Goal: Task Accomplishment & Management: Manage account settings

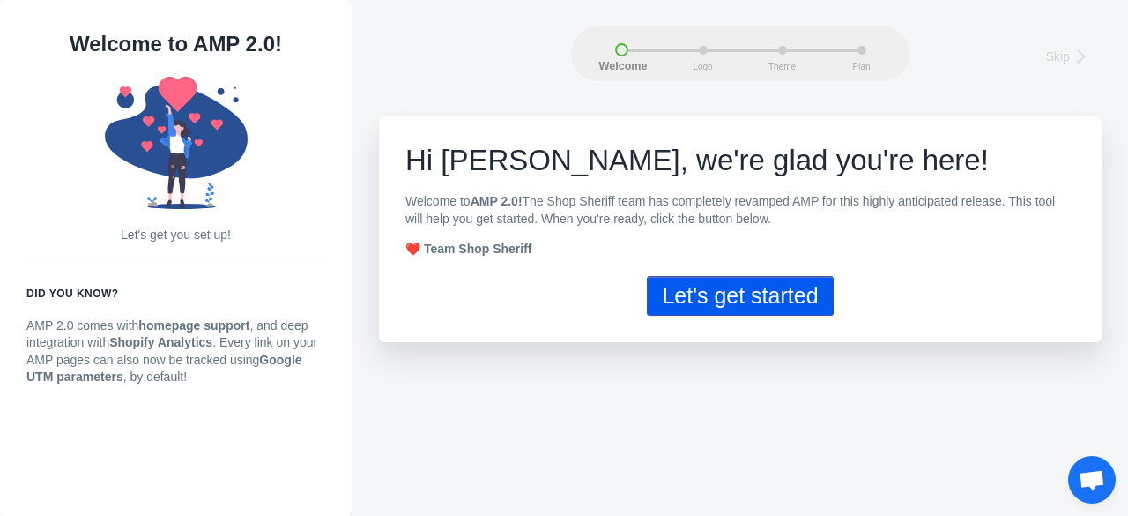
click at [689, 281] on button "Let's get started" at bounding box center [740, 296] width 186 height 40
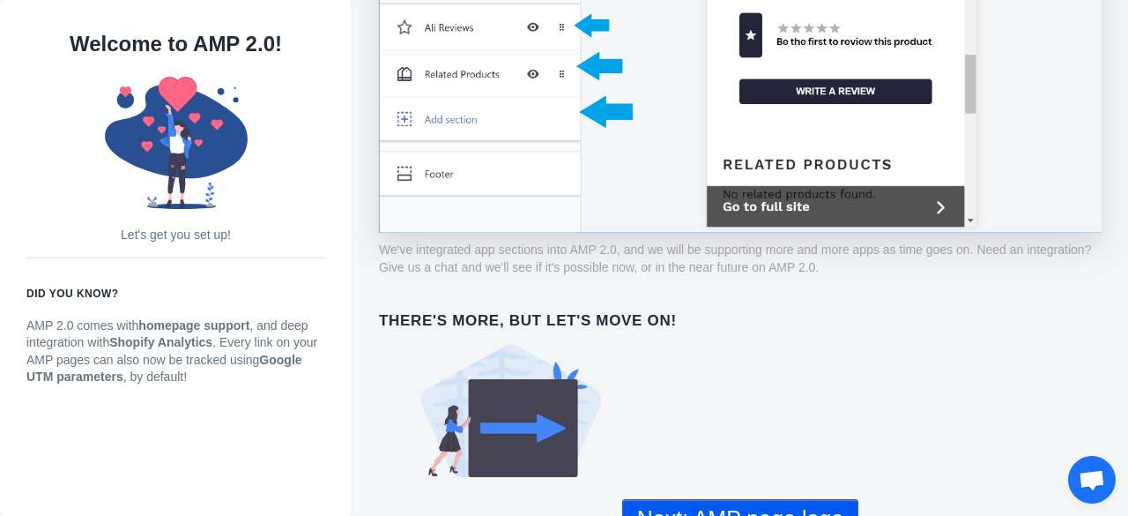
scroll to position [1307, 0]
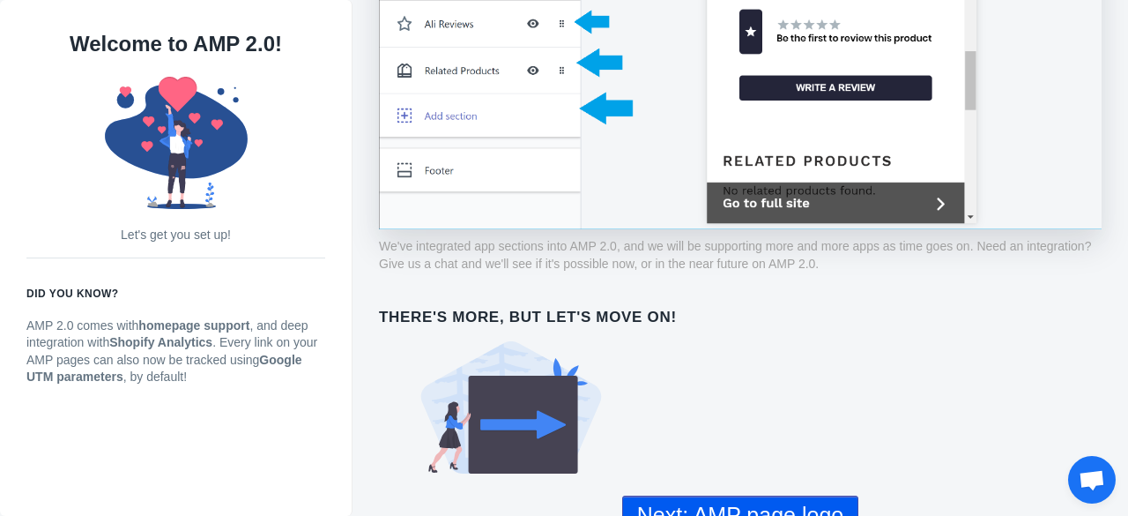
click at [713, 497] on button "Next: AMP page logo" at bounding box center [740, 515] width 236 height 40
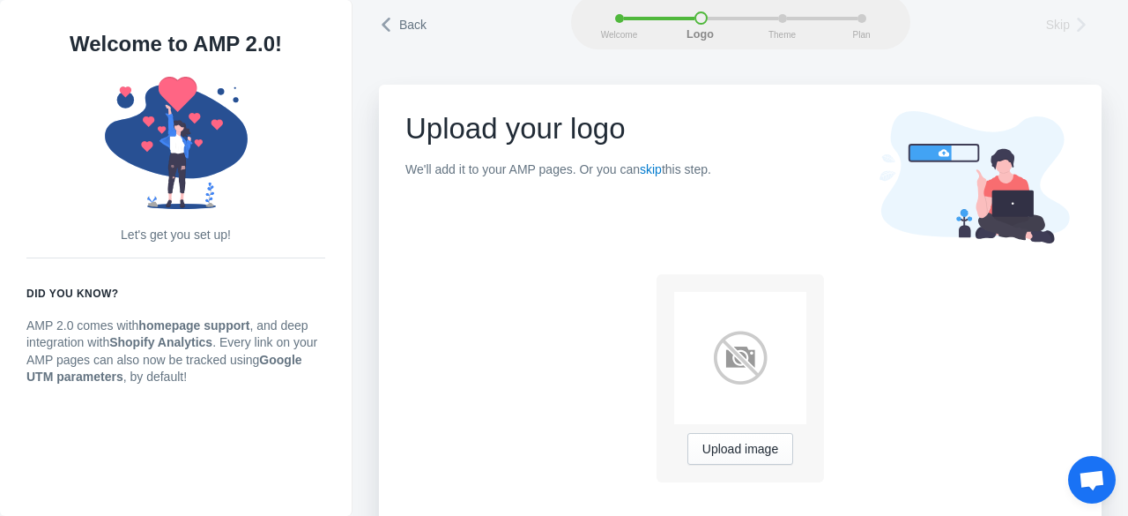
scroll to position [47, 0]
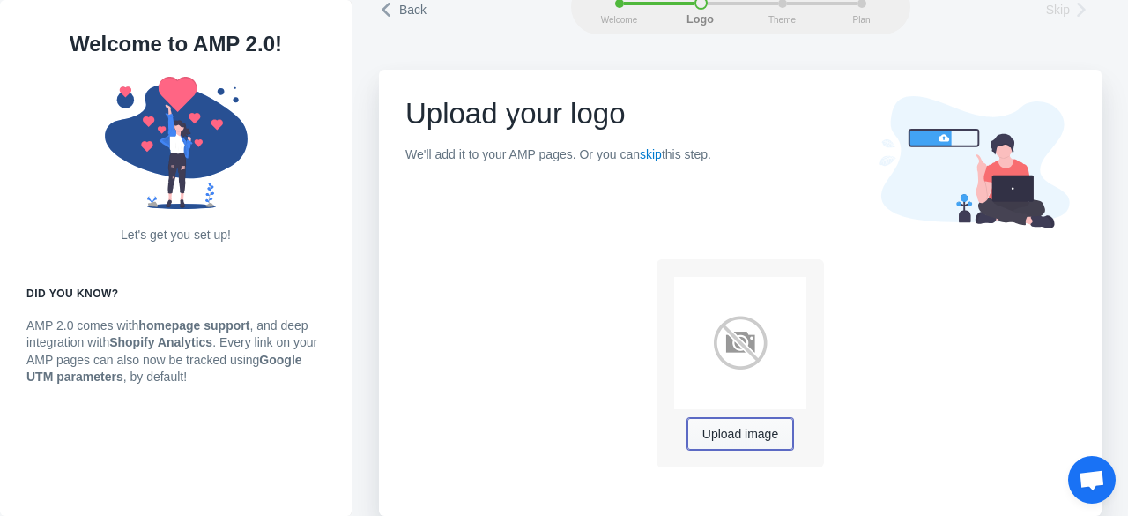
click at [753, 435] on span "Upload image" at bounding box center [741, 435] width 76 height 14
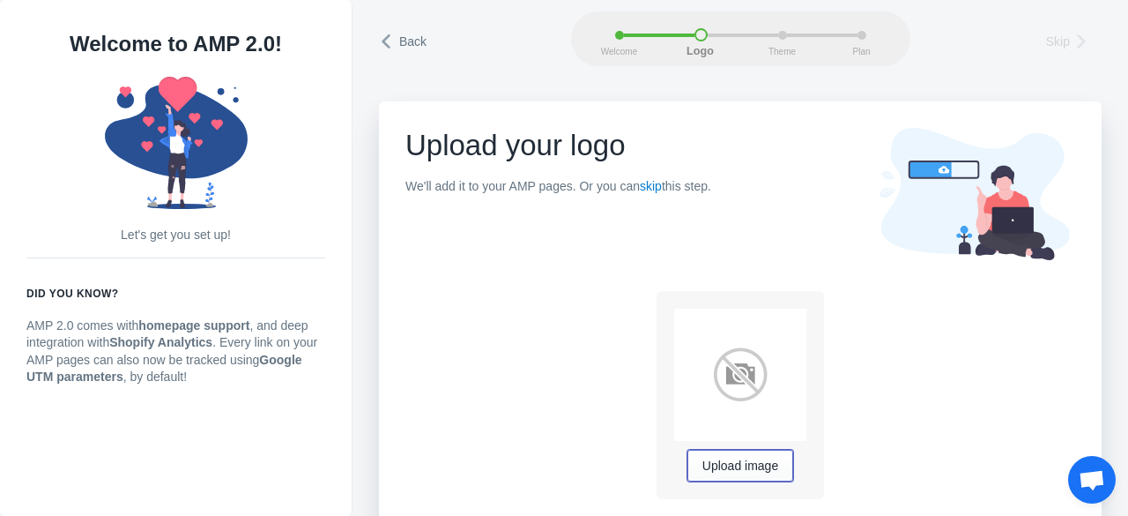
scroll to position [0, 0]
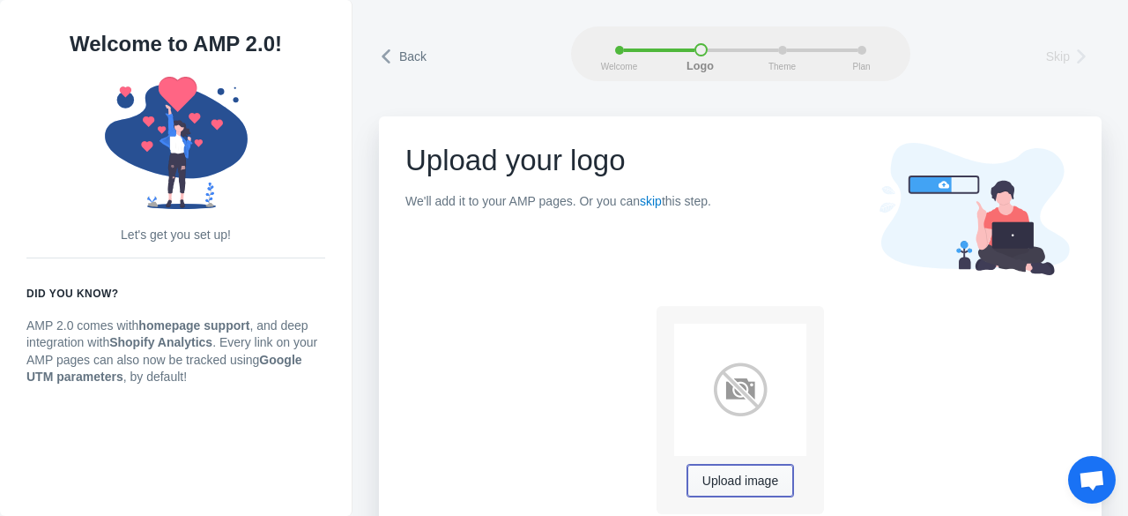
click at [751, 491] on button "Upload image" at bounding box center [741, 481] width 106 height 32
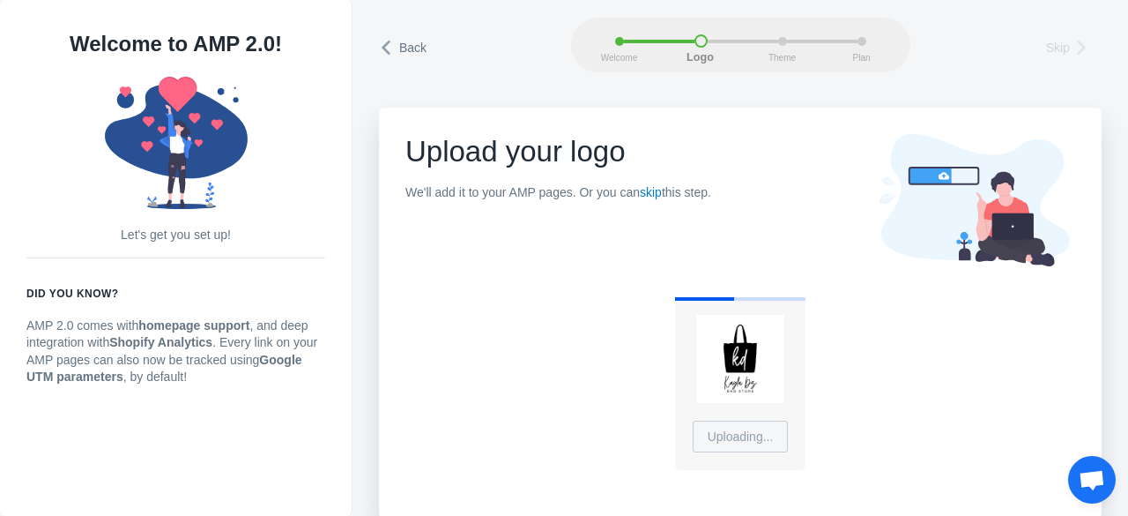
scroll to position [11, 0]
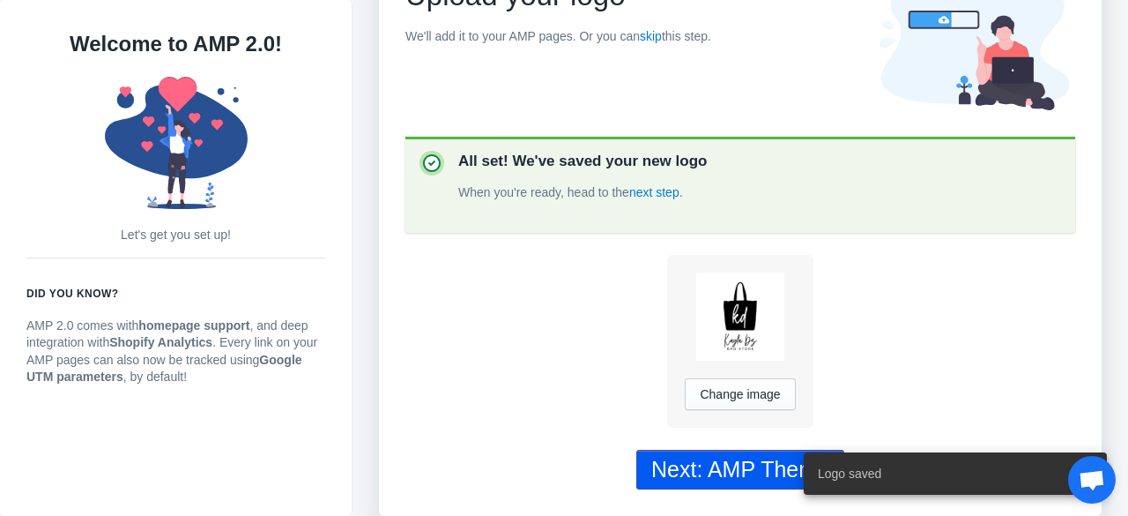
click at [726, 457] on div "Next: AMP Theme" at bounding box center [741, 470] width 178 height 26
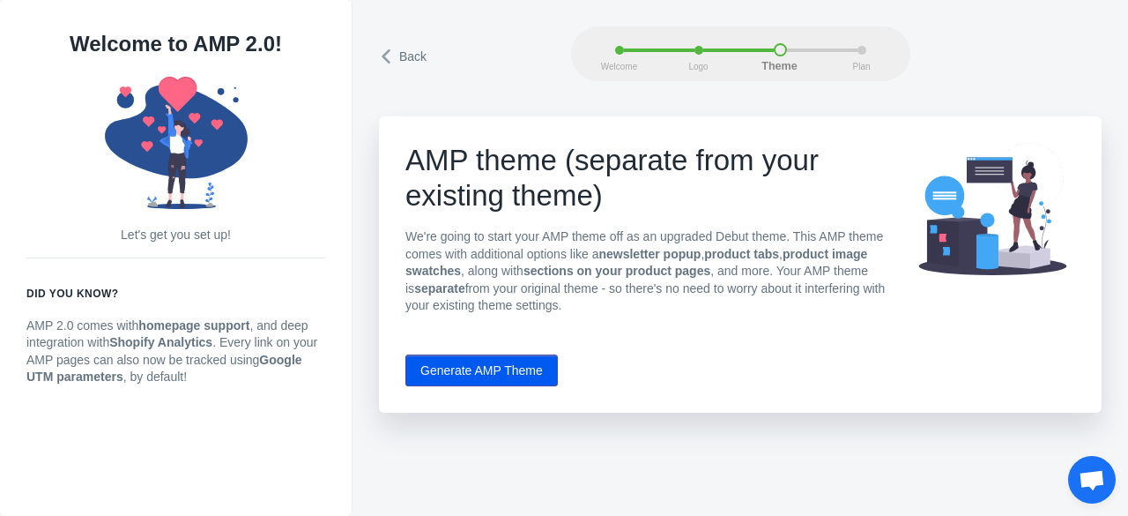
click at [506, 376] on button "Generate AMP Theme" at bounding box center [482, 370] width 153 height 32
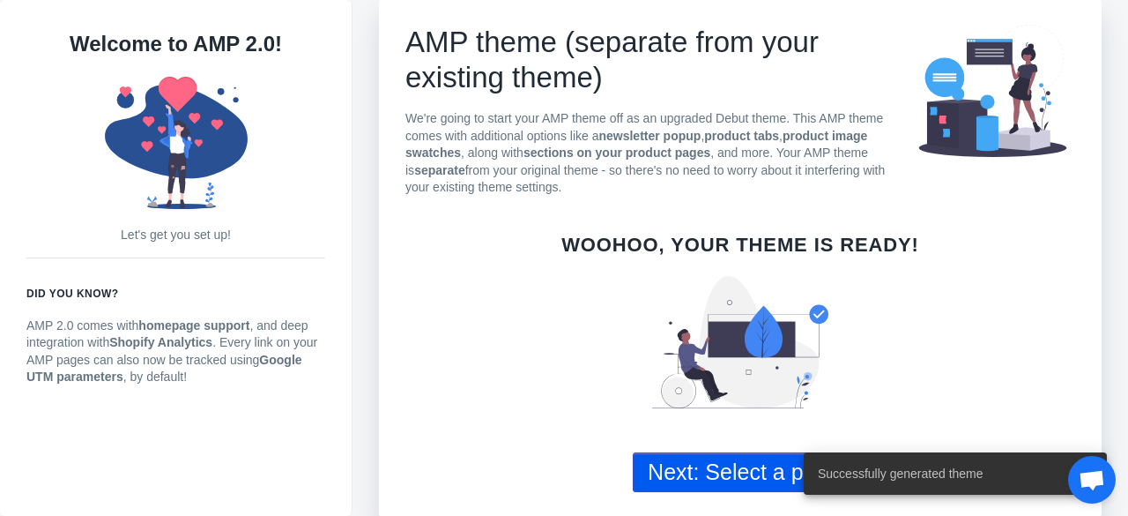
scroll to position [122, 0]
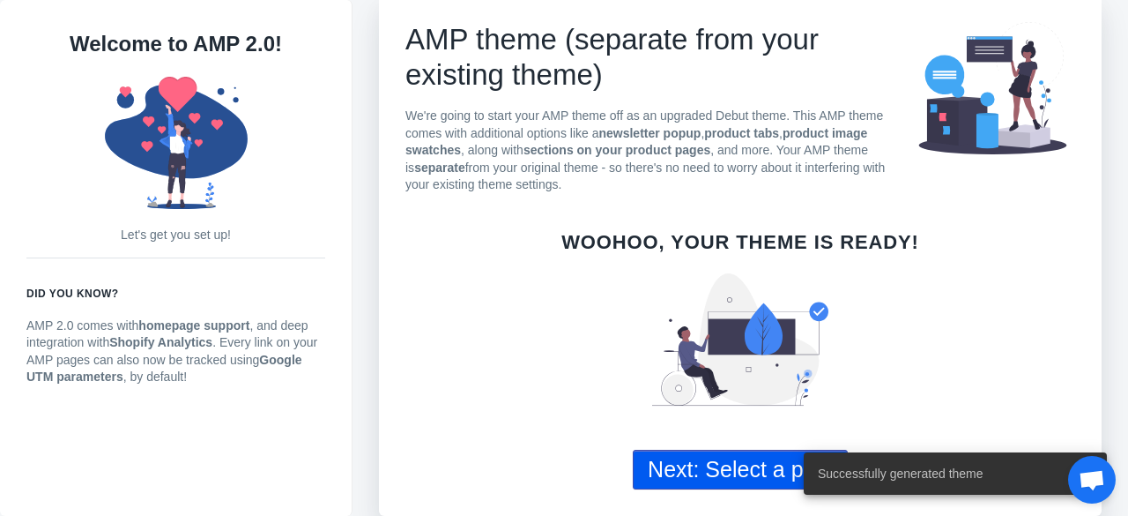
click at [701, 451] on button "Next: Select a plan" at bounding box center [740, 470] width 215 height 40
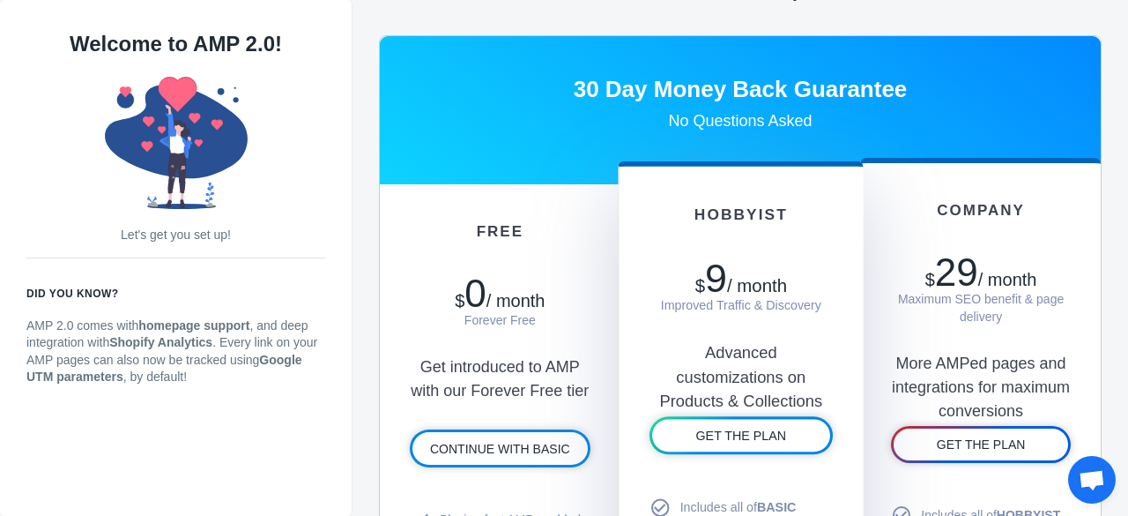
scroll to position [793, 0]
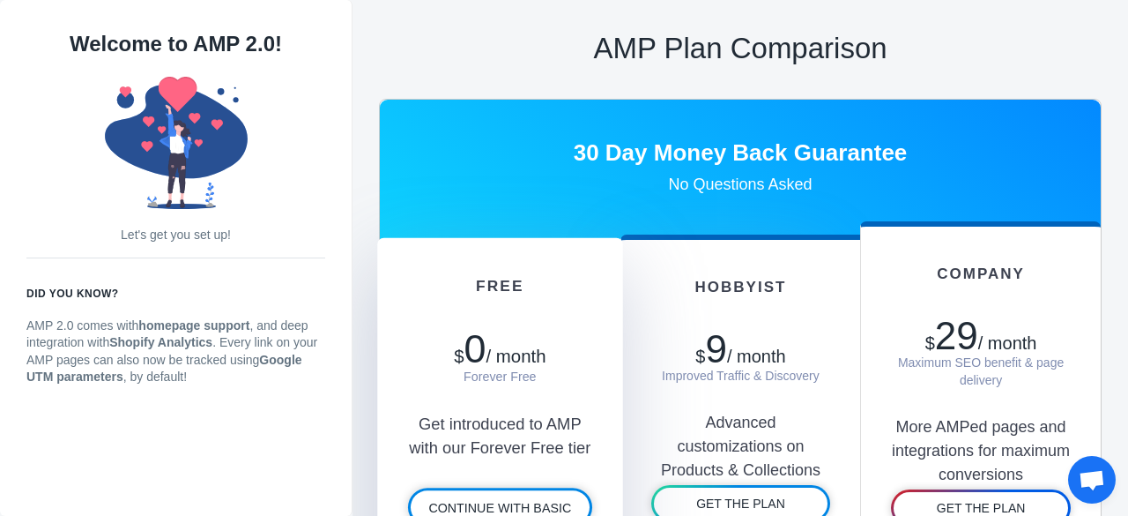
click at [532, 354] on span "/ month" at bounding box center [516, 355] width 60 height 19
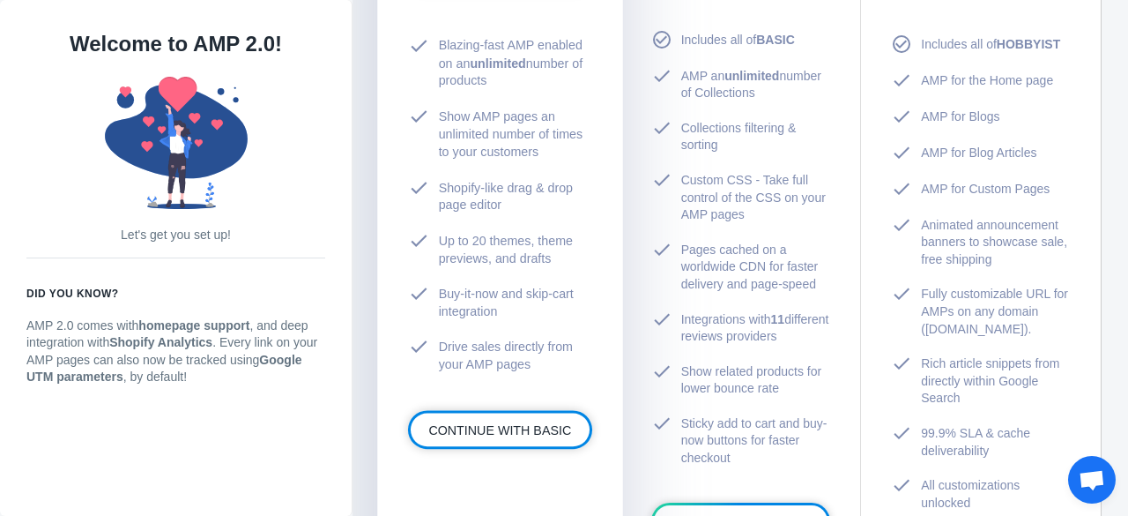
scroll to position [1234, 0]
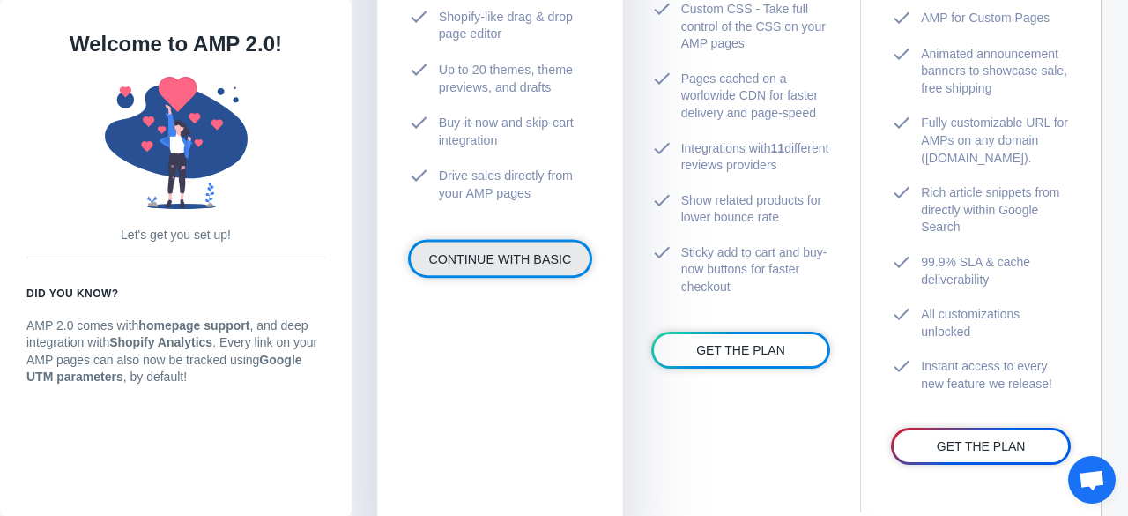
click at [499, 244] on link "CONTINUE WITH BASIC" at bounding box center [500, 259] width 179 height 34
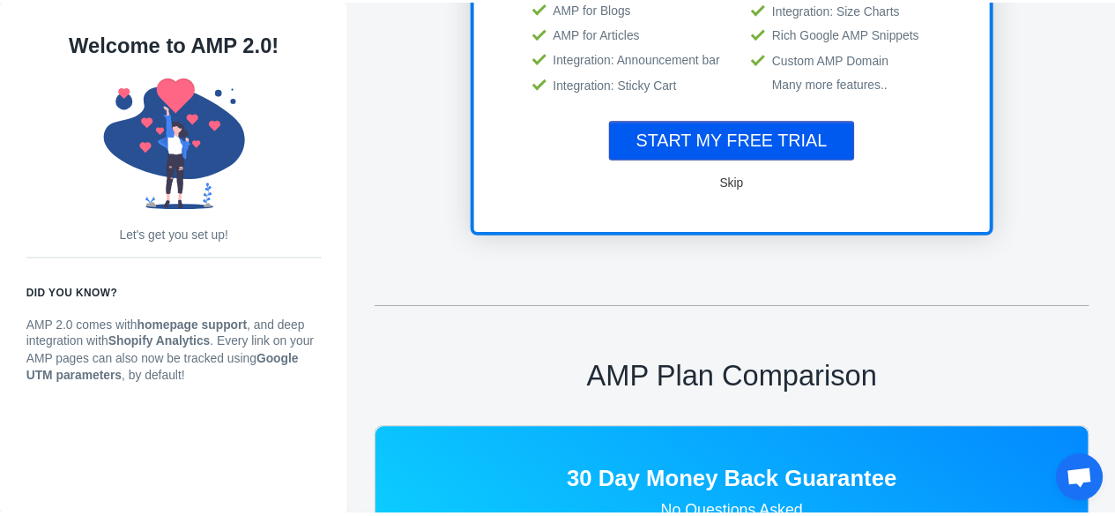
scroll to position [3, 0]
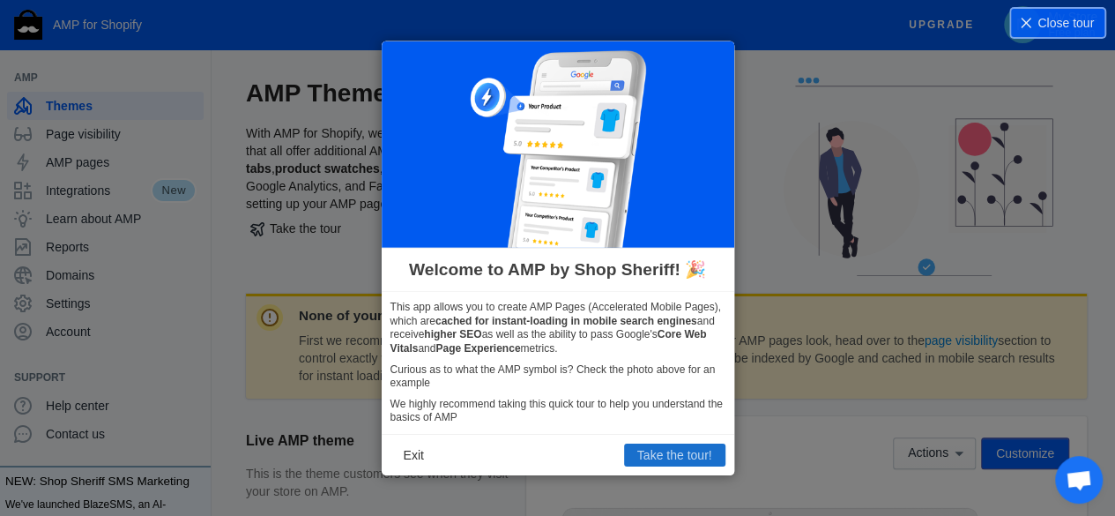
click at [674, 452] on button "Take the tour!" at bounding box center [674, 454] width 101 height 23
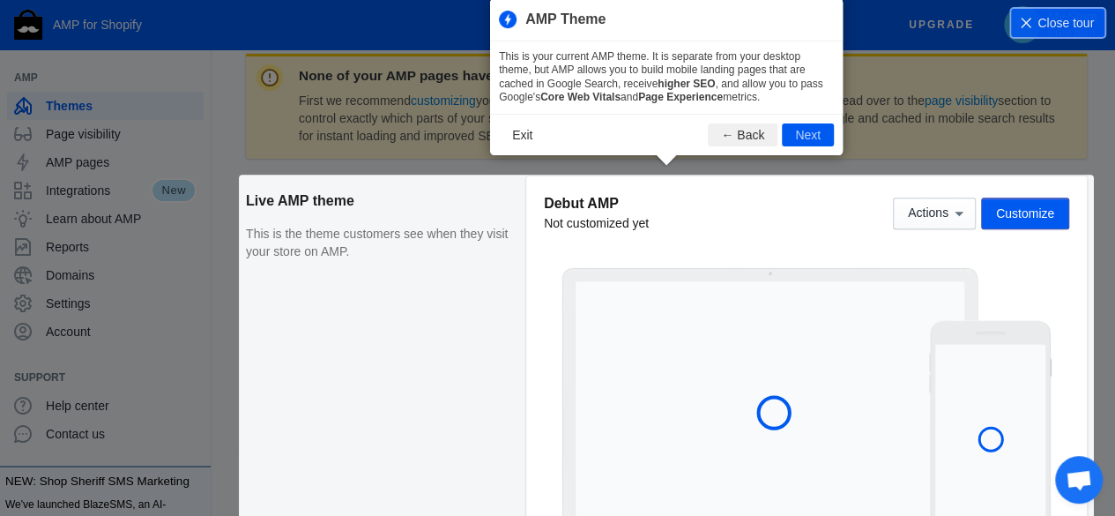
scroll to position [63, 0]
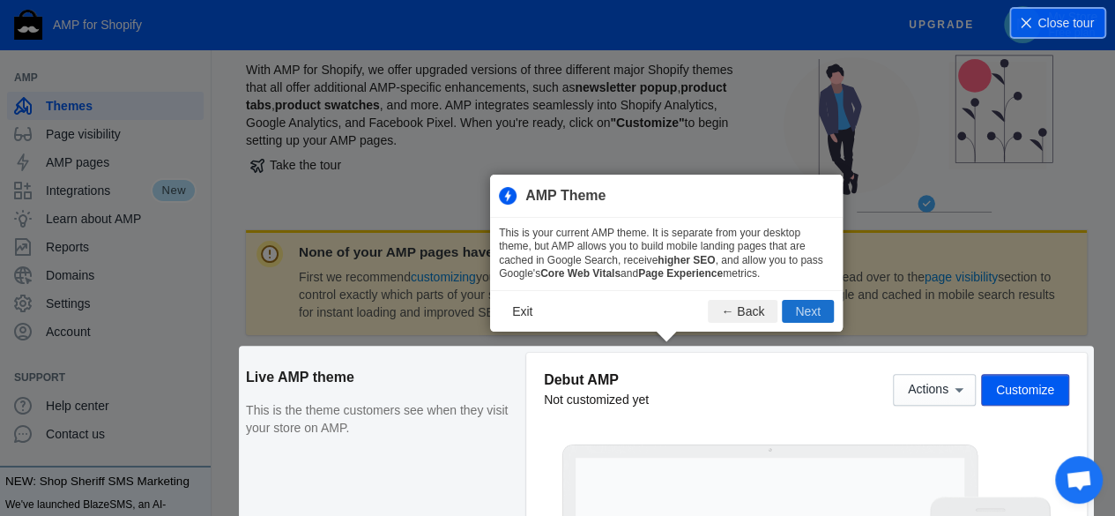
click at [800, 309] on button "Next" at bounding box center [808, 311] width 52 height 23
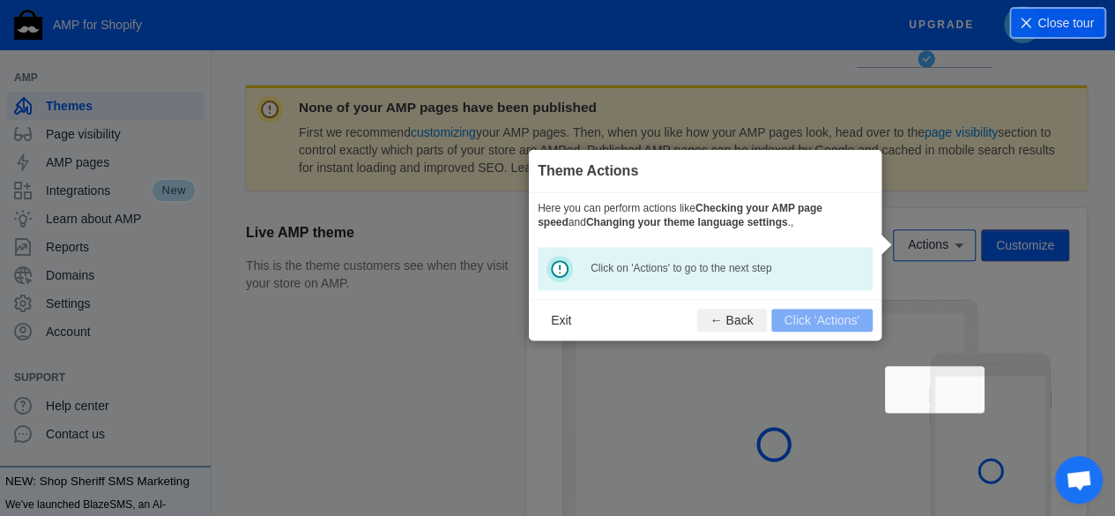
click at [800, 309] on div "Theme Actions Here you can perform actions like Checking your AMP page speed an…" at bounding box center [705, 245] width 353 height 190
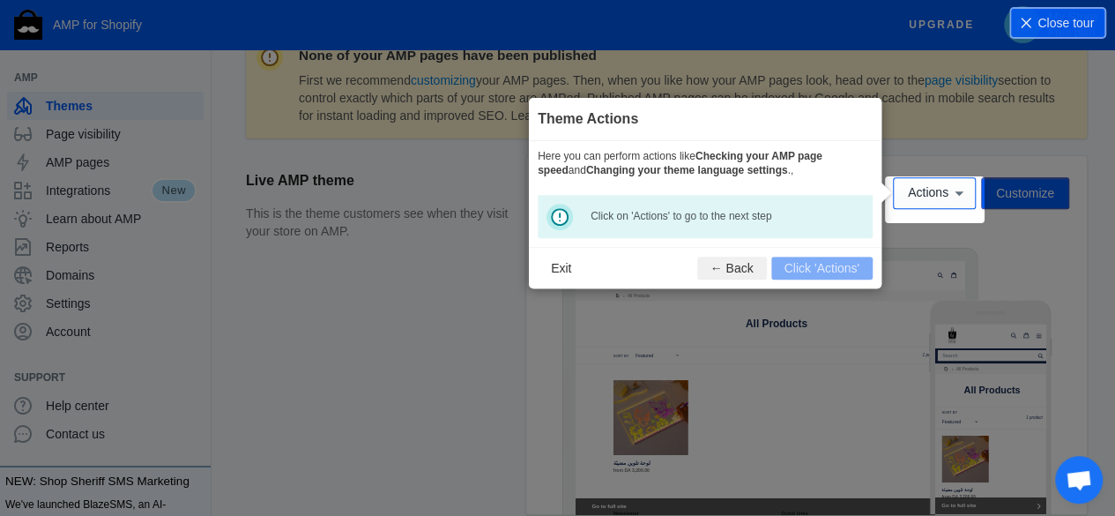
scroll to position [0, 0]
drag, startPoint x: 810, startPoint y: 266, endPoint x: 768, endPoint y: 279, distance: 44.1
click at [811, 266] on footer "Exit ← Back Click 'Actions'" at bounding box center [705, 267] width 353 height 41
click at [809, 262] on footer "Exit ← Back Click 'Actions'" at bounding box center [705, 267] width 353 height 41
click at [602, 225] on div "Click on 'Actions' to go to the next step" at bounding box center [705, 216] width 335 height 43
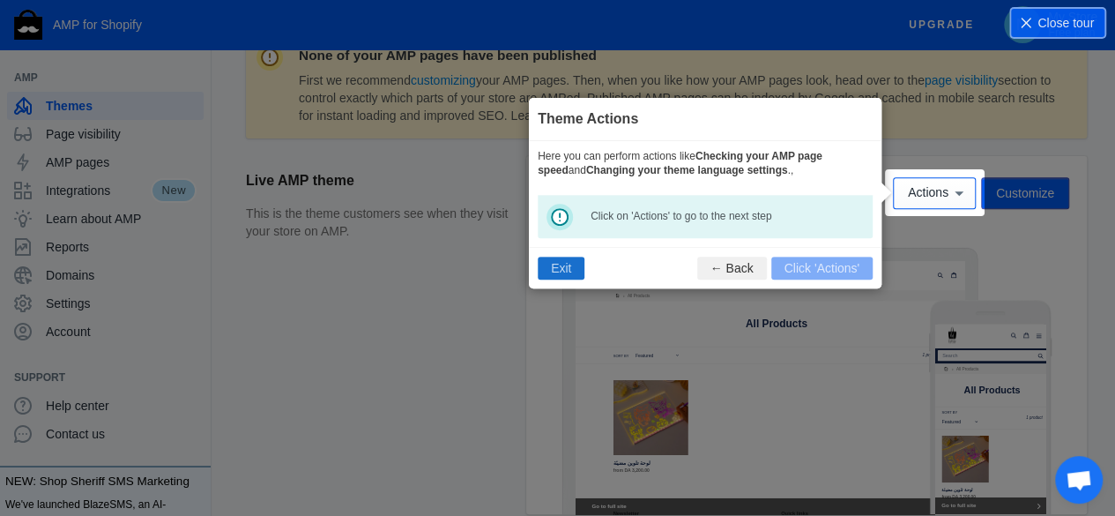
click at [554, 269] on button "Exit" at bounding box center [561, 268] width 47 height 23
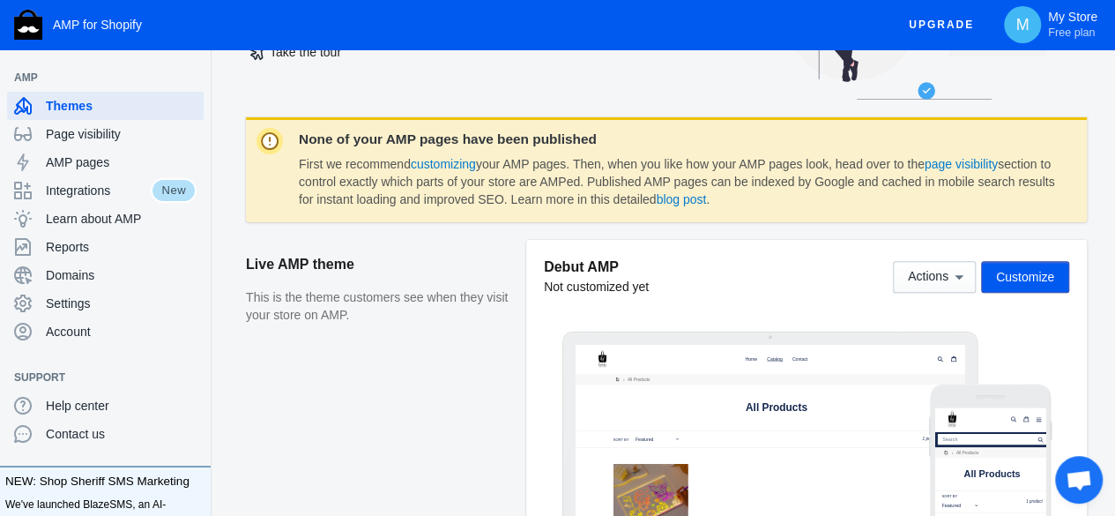
scroll to position [264, 0]
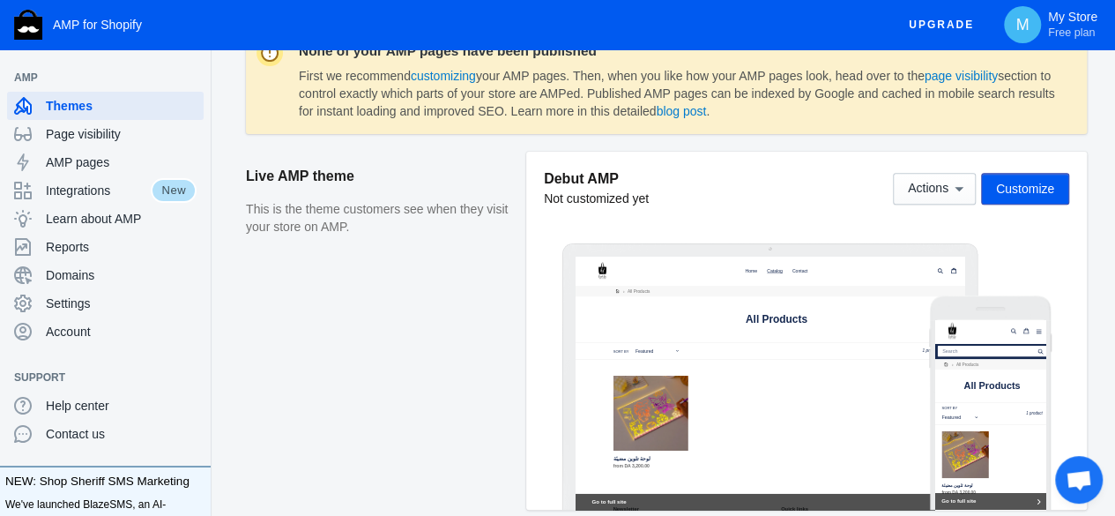
click at [949, 215] on div "Debut AMP Not customized yet Actions Customize" at bounding box center [806, 197] width 525 height 56
click at [935, 176] on button "Actions" at bounding box center [934, 189] width 83 height 32
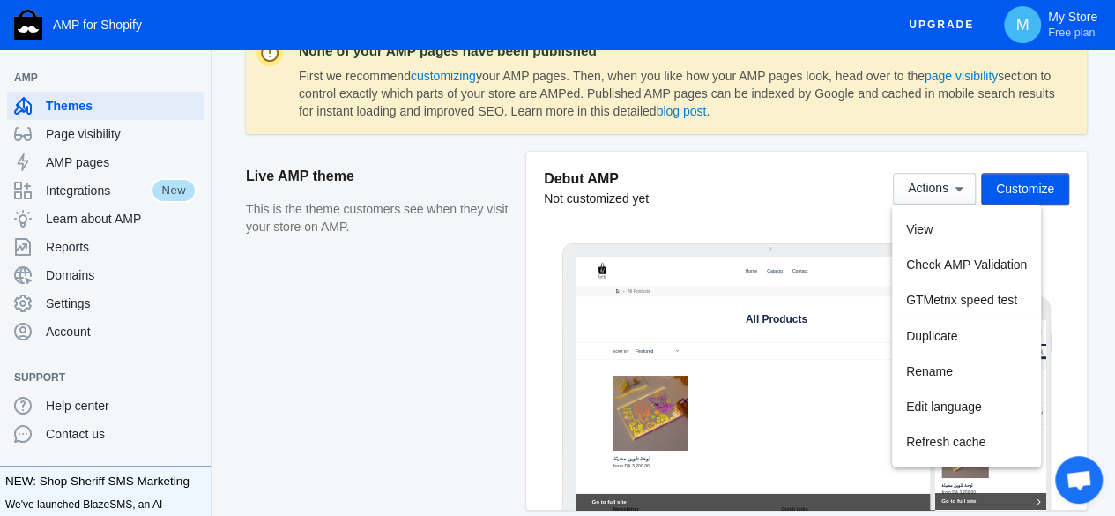
click at [1047, 197] on div at bounding box center [557, 258] width 1115 height 516
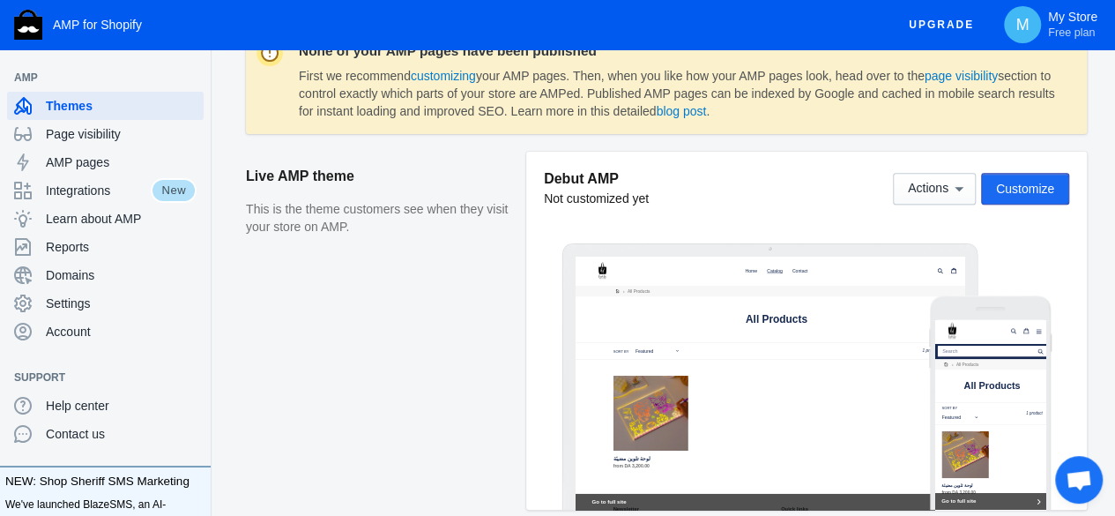
click at [1023, 198] on button "Customize" at bounding box center [1025, 189] width 88 height 32
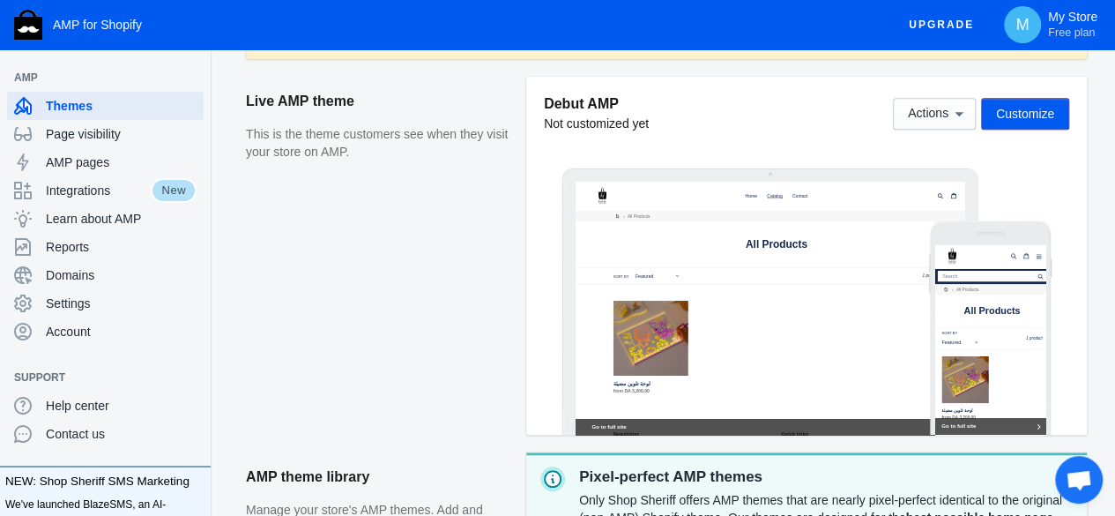
scroll to position [529, 0]
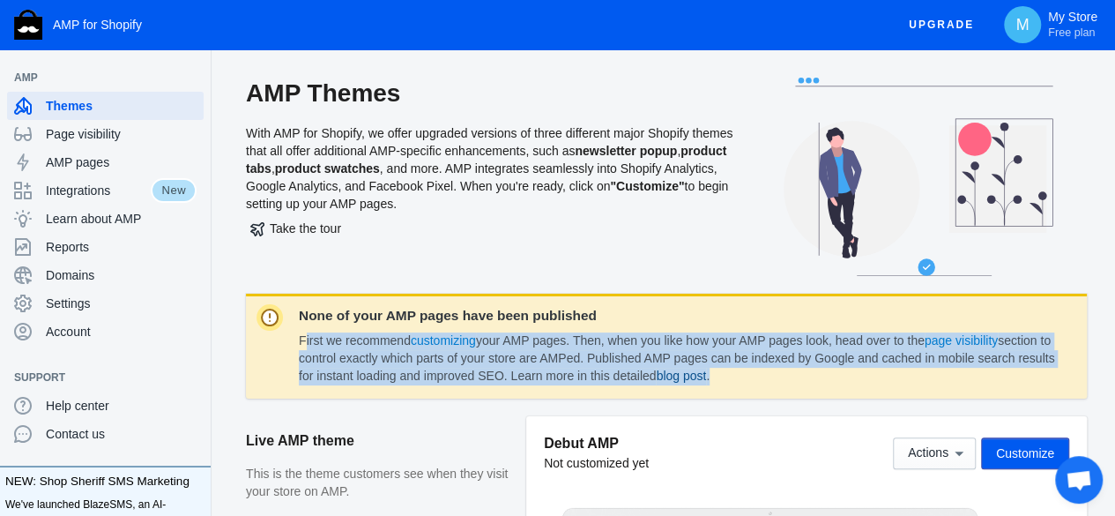
drag, startPoint x: 294, startPoint y: 339, endPoint x: 740, endPoint y: 379, distance: 447.0
click at [829, 379] on div "None of your AMP pages have been published First we recommend customizing your …" at bounding box center [666, 346] width 841 height 105
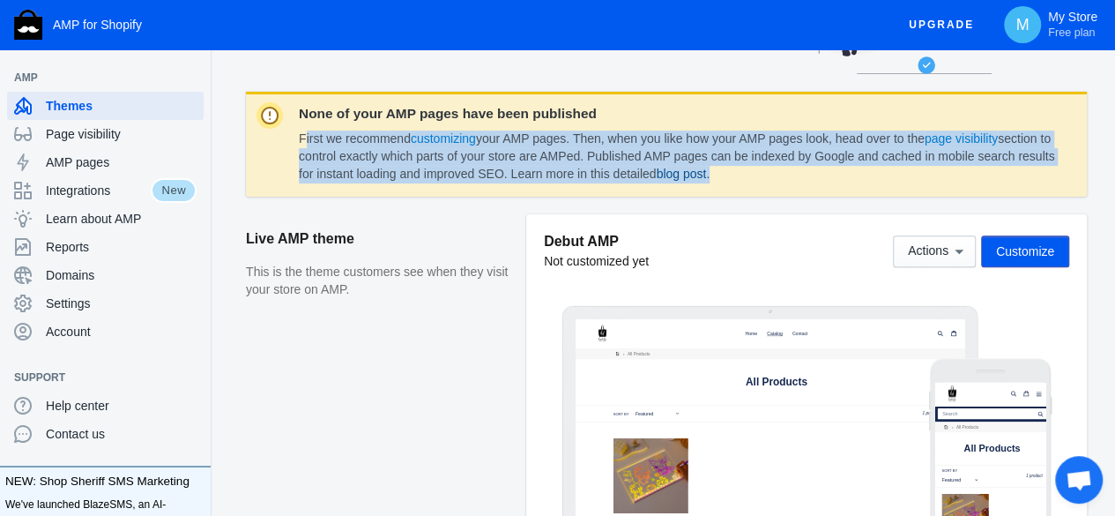
scroll to position [176, 0]
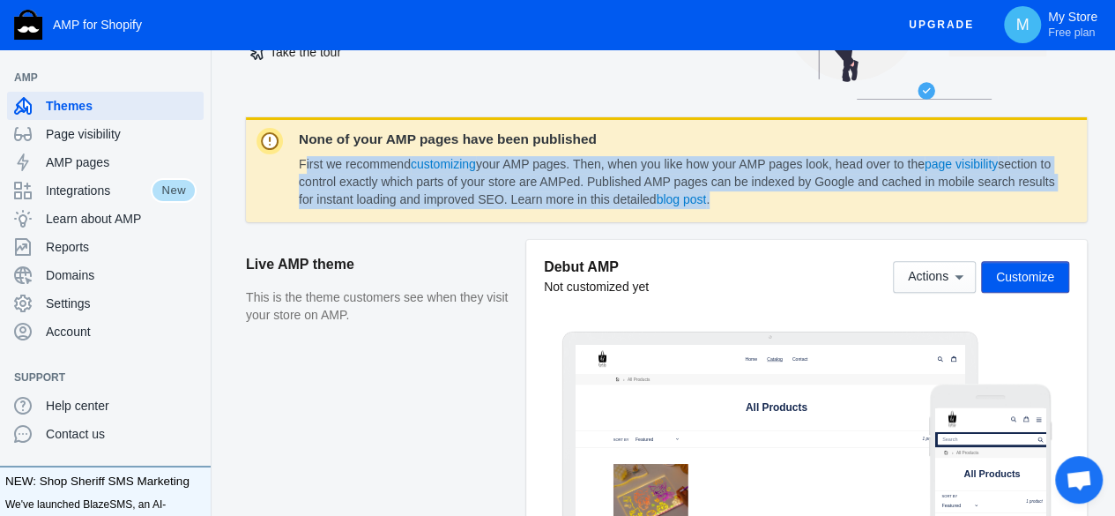
click at [1046, 279] on span "Customize" at bounding box center [1025, 277] width 58 height 14
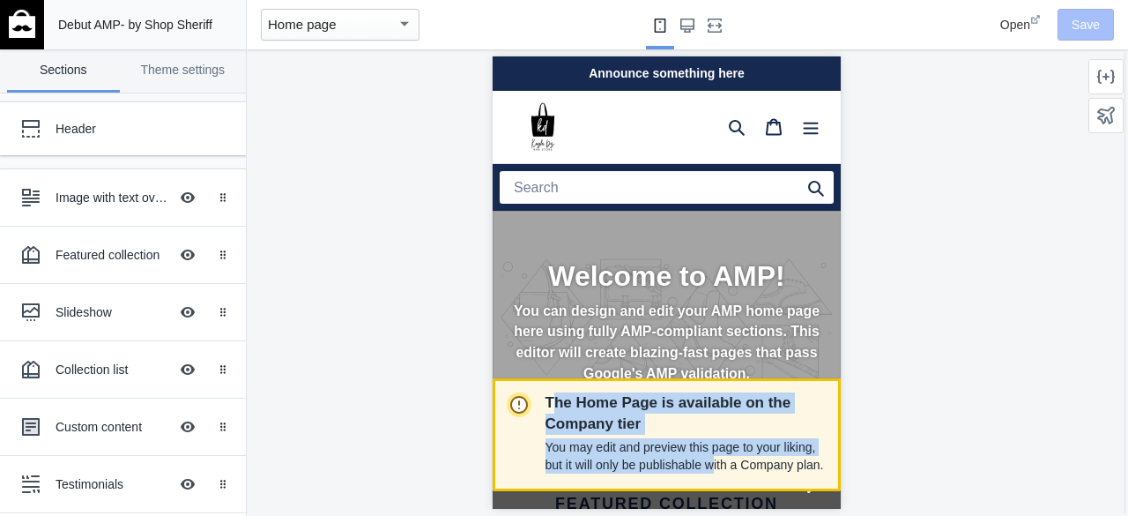
drag, startPoint x: 549, startPoint y: 398, endPoint x: 612, endPoint y: 432, distance: 71.0
click at [681, 458] on div "The Home Page is available on the Company tier You may edit and preview this pa…" at bounding box center [686, 434] width 281 height 85
click at [612, 431] on p "The Home Page is available on the Company tier" at bounding box center [686, 413] width 281 height 42
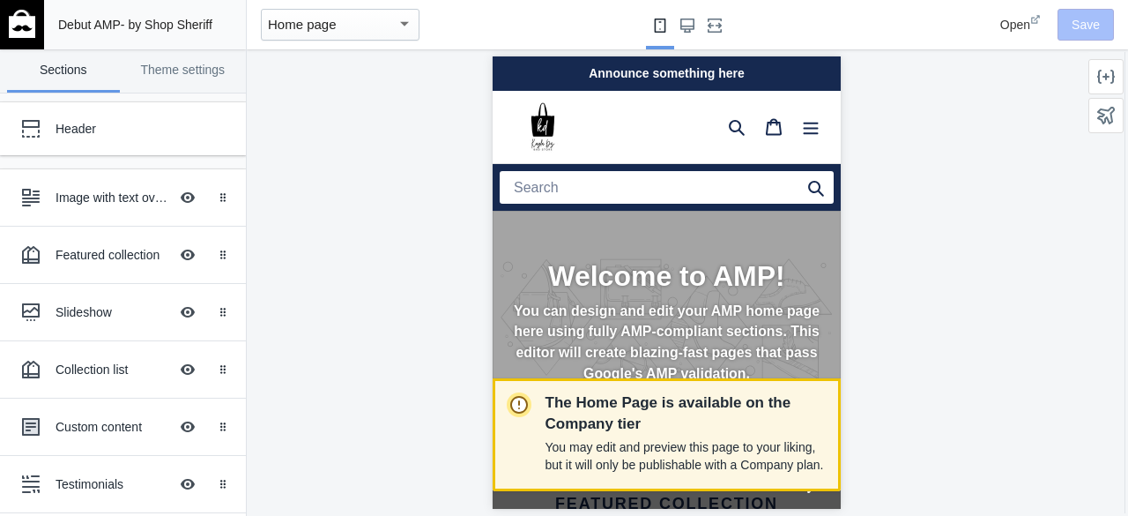
click at [541, 405] on div at bounding box center [526, 434] width 39 height 85
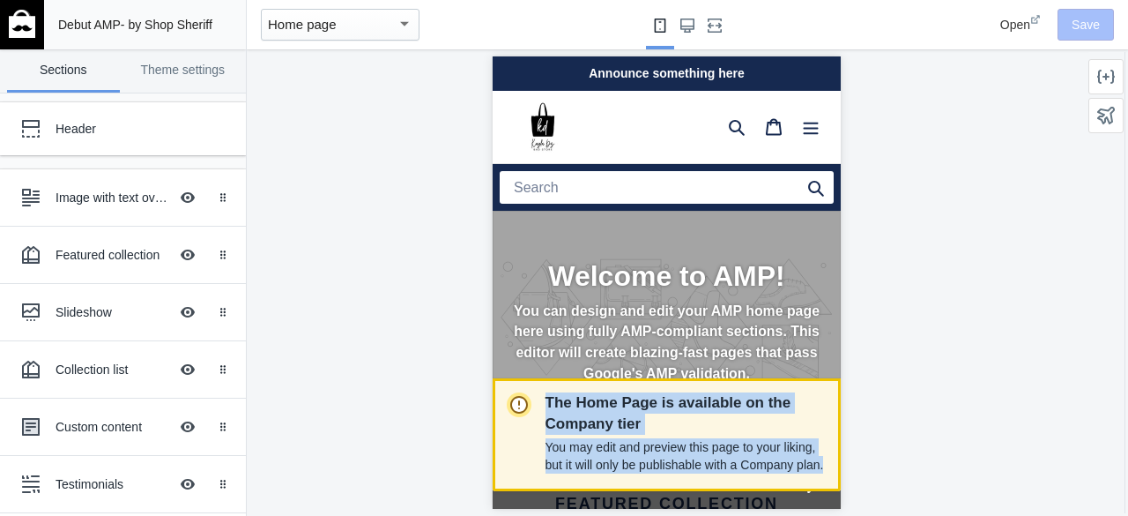
drag, startPoint x: 536, startPoint y: 399, endPoint x: 711, endPoint y: 438, distance: 179.7
click at [815, 469] on div "The Home Page is available on the Company tier You may edit and preview this pa…" at bounding box center [667, 434] width 348 height 113
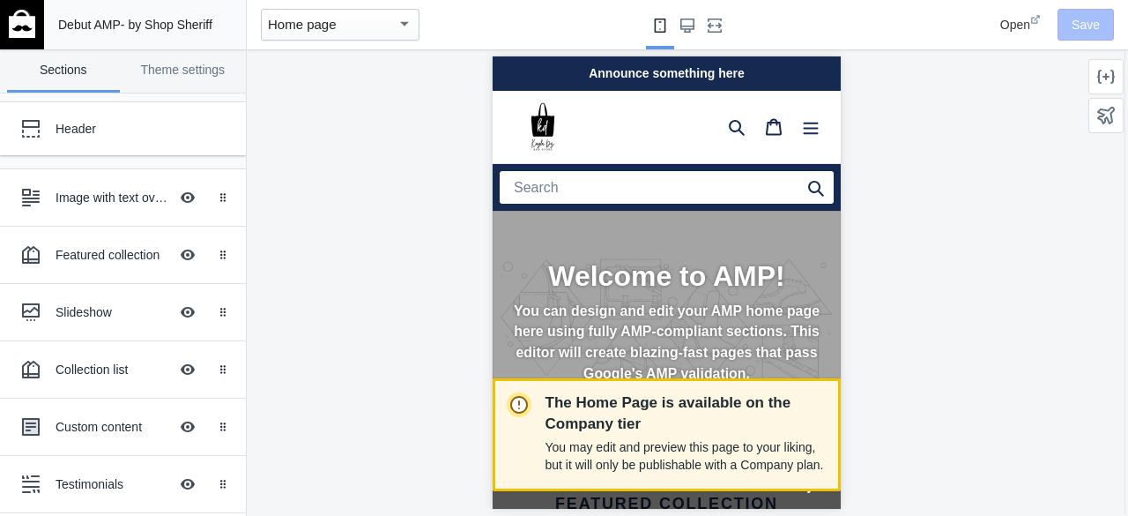
click at [537, 401] on div at bounding box center [526, 434] width 39 height 85
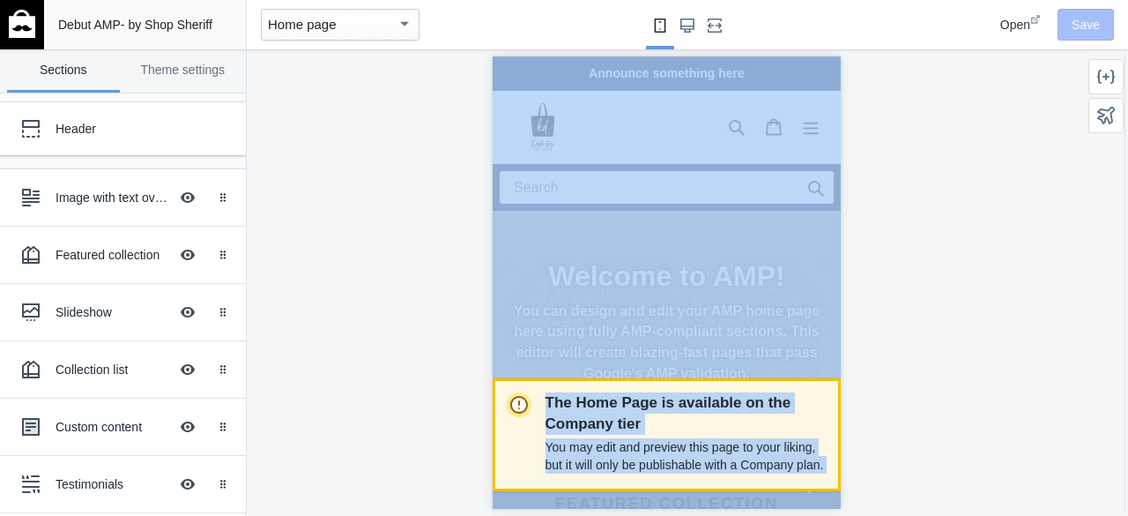
drag, startPoint x: 545, startPoint y: 400, endPoint x: 785, endPoint y: 455, distance: 246.0
click at [830, 465] on div "The Home Page is available on the Company tier You may edit and preview this pa…" at bounding box center [667, 434] width 348 height 113
copy div "The Home Page is available on the Company tier You may edit and preview this pa…"
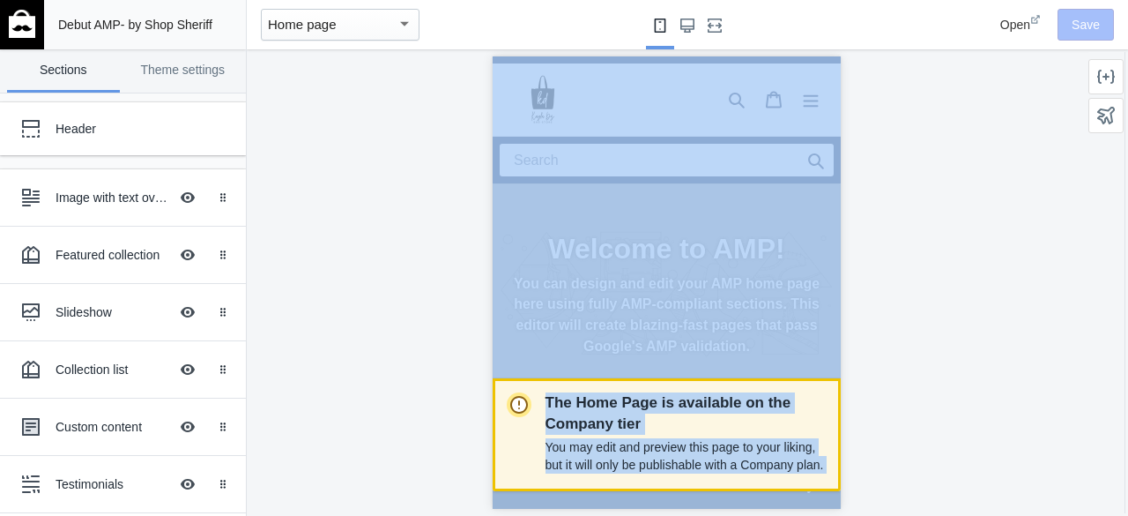
scroll to position [0, 0]
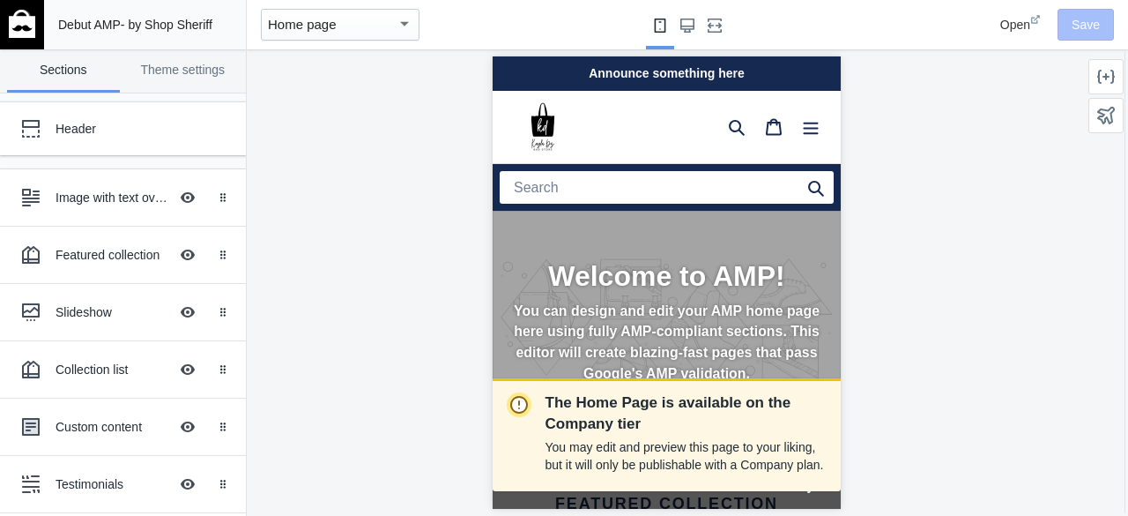
click at [1019, 26] on span "Open" at bounding box center [1016, 25] width 30 height 14
click at [696, 231] on div "Welcome to AMP! You can design and edit your AMP home page here using fully AMP…" at bounding box center [666, 322] width 348 height 222
click at [707, 276] on h2 "Welcome to AMP!" at bounding box center [665, 276] width 309 height 34
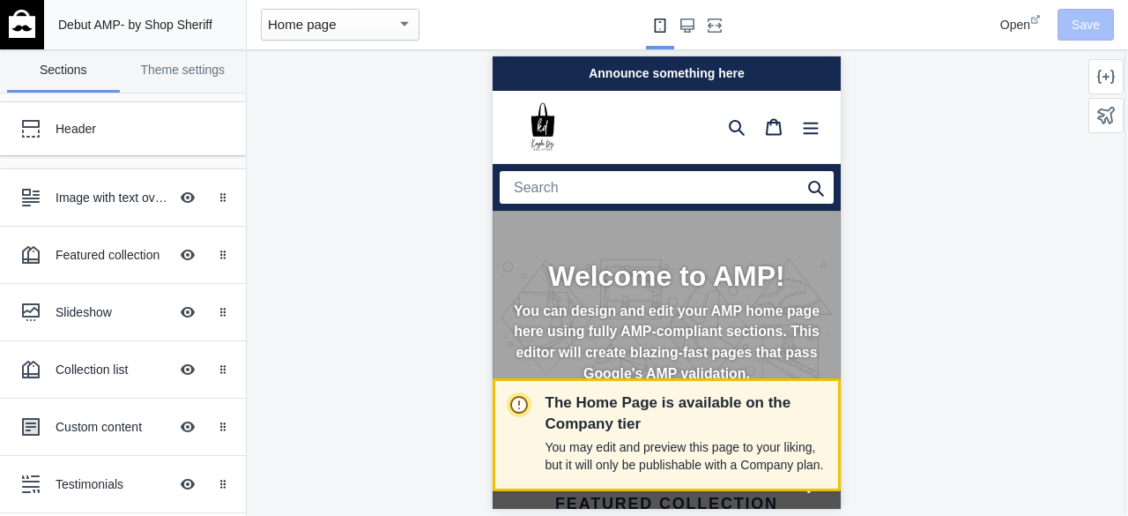
click at [756, 412] on p "The Home Page is available on the Company tier" at bounding box center [686, 413] width 281 height 42
click at [734, 443] on p "You may edit and preview this page to your liking, but it will only be publisha…" at bounding box center [686, 455] width 281 height 35
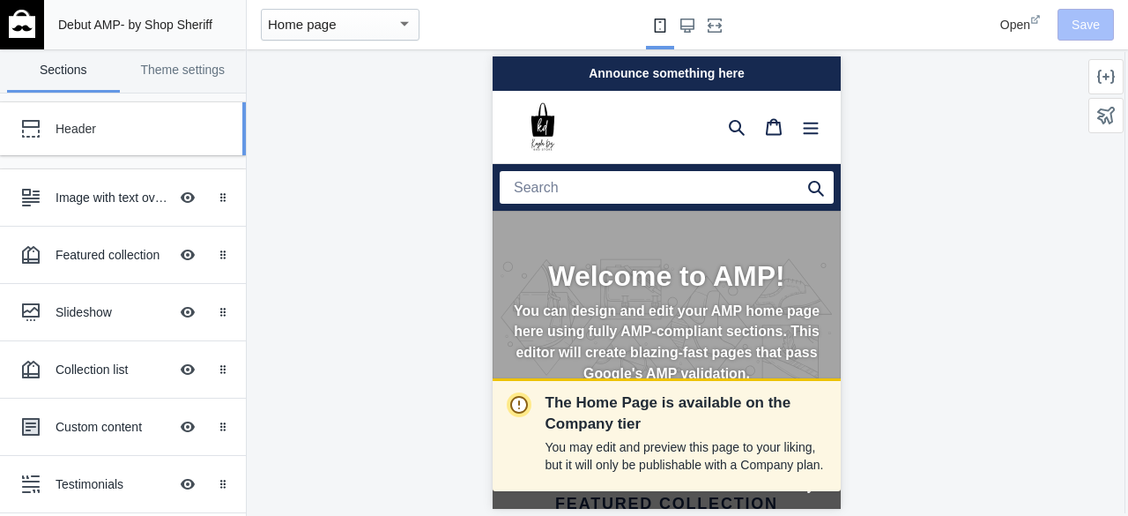
click at [134, 136] on div "Header" at bounding box center [132, 129] width 152 height 18
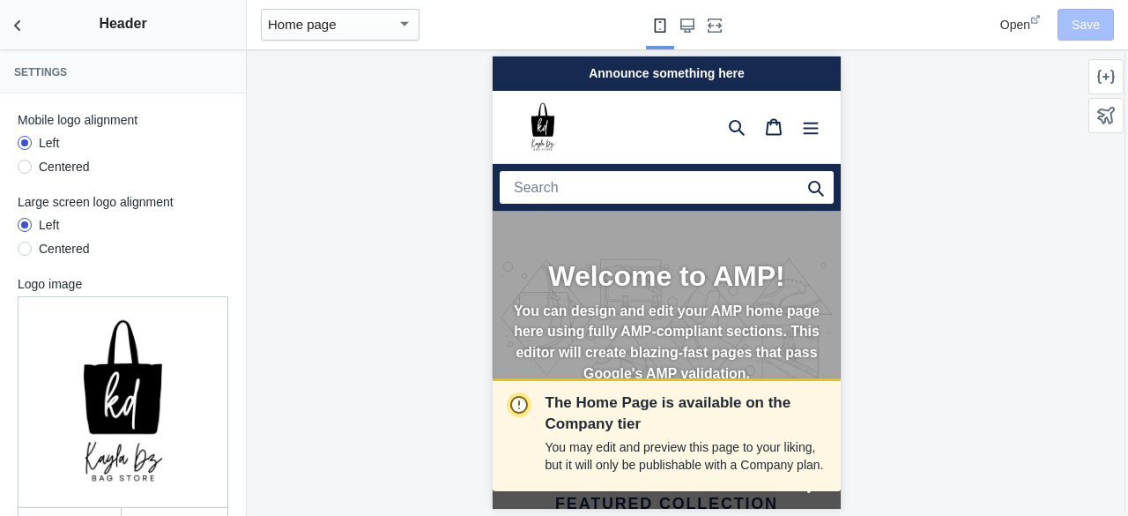
click at [623, 123] on h1 at bounding box center [605, 127] width 226 height 62
click at [19, 39] on button "Back to sections" at bounding box center [17, 24] width 35 height 49
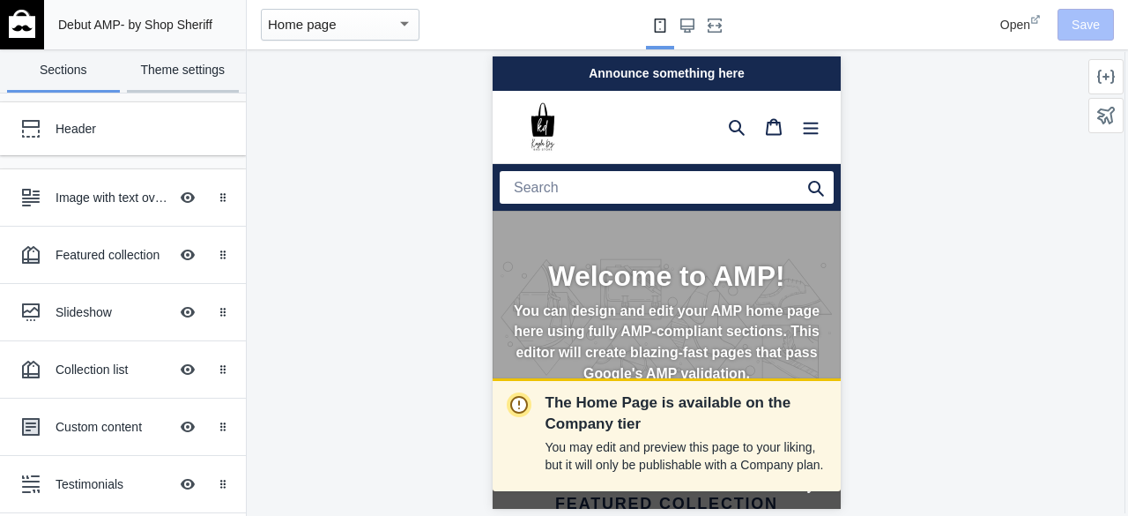
click at [189, 70] on link "Theme settings" at bounding box center [183, 70] width 113 height 43
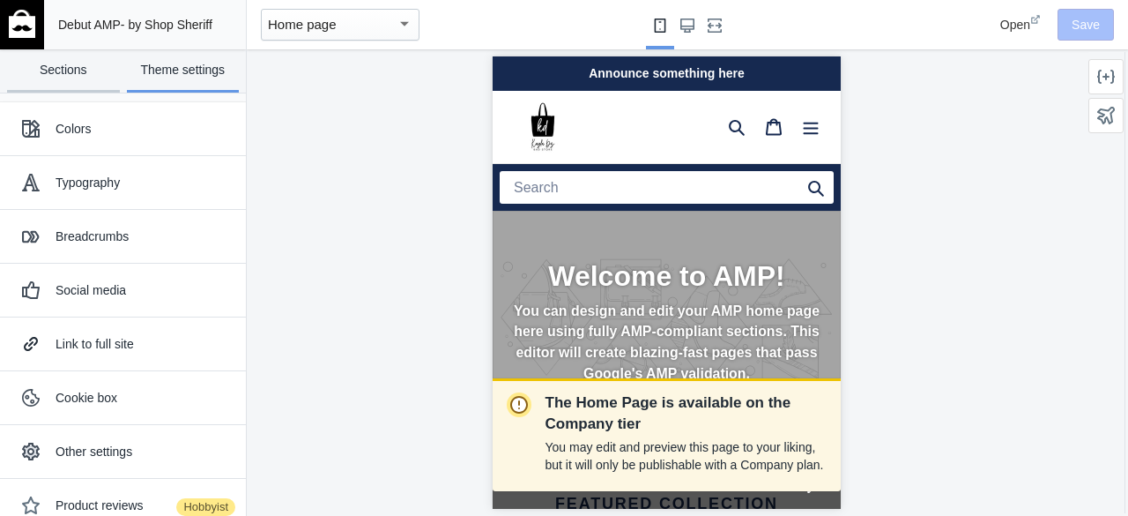
click at [75, 59] on link "Sections" at bounding box center [63, 70] width 113 height 43
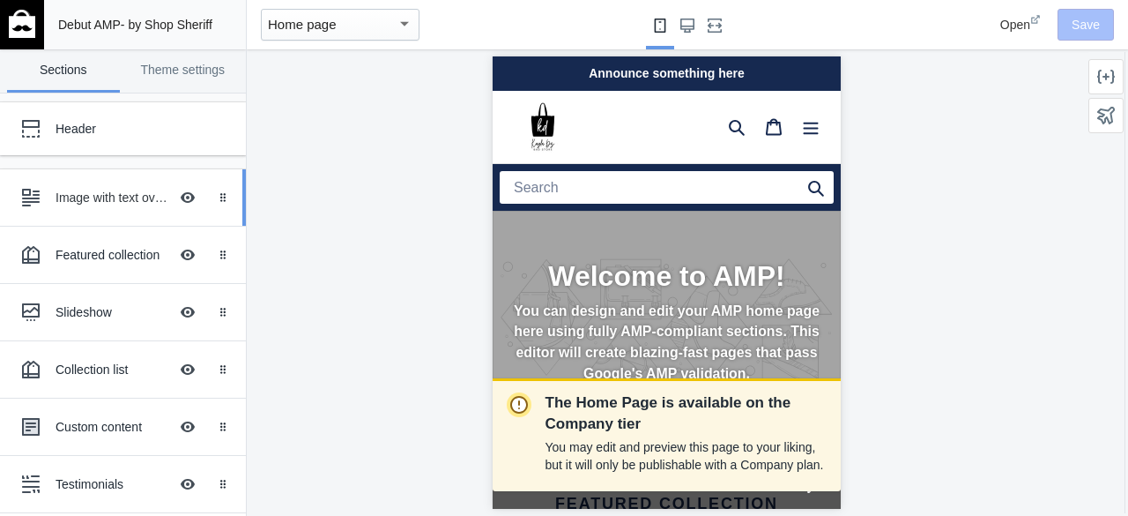
click at [88, 197] on div "Image with text overlay" at bounding box center [112, 198] width 113 height 18
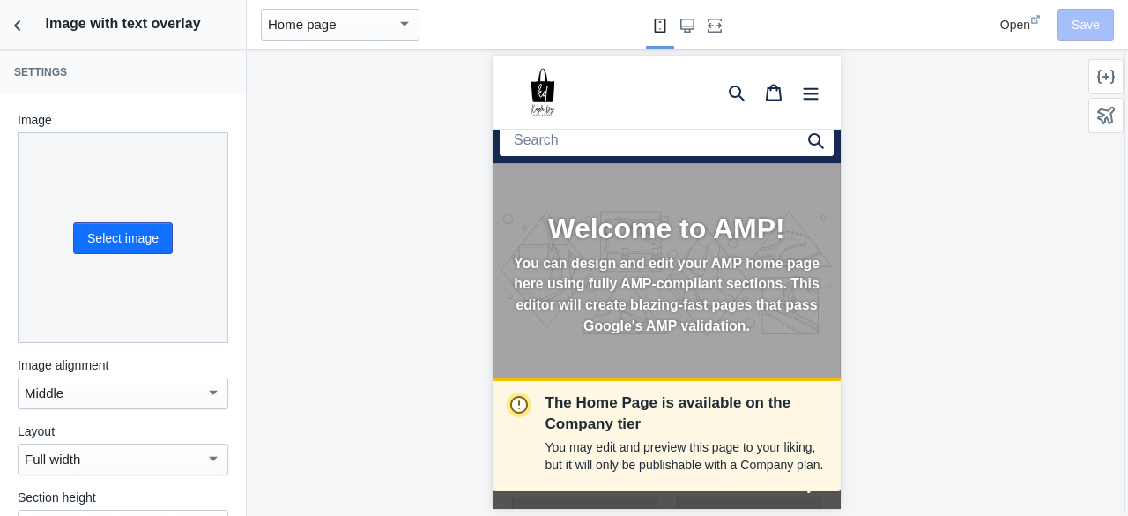
scroll to position [88, 0]
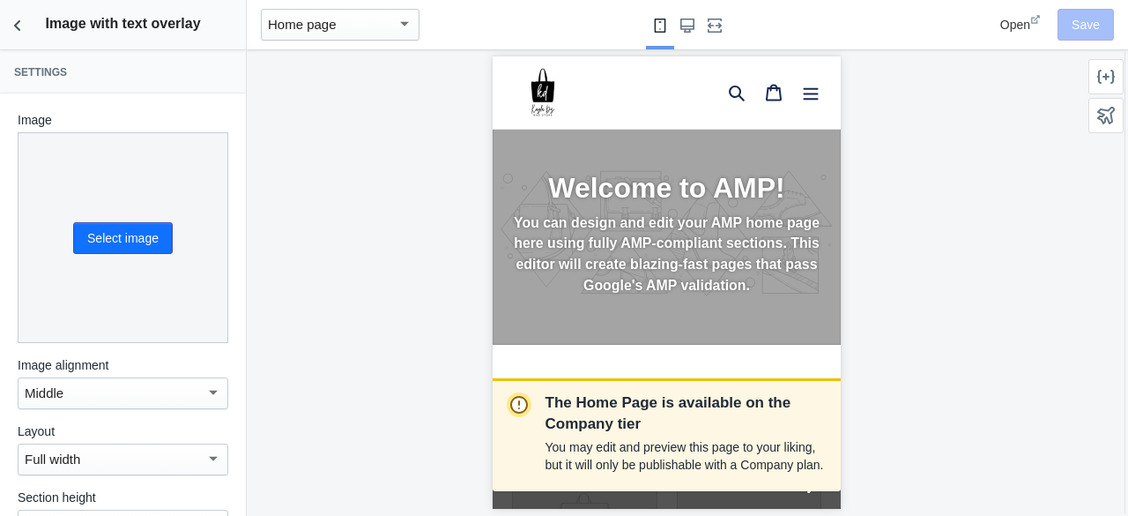
click at [638, 254] on p "You can design and edit your AMP home page here using fully AMP-compliant secti…" at bounding box center [665, 254] width 309 height 84
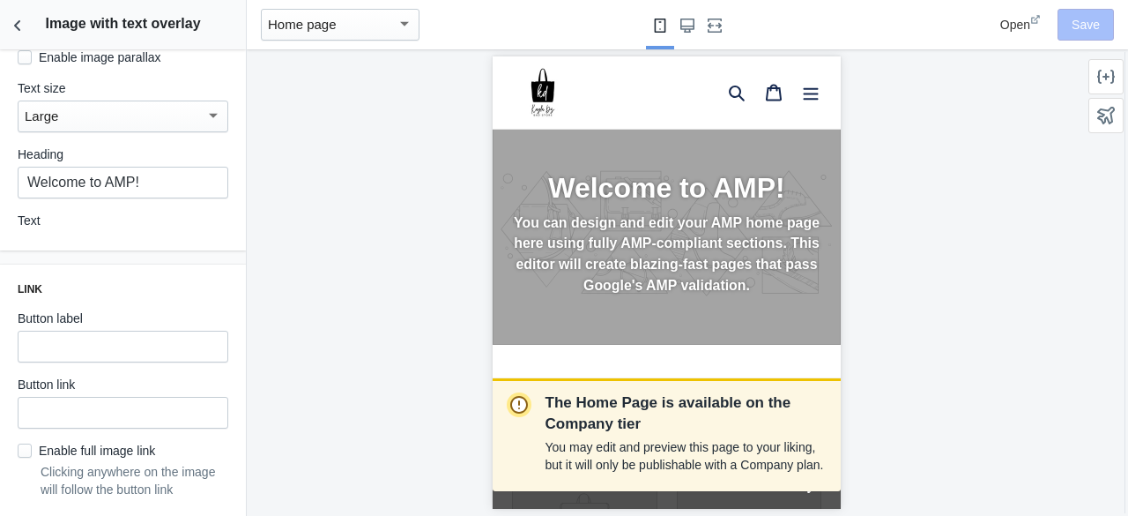
scroll to position [645, 0]
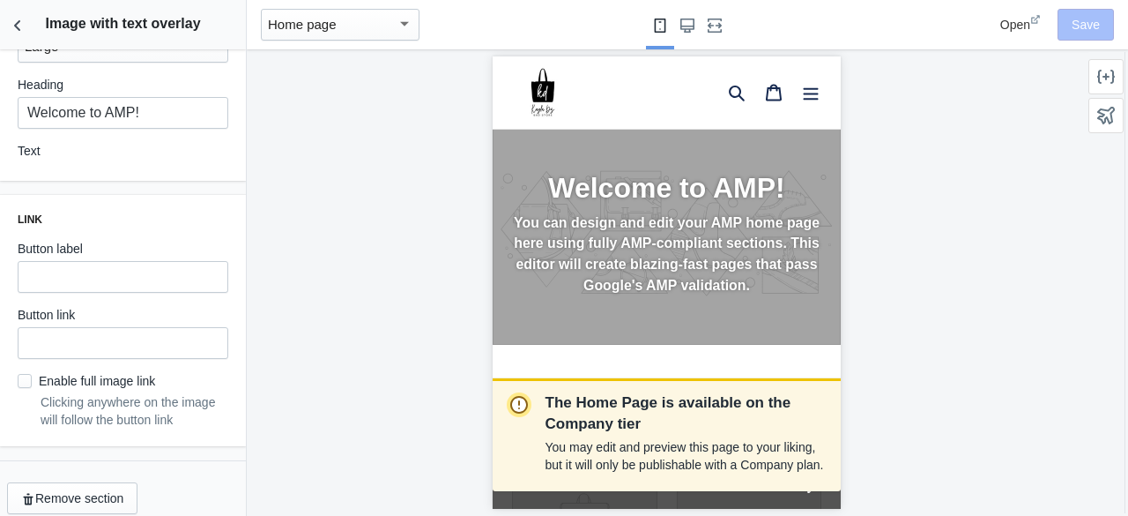
click at [118, 475] on div "Remove section" at bounding box center [123, 498] width 246 height 46
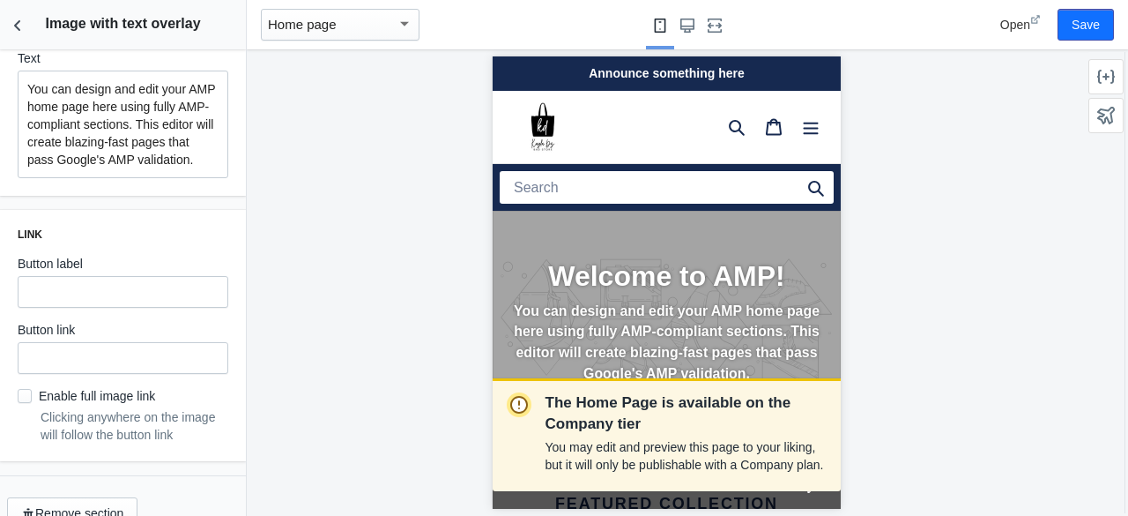
scroll to position [771, 0]
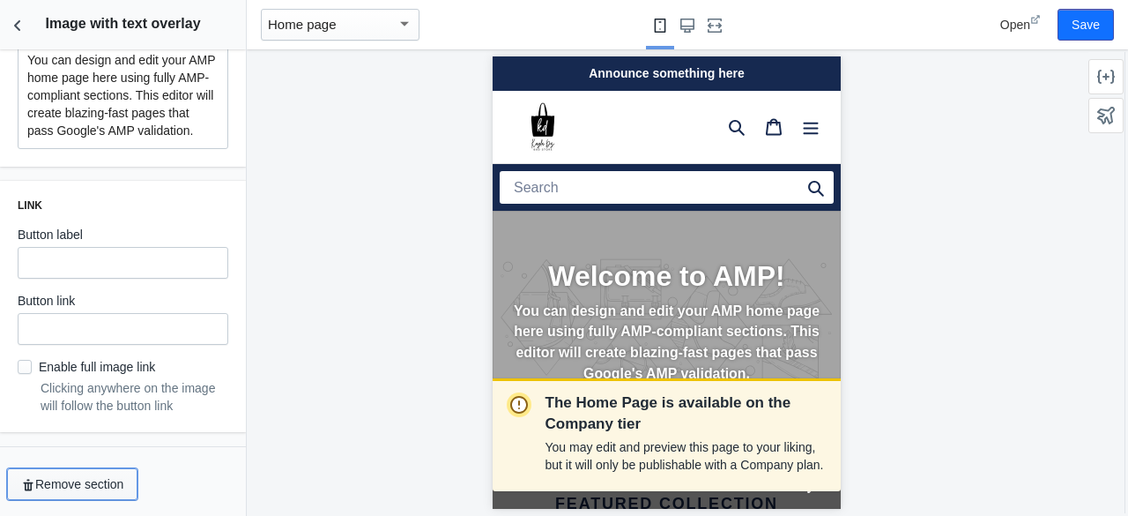
click at [95, 475] on button "Remove section" at bounding box center [72, 484] width 130 height 32
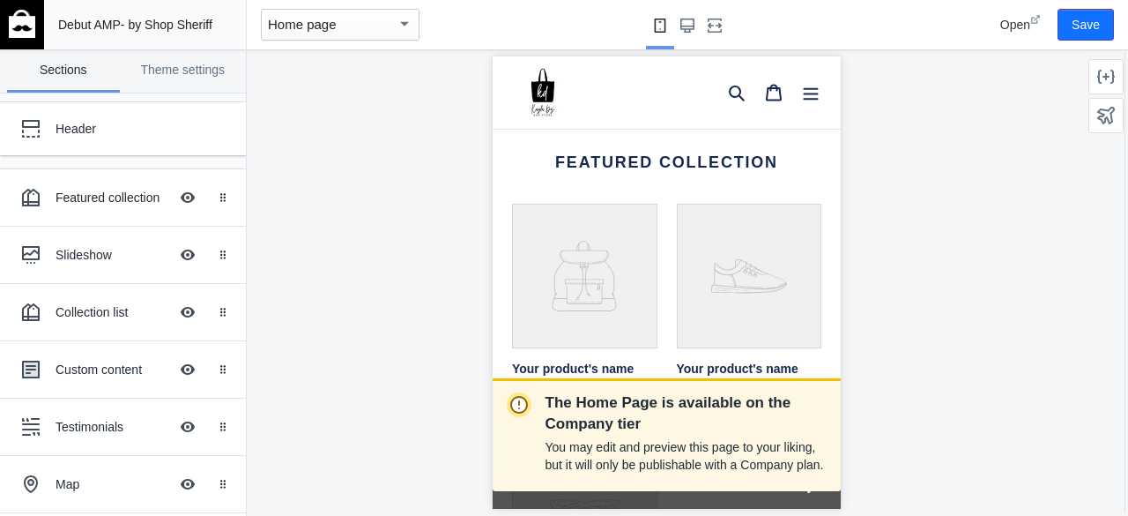
scroll to position [0, 0]
click at [129, 202] on div "Featured collection" at bounding box center [112, 198] width 113 height 18
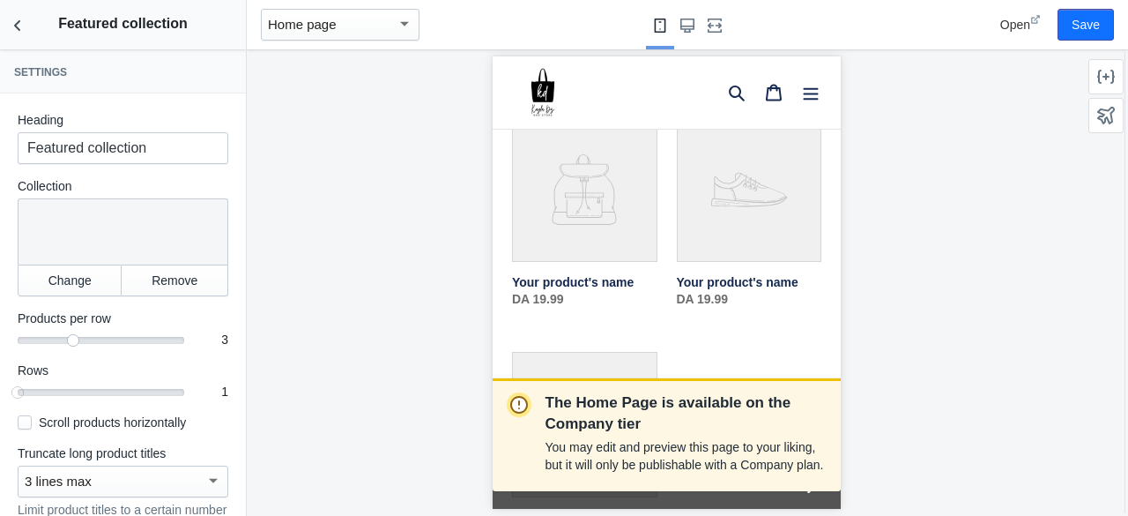
scroll to position [184, 0]
click at [83, 228] on div at bounding box center [120, 228] width 188 height 44
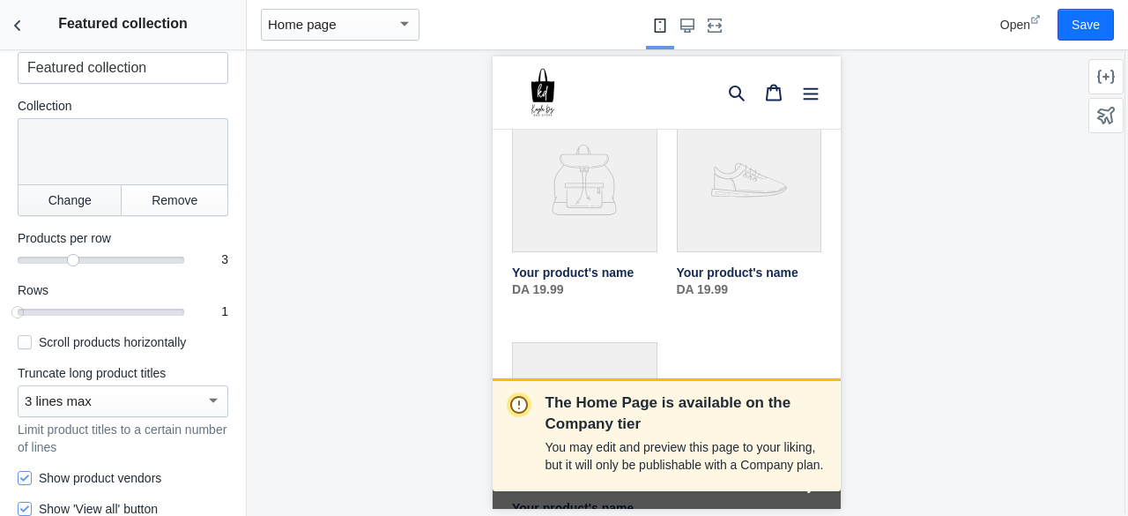
scroll to position [0, 0]
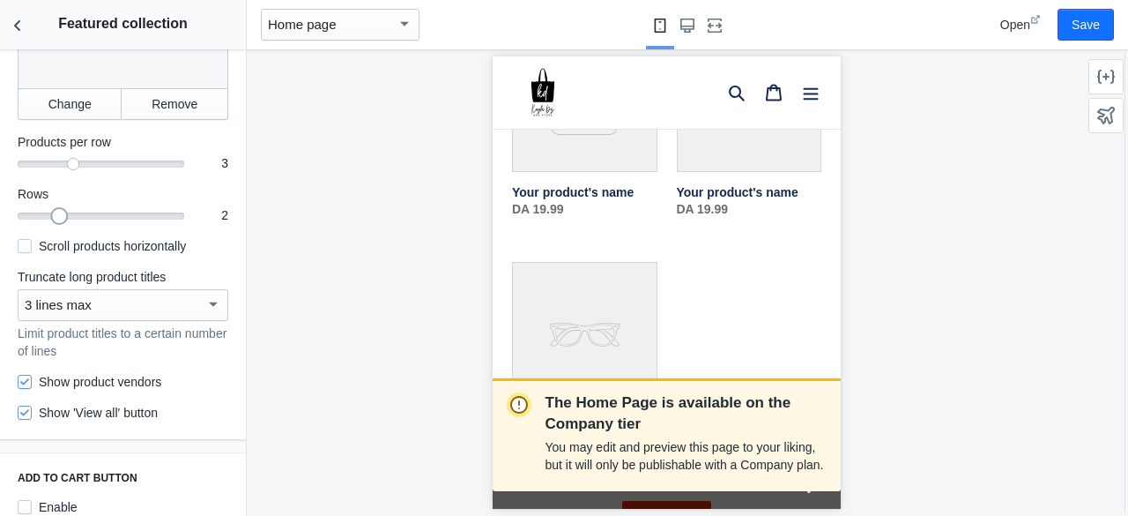
drag, startPoint x: 21, startPoint y: 216, endPoint x: 51, endPoint y: 221, distance: 30.4
click at [51, 221] on div at bounding box center [59, 216] width 18 height 18
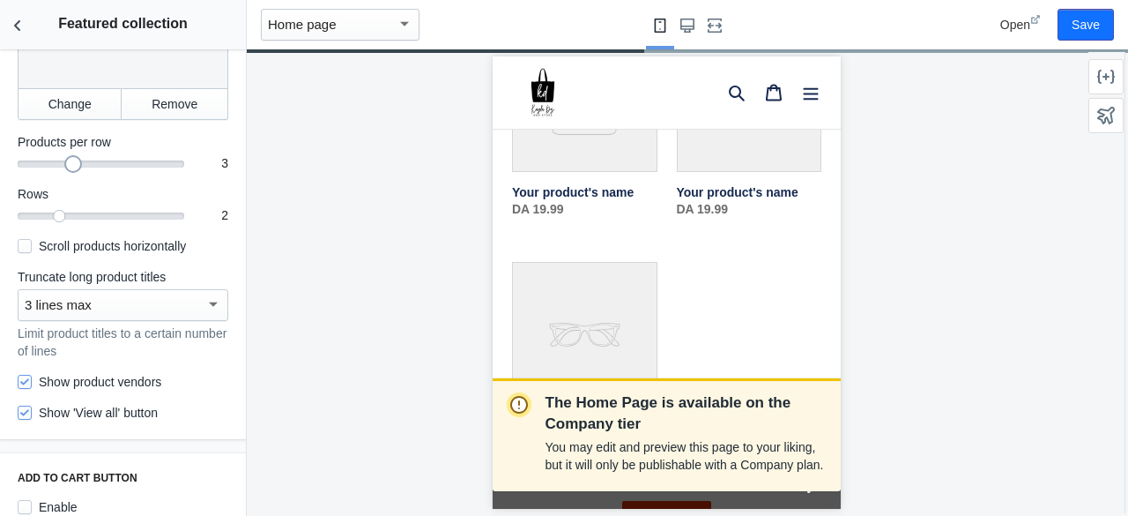
click at [84, 162] on div at bounding box center [101, 163] width 167 height 7
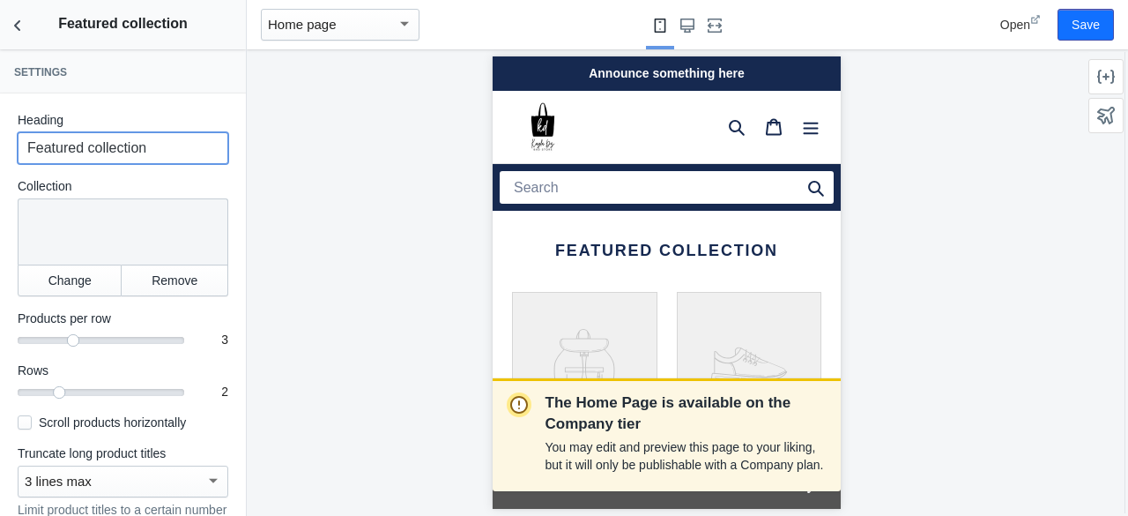
click at [100, 158] on input "Featured collection" at bounding box center [123, 148] width 211 height 32
click at [178, 182] on label "Collection" at bounding box center [123, 186] width 211 height 18
click at [587, 76] on div "Announce something here" at bounding box center [666, 73] width 348 height 34
click at [668, 78] on div "Announce something here" at bounding box center [666, 73] width 348 height 34
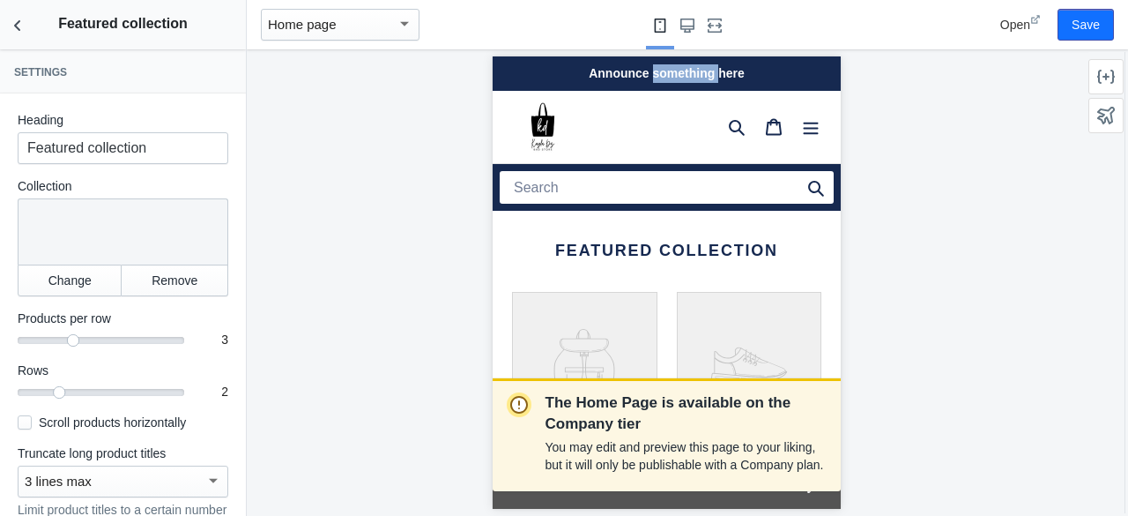
click at [668, 78] on div "Announce something here" at bounding box center [666, 73] width 348 height 34
click at [592, 95] on div at bounding box center [605, 127] width 226 height 72
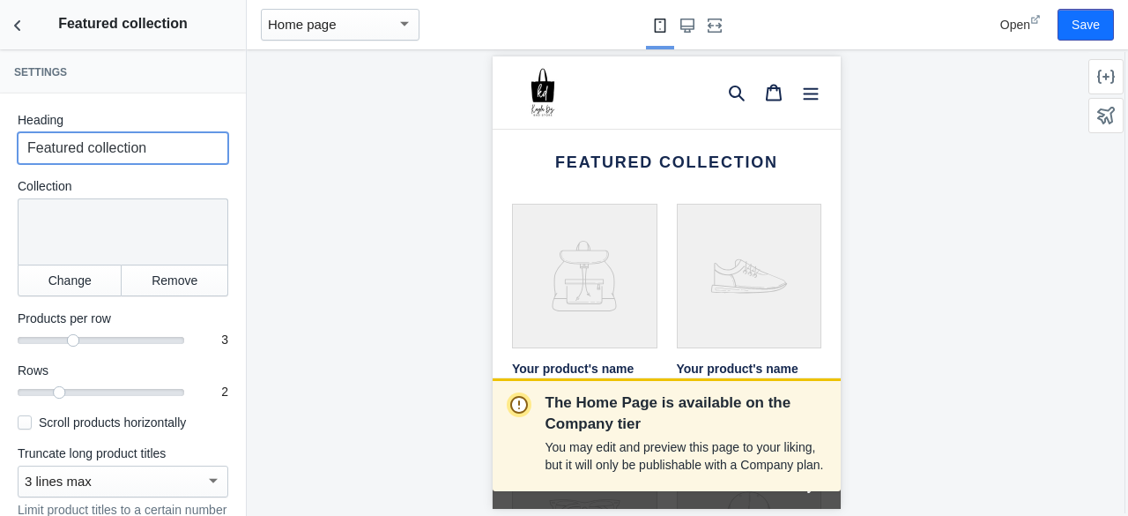
click at [139, 155] on input "Featured collection" at bounding box center [123, 148] width 211 height 32
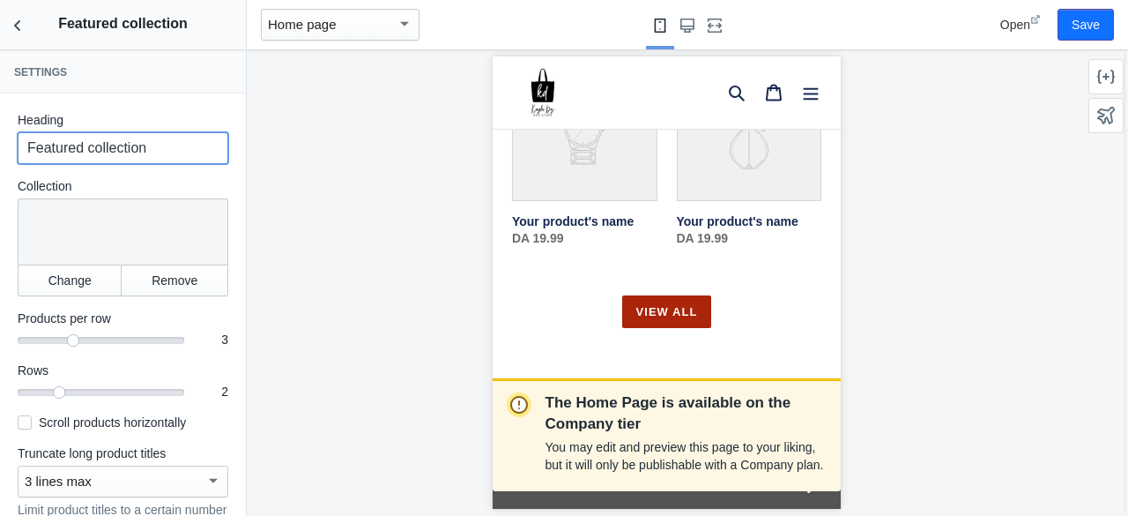
scroll to position [617, 0]
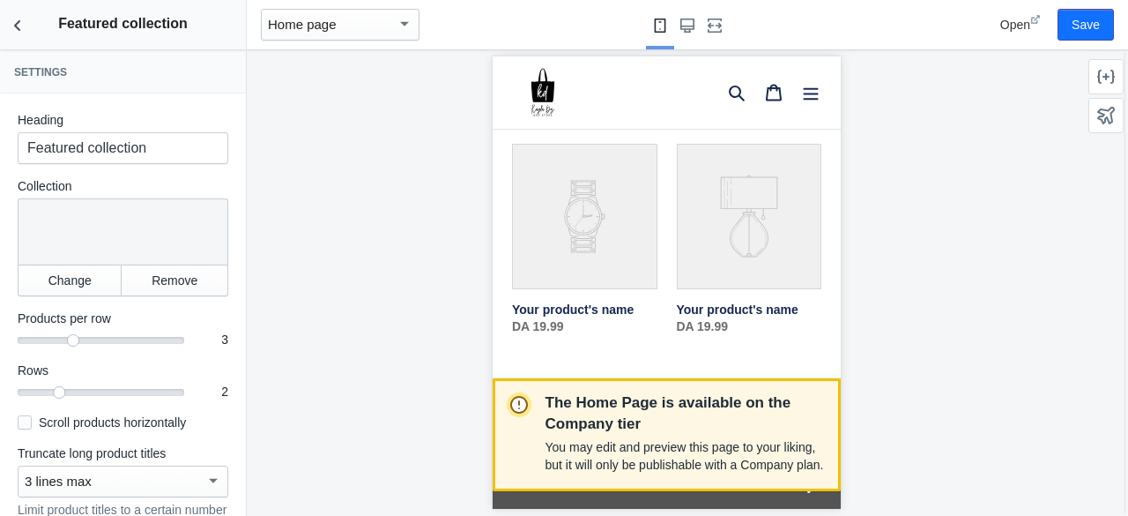
click at [644, 436] on div "You may edit and preview this page to your liking, but it will only be publisha…" at bounding box center [686, 456] width 281 height 42
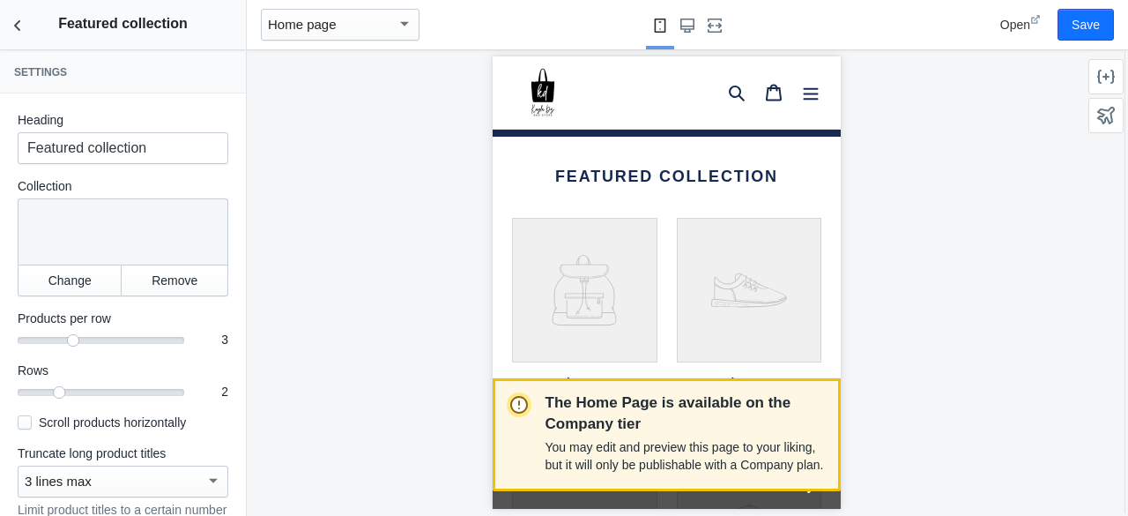
scroll to position [0, 0]
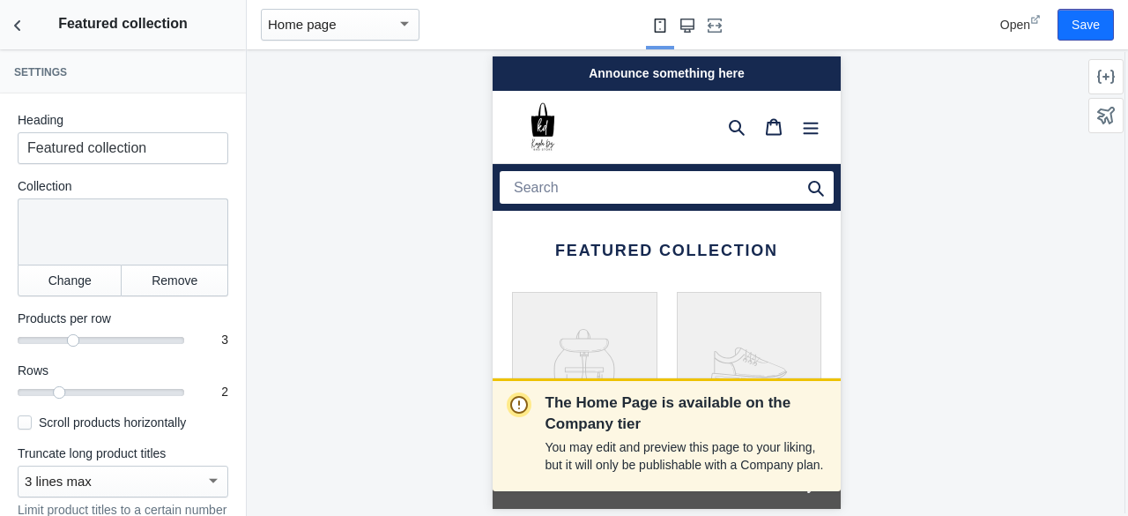
click at [689, 29] on use "Large screen" at bounding box center [688, 26] width 14 height 14
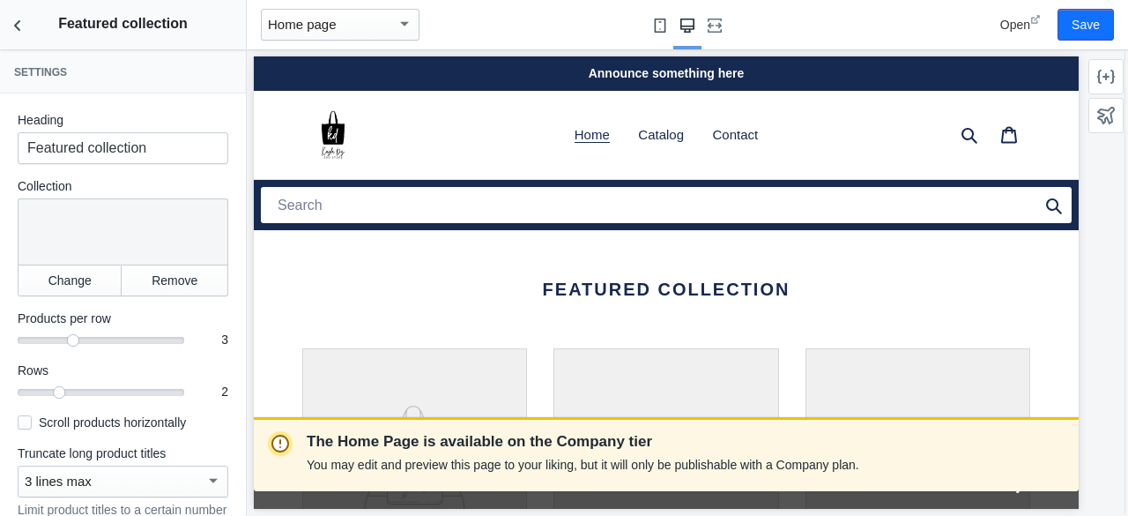
click at [659, 28] on use "Small screen" at bounding box center [660, 26] width 11 height 14
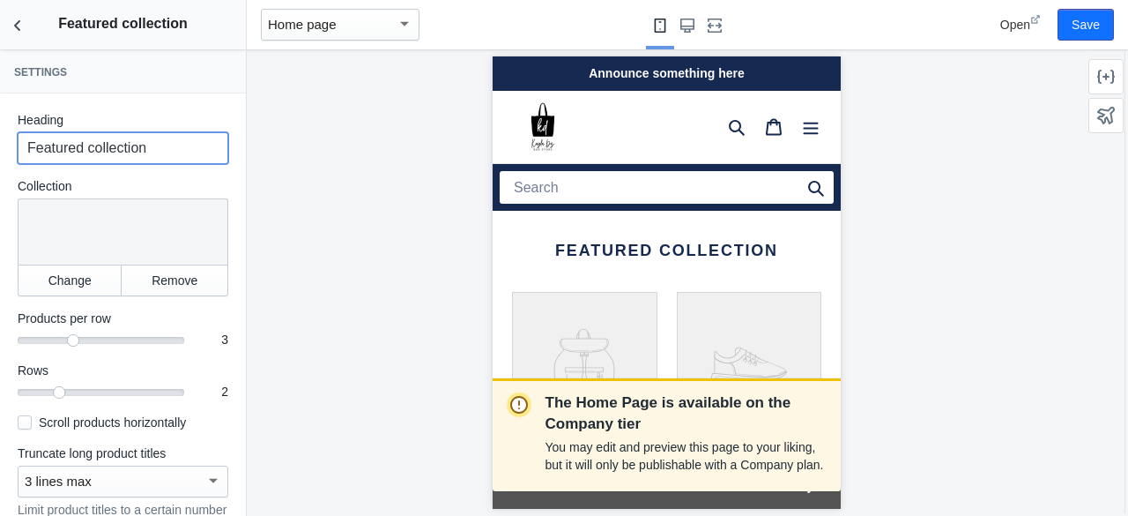
click at [160, 152] on input "Featured collection" at bounding box center [123, 148] width 211 height 32
click at [159, 152] on input "Featured collection" at bounding box center [123, 148] width 211 height 32
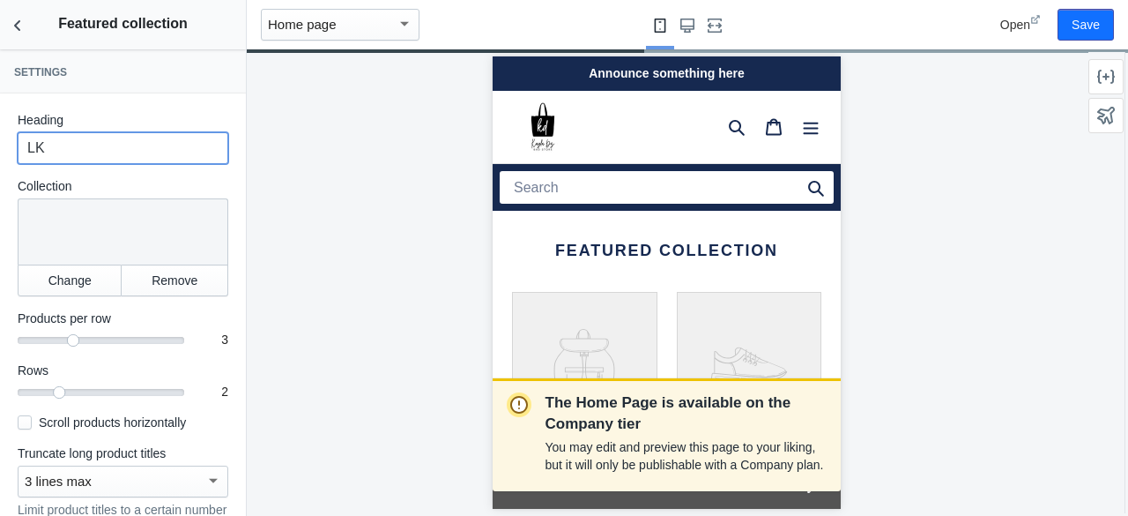
type input "L"
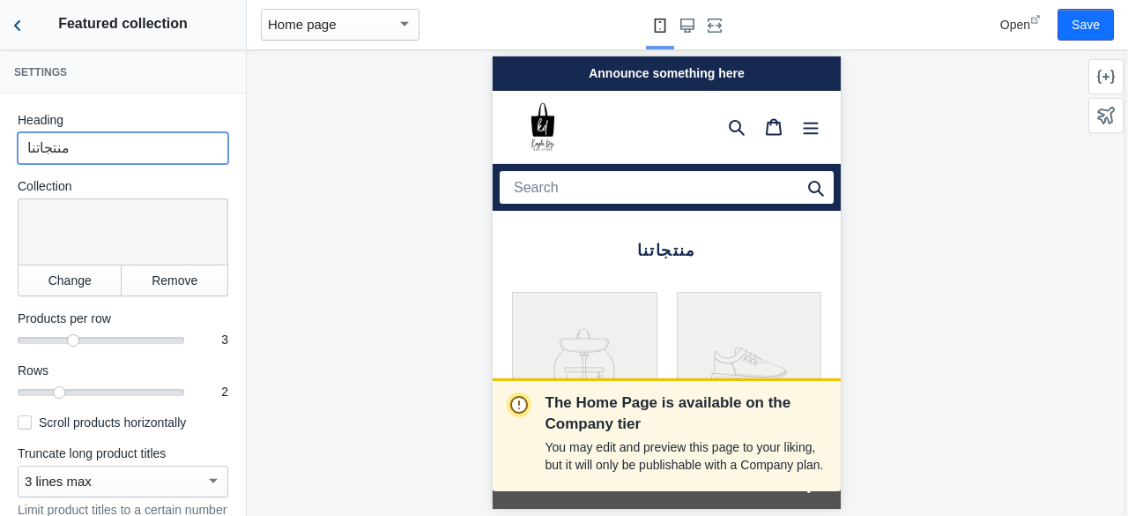
type input "منتجاتنا"
click at [24, 37] on button "Back to sections" at bounding box center [17, 24] width 35 height 49
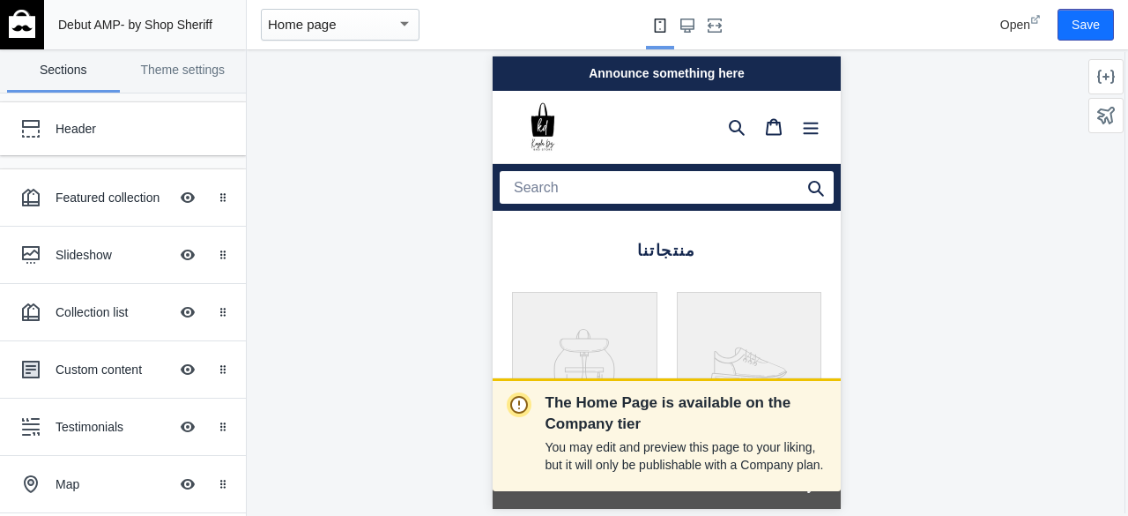
click at [622, 75] on div "Announce something here" at bounding box center [666, 73] width 348 height 34
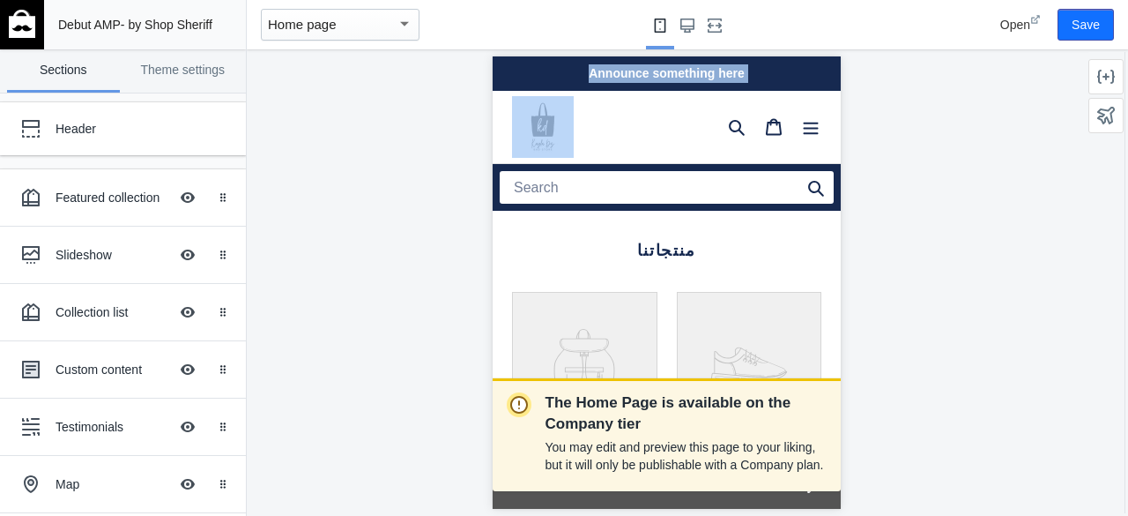
click at [622, 75] on div "Announce something here" at bounding box center [666, 73] width 348 height 34
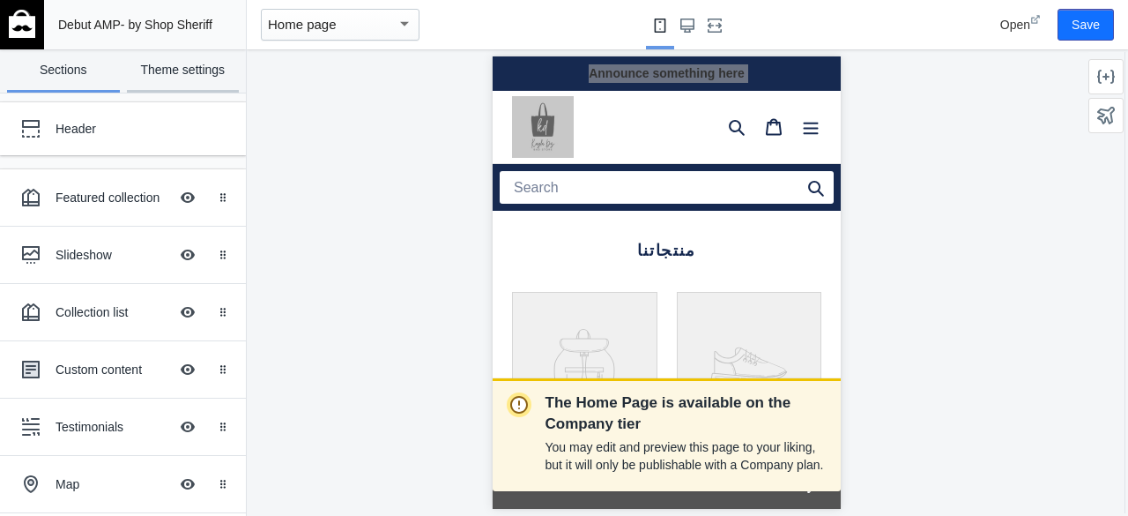
click at [129, 77] on link "Theme settings" at bounding box center [183, 70] width 113 height 43
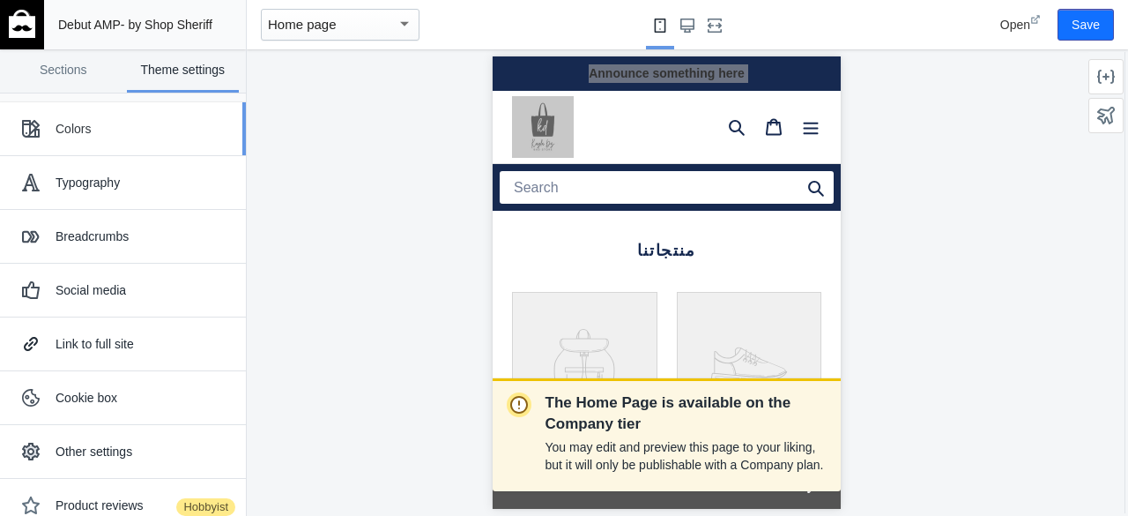
click at [120, 130] on div "Colors" at bounding box center [144, 129] width 177 height 18
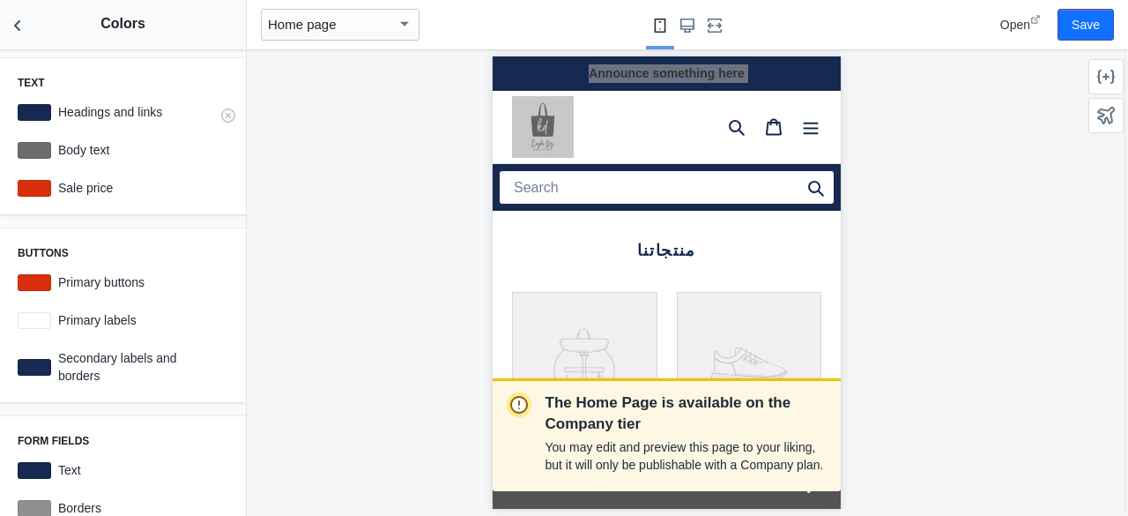
click at [53, 101] on div "Headings and links #162950" at bounding box center [123, 112] width 225 height 32
click at [62, 123] on div "Headings and links #162950" at bounding box center [123, 112] width 225 height 32
click at [61, 115] on label "Headings and links" at bounding box center [139, 112] width 177 height 18
click at [24, 108] on div at bounding box center [35, 112] width 34 height 17
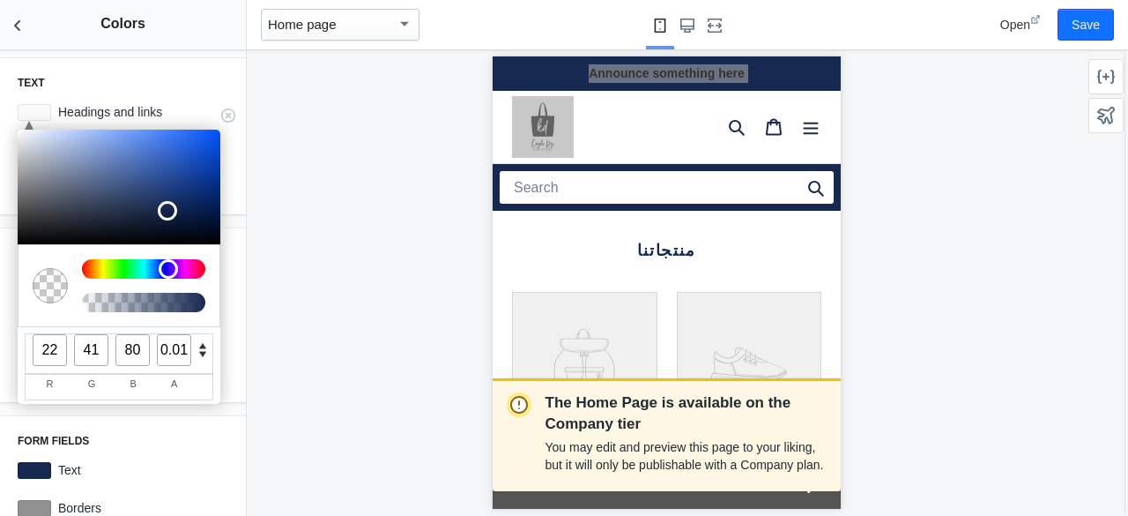
type input "0"
drag, startPoint x: 190, startPoint y: 299, endPoint x: 18, endPoint y: 333, distance: 176.2
click at [18, 333] on div "C M Y K A 220 57 20 0 H S L A 22 41 80 0 R G B A #162950 Hex" at bounding box center [119, 267] width 203 height 274
click at [18, 333] on div "22 41 80 0 R G B A" at bounding box center [119, 367] width 203 height 74
click at [80, 55] on div "Text C M Y K A 220 57 20 0 H S L A 22 41 80 0 R G B A #162950 Hex Headings and …" at bounding box center [123, 282] width 246 height 466
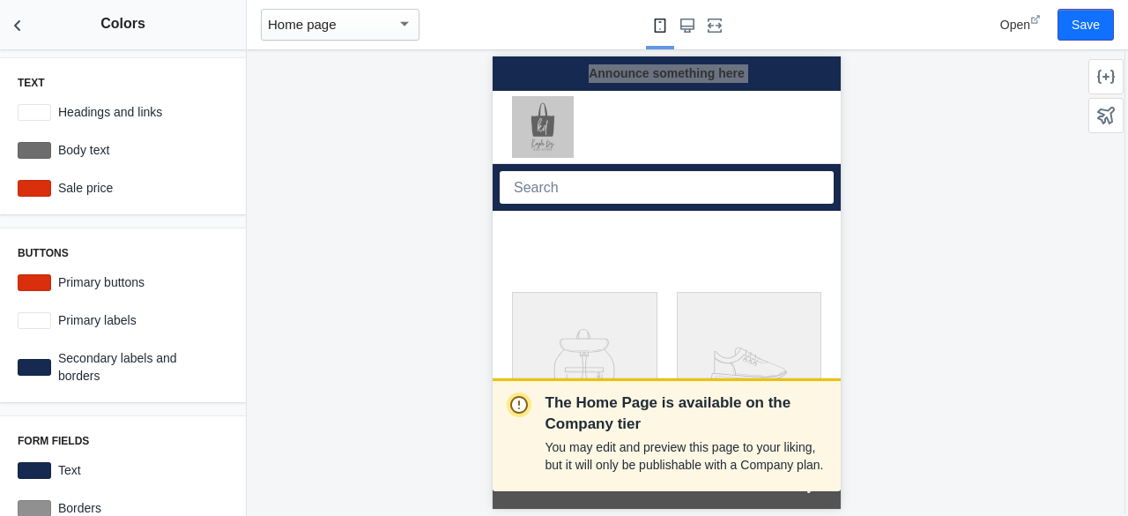
click at [371, 181] on div "The Home Page is available on the Company tier You may edit and preview this pa…" at bounding box center [666, 282] width 839 height 466
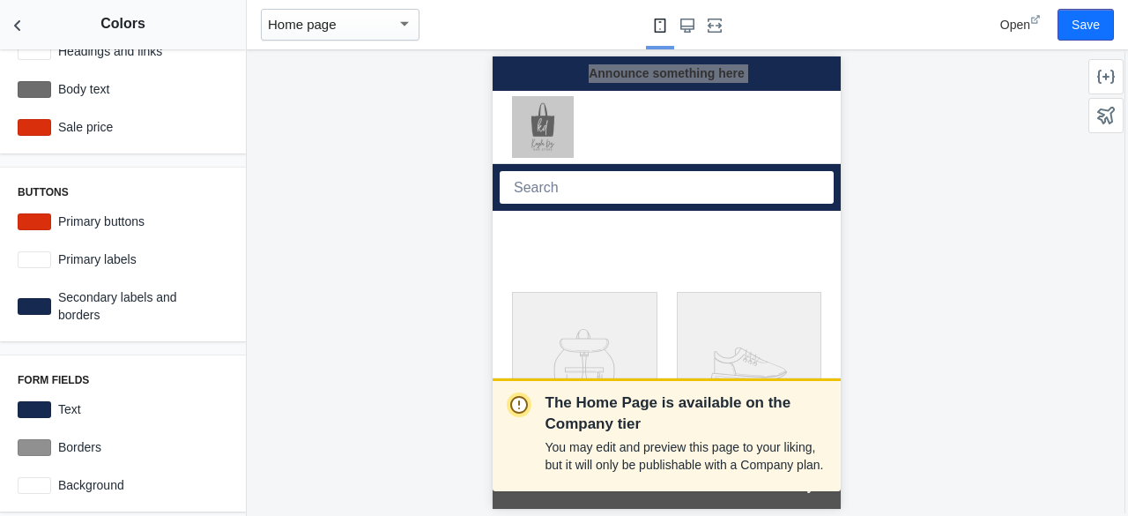
scroll to position [88, 0]
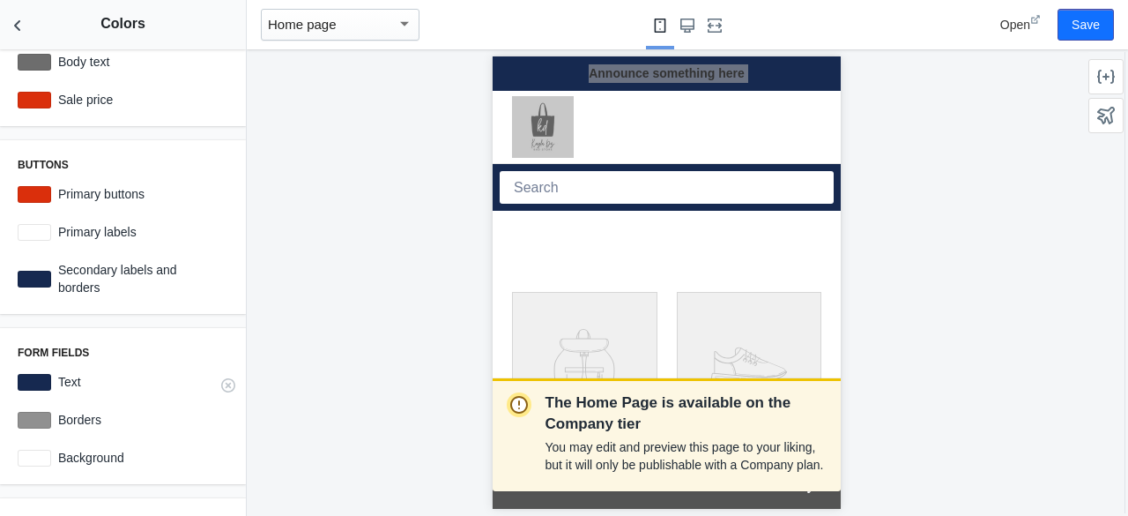
click at [35, 372] on div "Text #162950" at bounding box center [123, 382] width 225 height 32
click at [35, 383] on div at bounding box center [35, 382] width 34 height 17
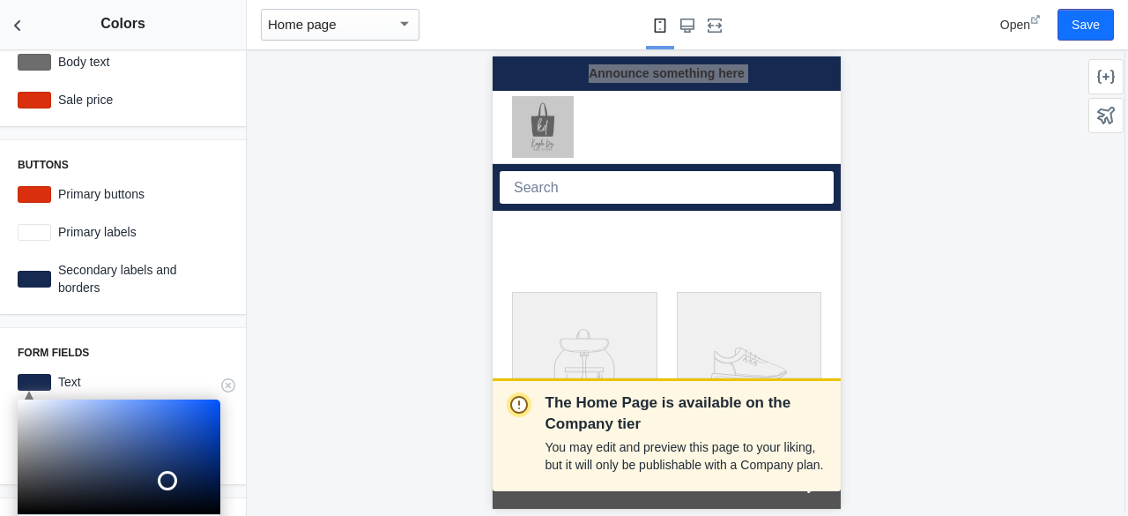
scroll to position [264, 0]
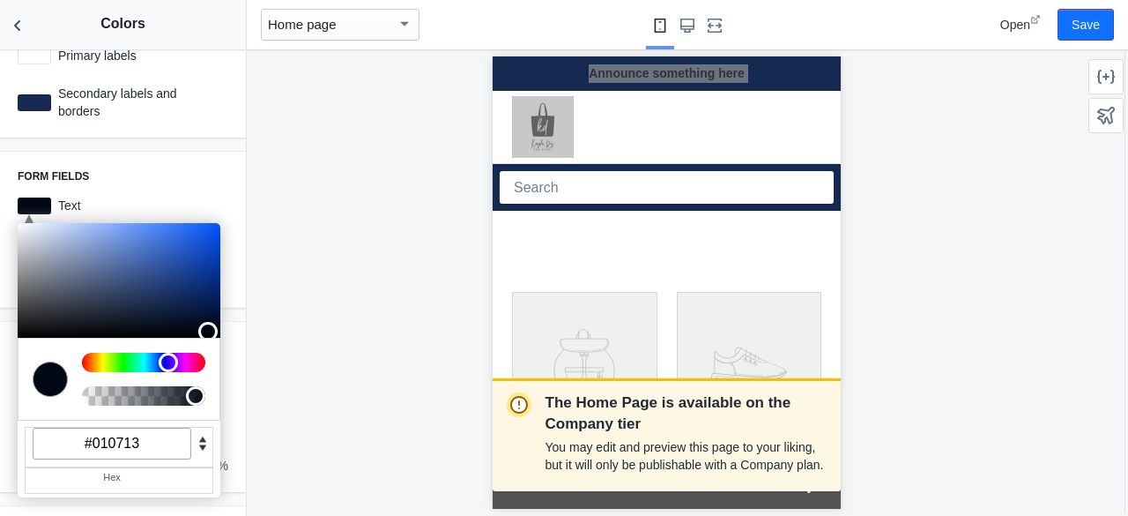
type input "#000000"
drag, startPoint x: 164, startPoint y: 302, endPoint x: 282, endPoint y: 355, distance: 129.4
click at [282, 355] on main "Debut AMP - by Shop Sheriff Save Sections Theme settings Header Featured collec…" at bounding box center [564, 258] width 1128 height 516
click at [92, 177] on h3 "Form fields" at bounding box center [123, 176] width 211 height 14
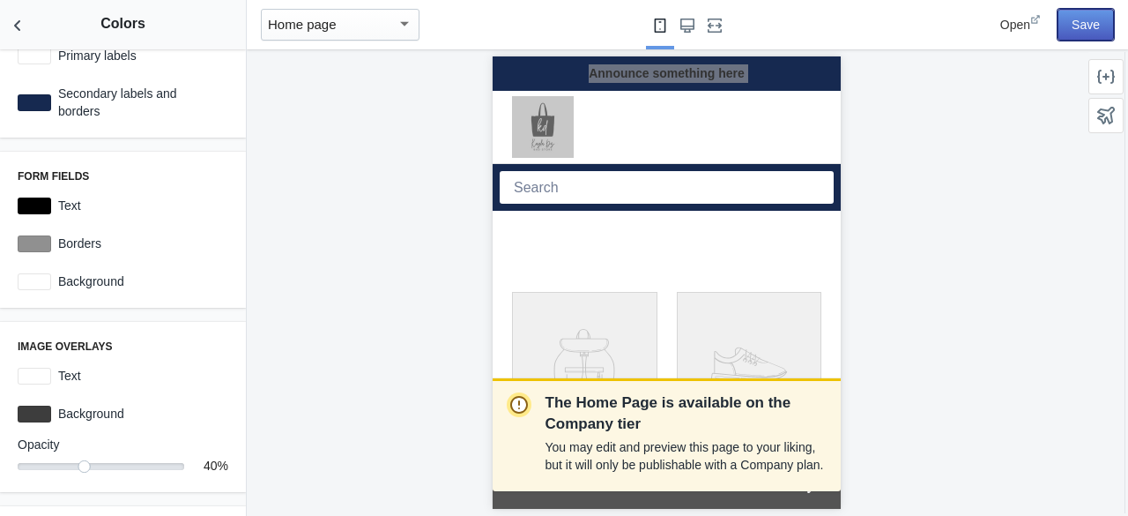
click at [1081, 22] on button "Save" at bounding box center [1086, 25] width 56 height 32
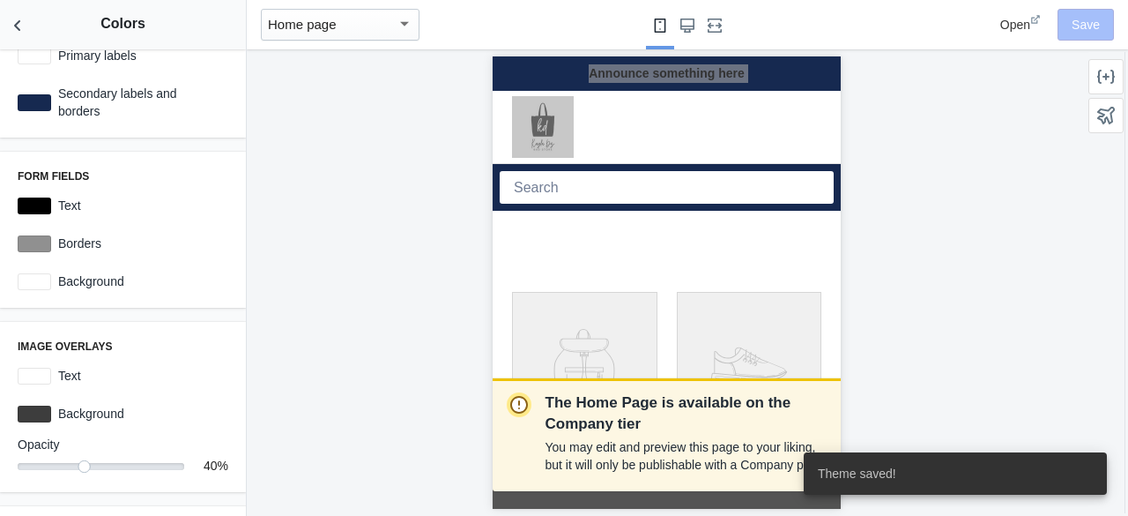
drag, startPoint x: 413, startPoint y: 178, endPoint x: 270, endPoint y: 148, distance: 145.9
click at [396, 169] on div "The Home Page is available on the Company tier You may edit and preview this pa…" at bounding box center [666, 282] width 839 height 466
click at [0, 38] on button "Back to sections" at bounding box center [17, 24] width 35 height 49
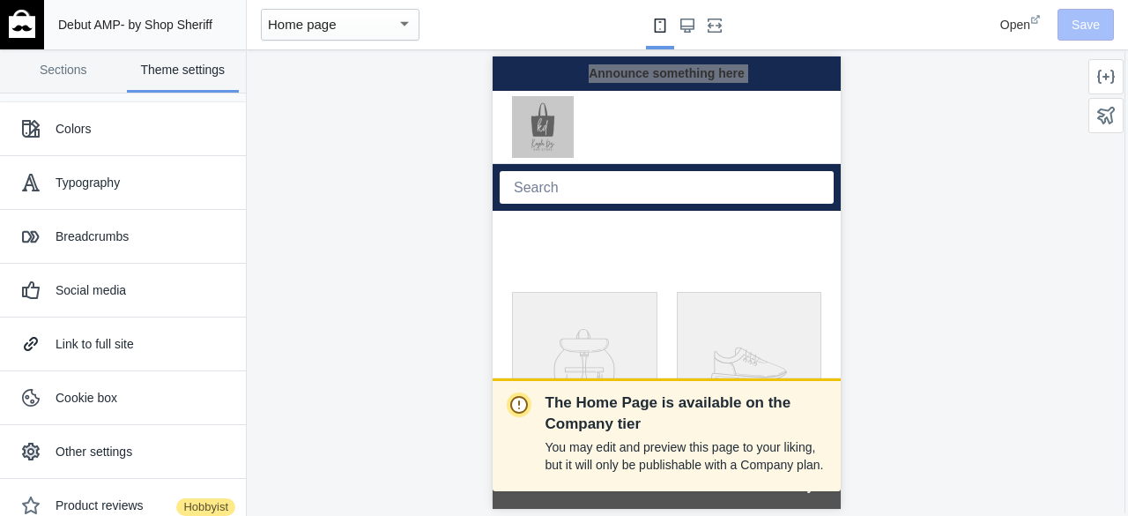
click at [427, 89] on div "The Home Page is available on the Company tier You may edit and preview this pa…" at bounding box center [666, 282] width 839 height 466
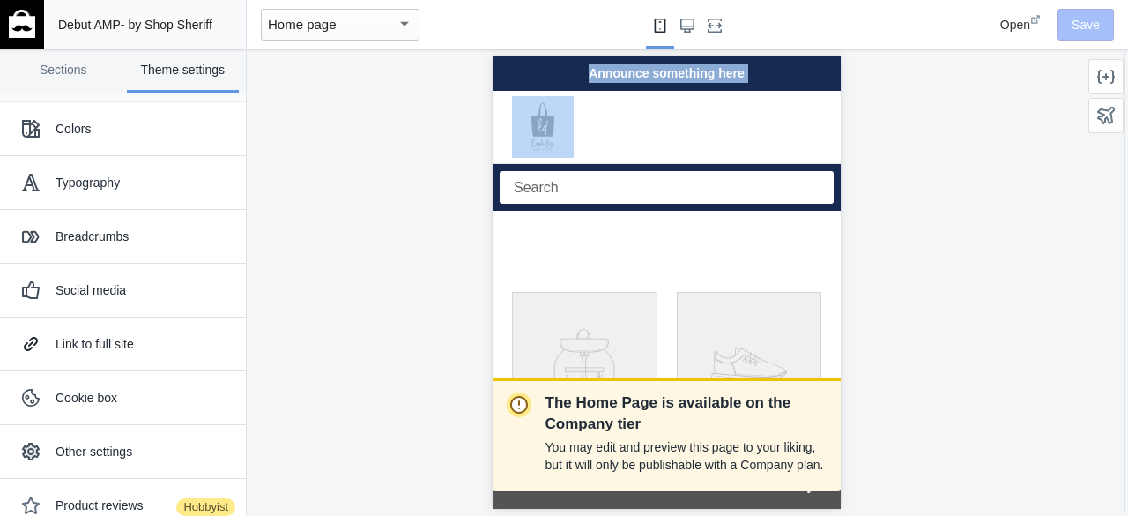
click at [676, 77] on div "Announce something here" at bounding box center [666, 73] width 348 height 34
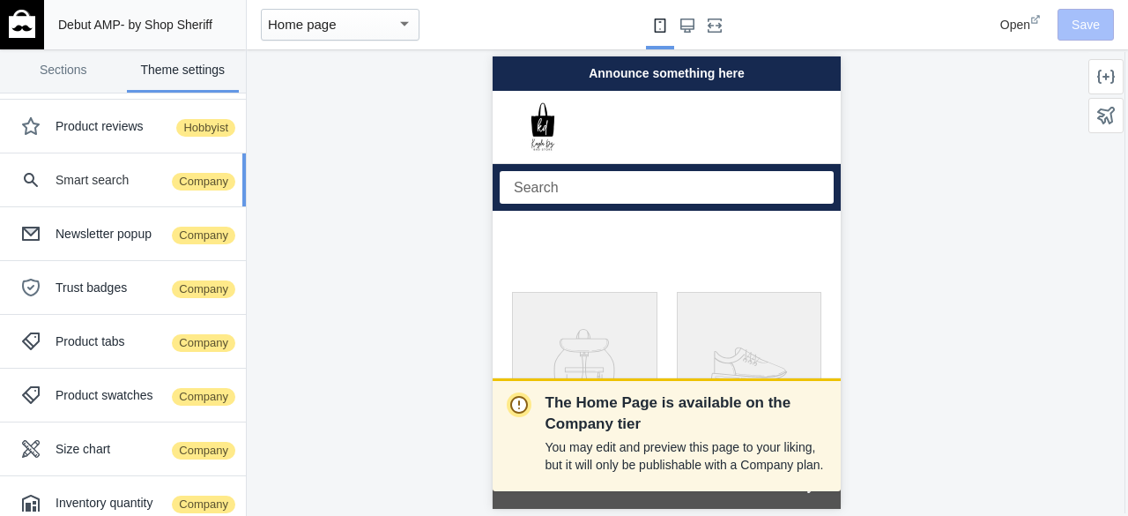
scroll to position [396, 0]
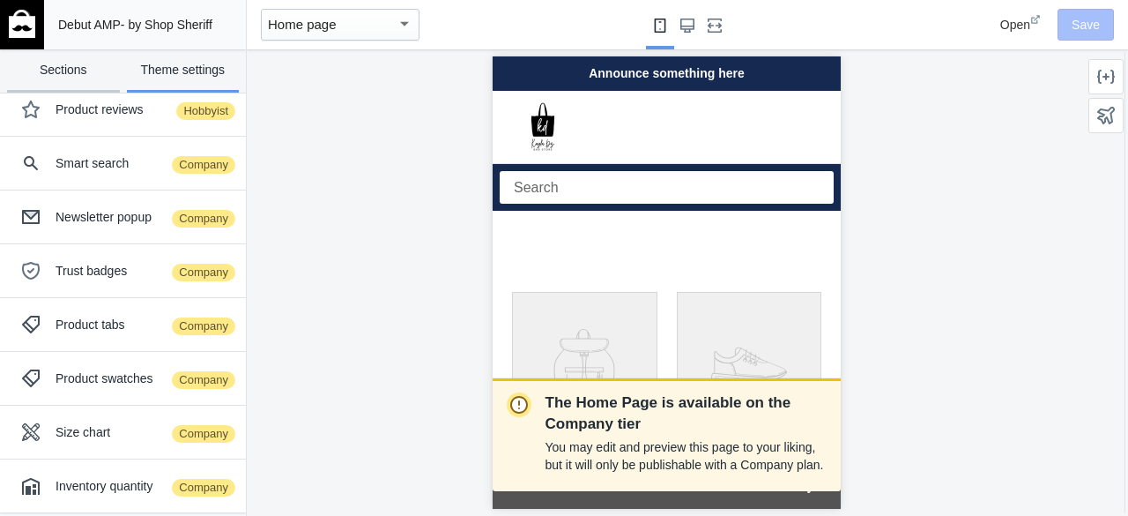
click at [91, 66] on link "Sections" at bounding box center [63, 70] width 113 height 43
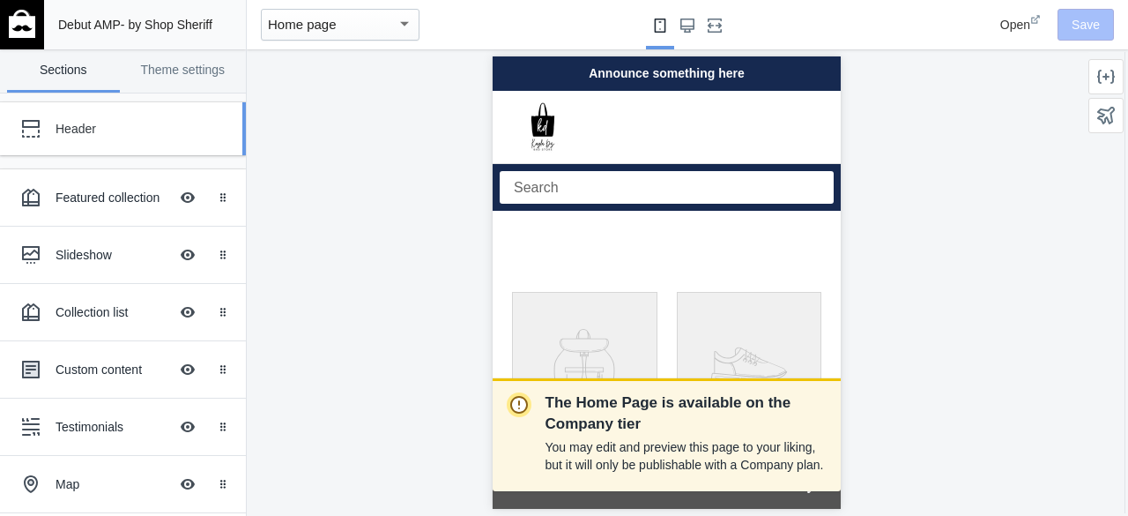
click at [99, 124] on div "Header" at bounding box center [132, 129] width 152 height 18
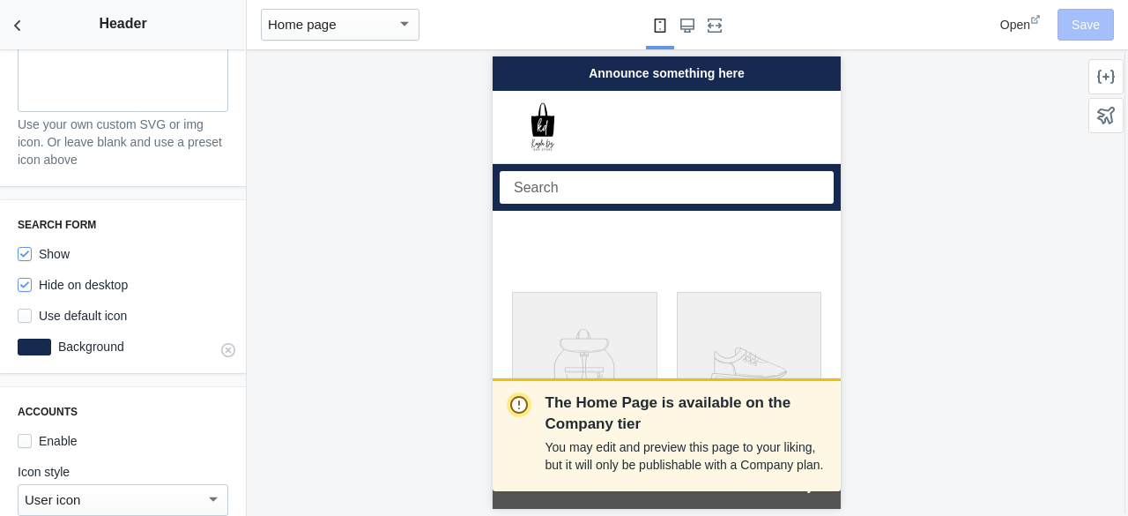
scroll to position [1305, 0]
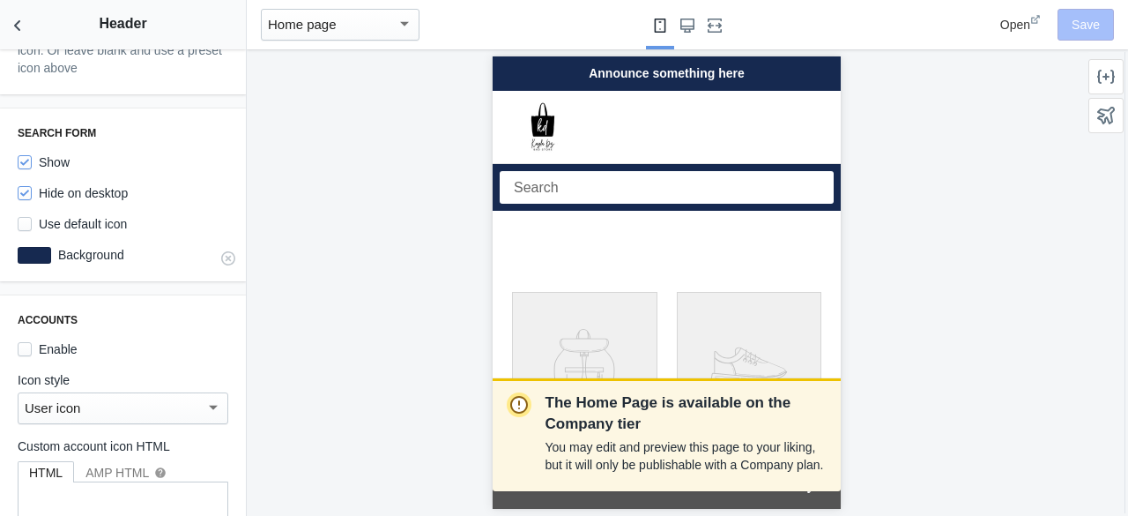
click at [39, 247] on div at bounding box center [35, 255] width 34 height 17
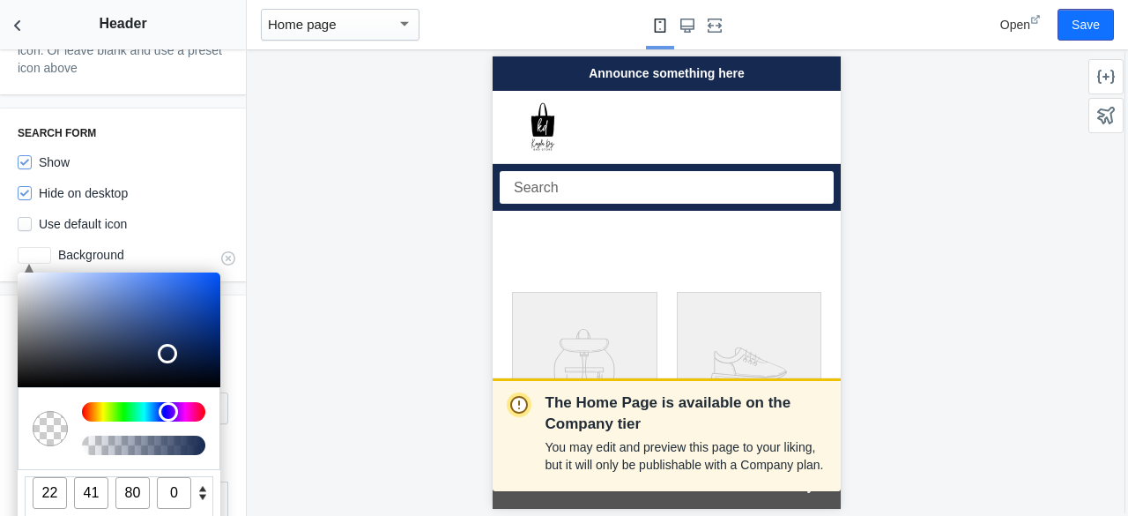
drag, startPoint x: 192, startPoint y: 429, endPoint x: 41, endPoint y: 438, distance: 151.0
click at [41, 438] on div at bounding box center [119, 428] width 203 height 83
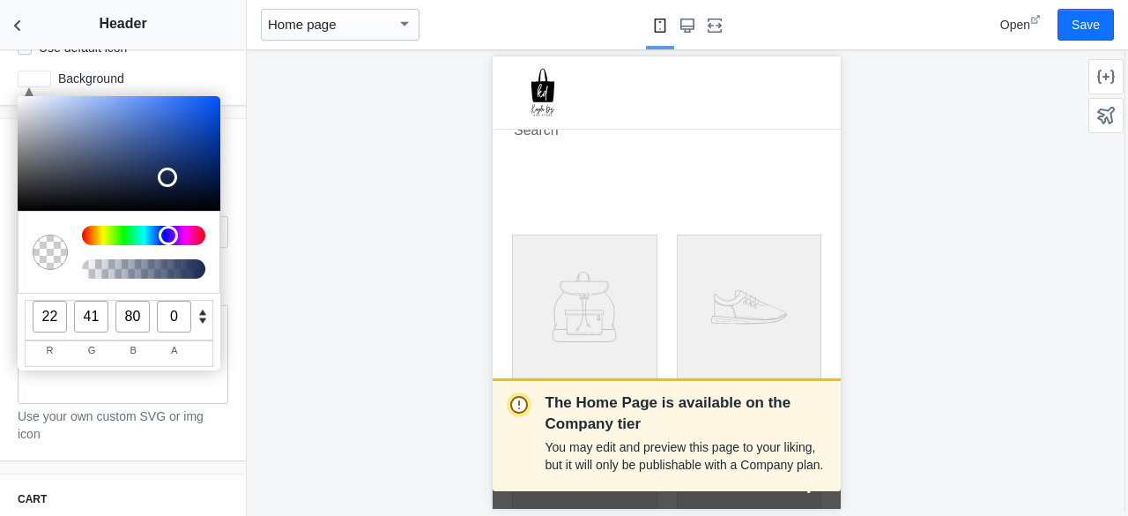
scroll to position [176, 0]
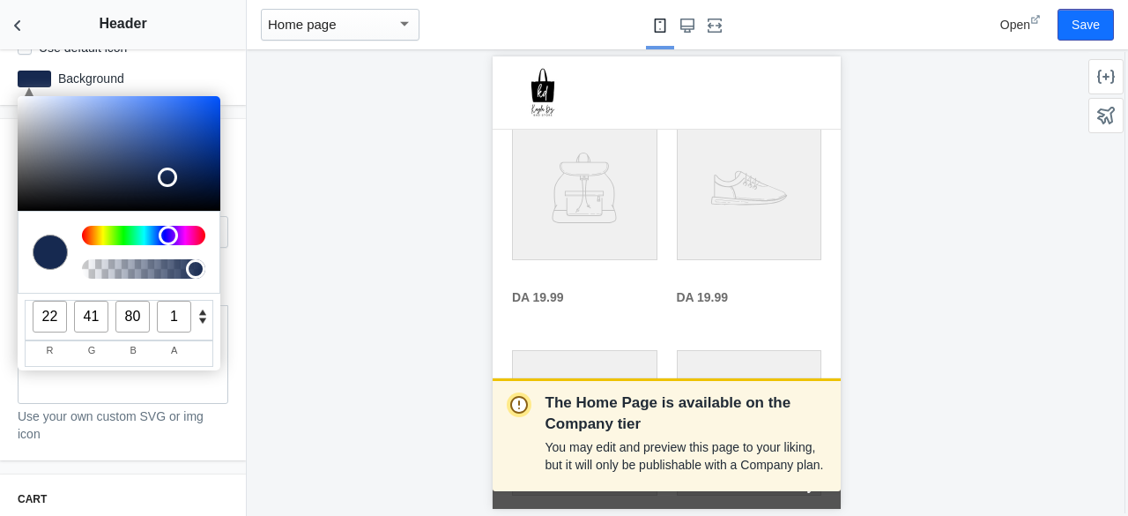
drag, startPoint x: 109, startPoint y: 253, endPoint x: 367, endPoint y: 259, distance: 257.5
click at [367, 259] on main "Debut AMP - by Shop Sheriff Save Sections Theme settings Header Featured collec…" at bounding box center [564, 258] width 1128 height 516
click at [313, 255] on div "The Home Page is available on the Company tier You may edit and preview this pa…" at bounding box center [666, 282] width 839 height 466
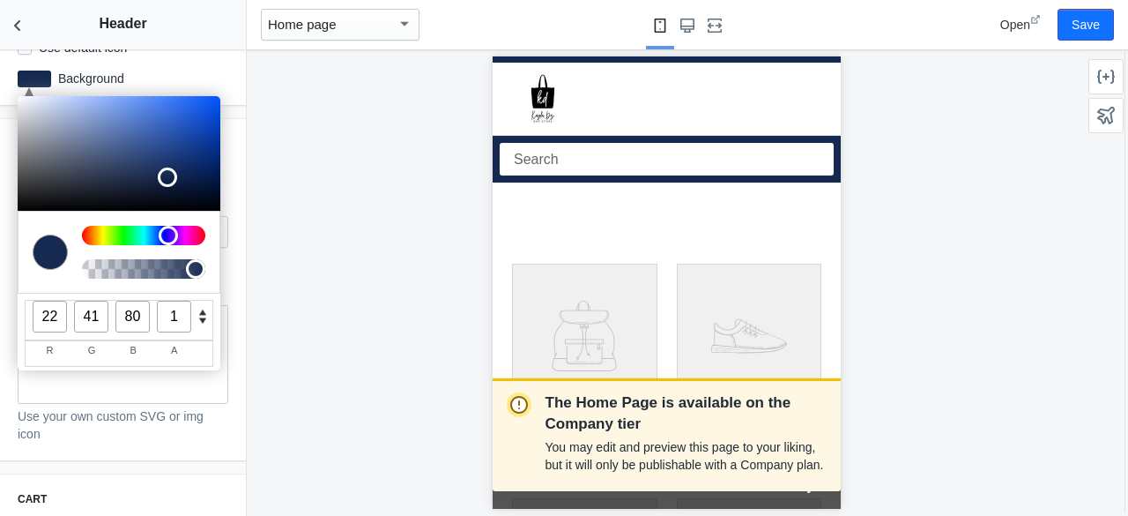
scroll to position [0, 0]
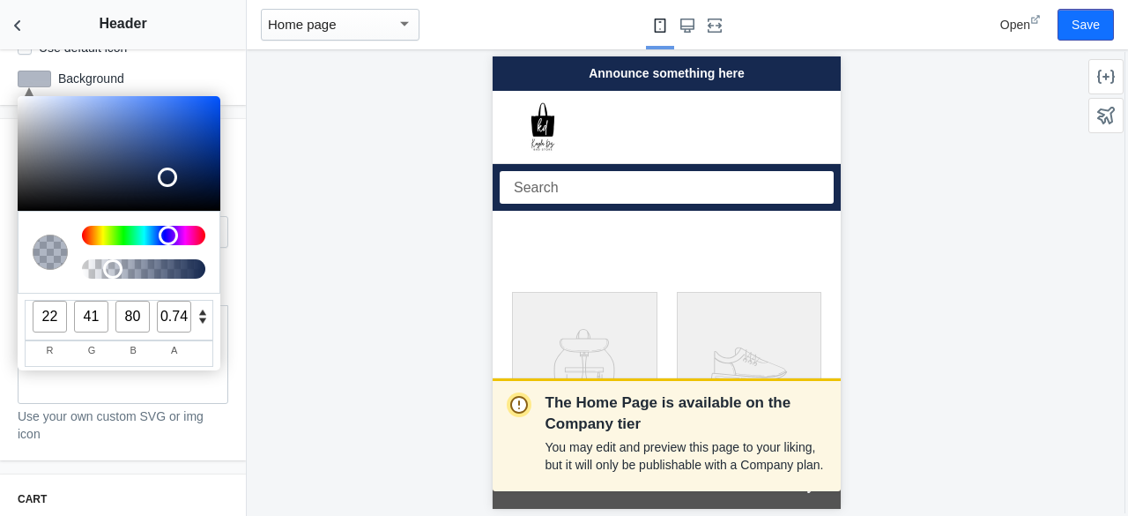
type input "1"
drag, startPoint x: 194, startPoint y: 257, endPoint x: 347, endPoint y: 239, distance: 154.5
click at [347, 239] on main "Debut AMP - by Shop Sheriff Save Sections Theme settings Header Featured collec…" at bounding box center [564, 258] width 1128 height 516
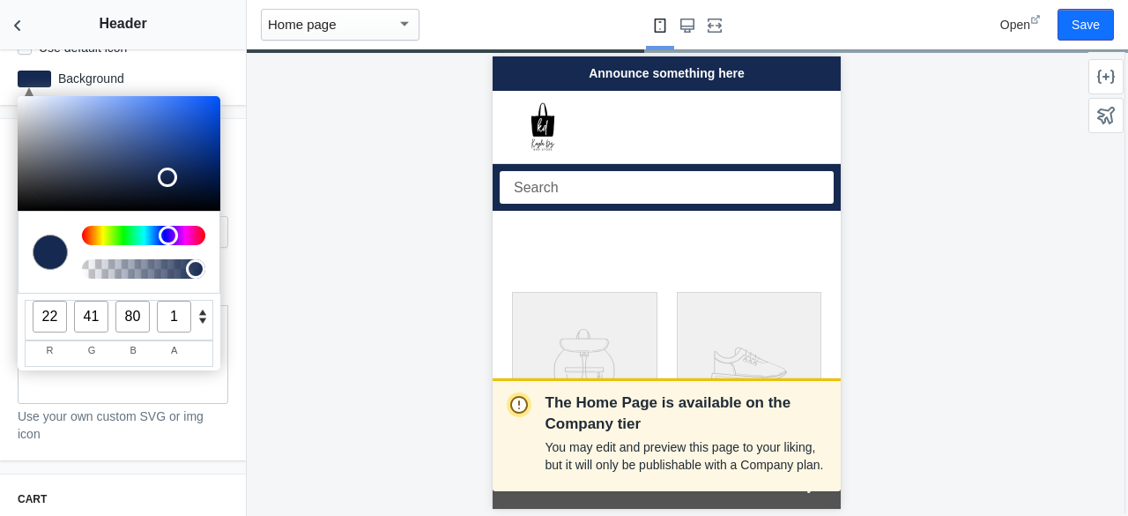
click at [263, 233] on div "The Home Page is available on the Company tier You may edit and preview this pa…" at bounding box center [666, 282] width 839 height 466
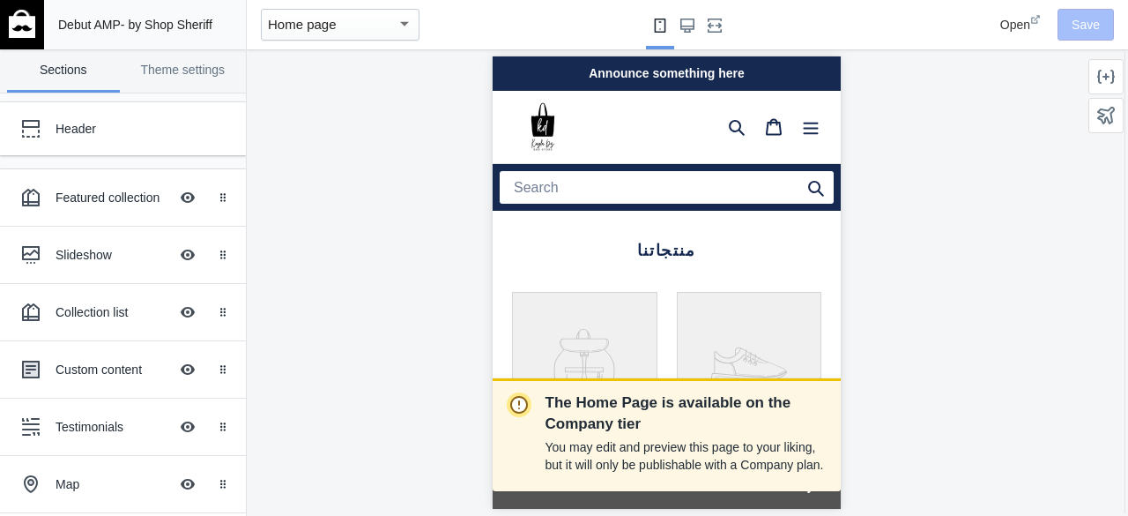
click at [630, 128] on h1 at bounding box center [605, 127] width 226 height 62
click at [353, 21] on div "Home page" at bounding box center [332, 24] width 129 height 21
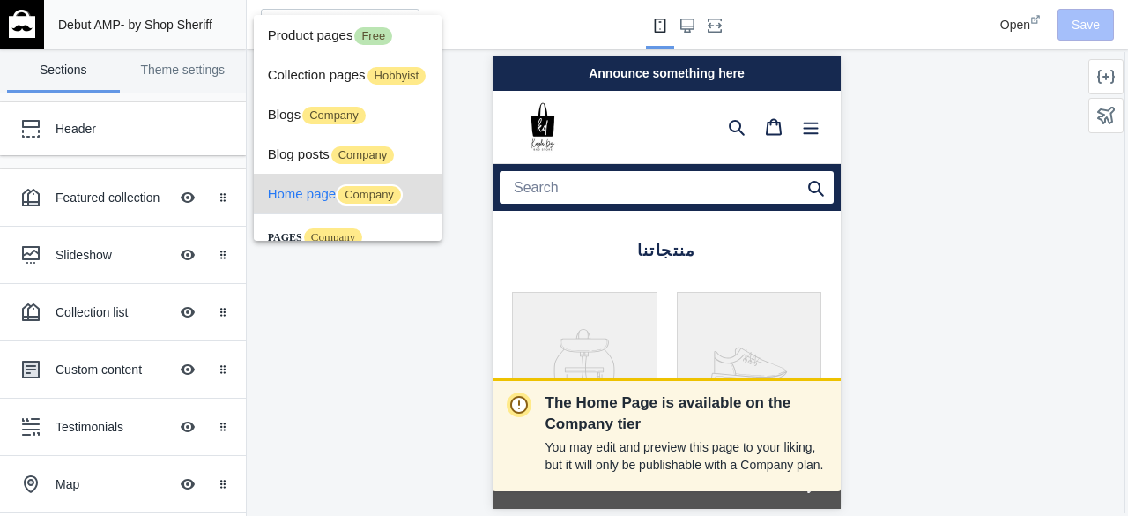
scroll to position [48, 0]
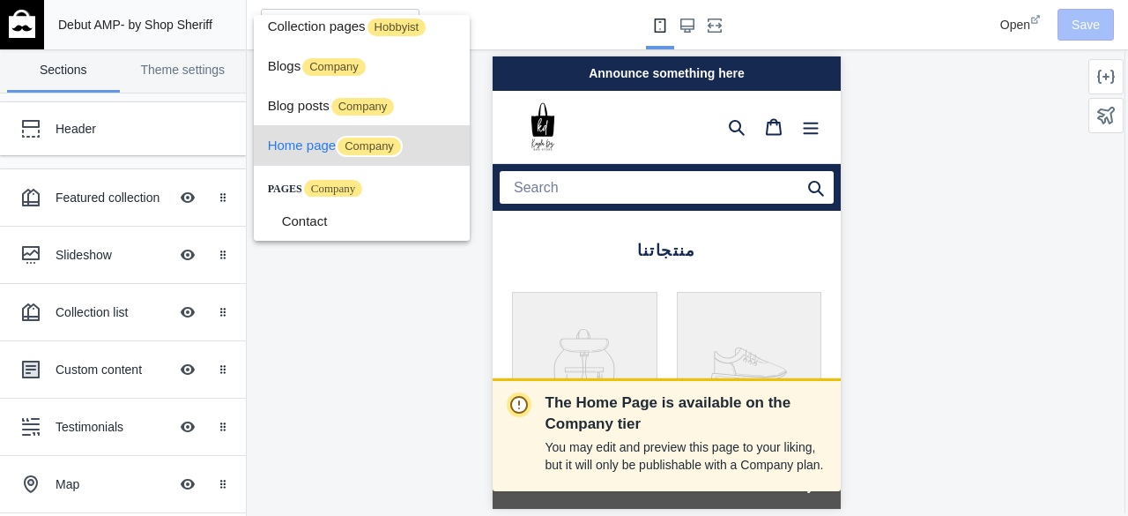
click at [376, 144] on span "Company" at bounding box center [369, 146] width 67 height 21
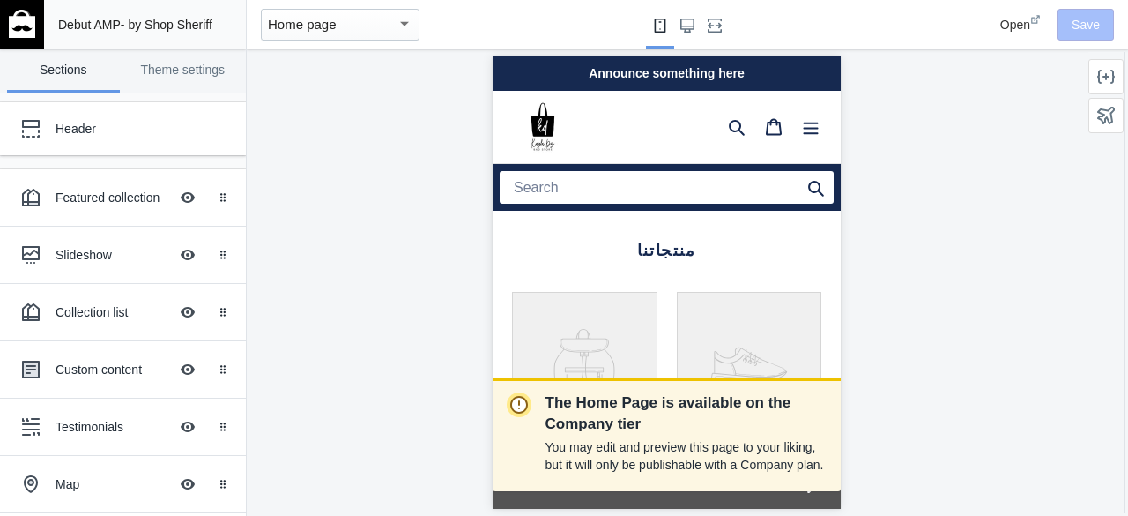
click at [369, 25] on div "Home page" at bounding box center [332, 24] width 129 height 21
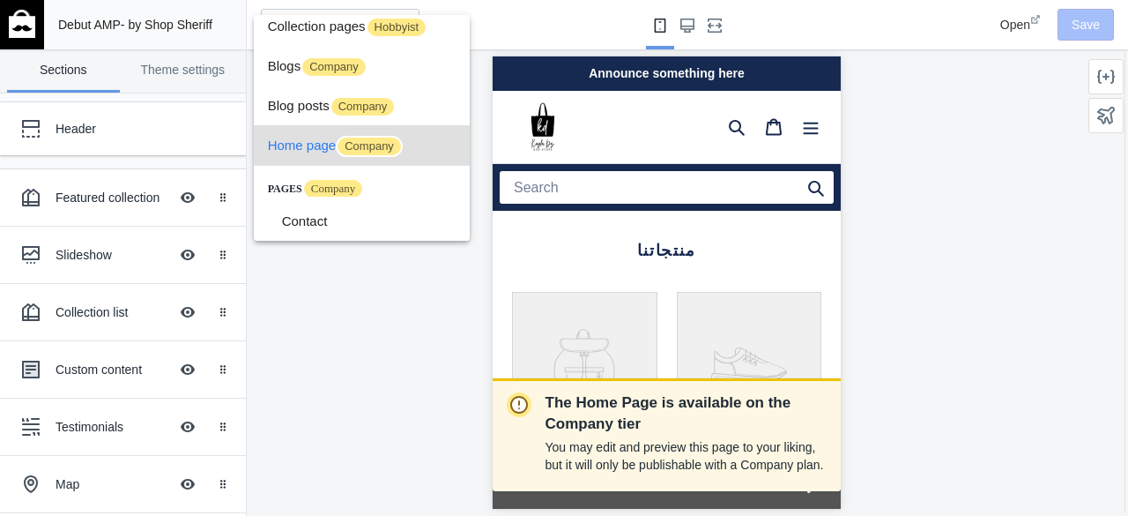
click at [289, 454] on div at bounding box center [564, 258] width 1128 height 516
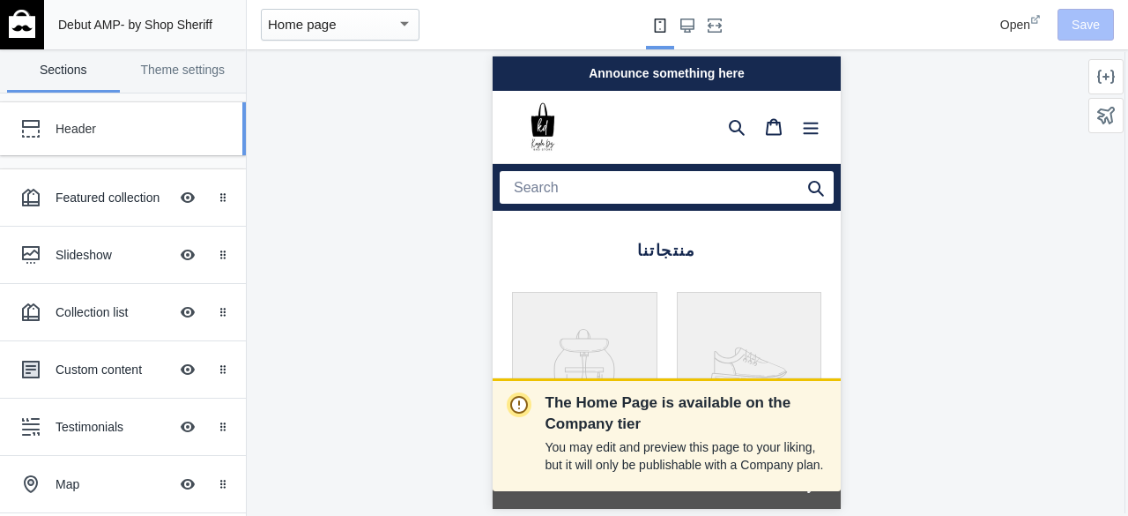
click at [150, 138] on div "Header" at bounding box center [110, 128] width 194 height 35
click at [95, 128] on div "Header" at bounding box center [132, 129] width 152 height 18
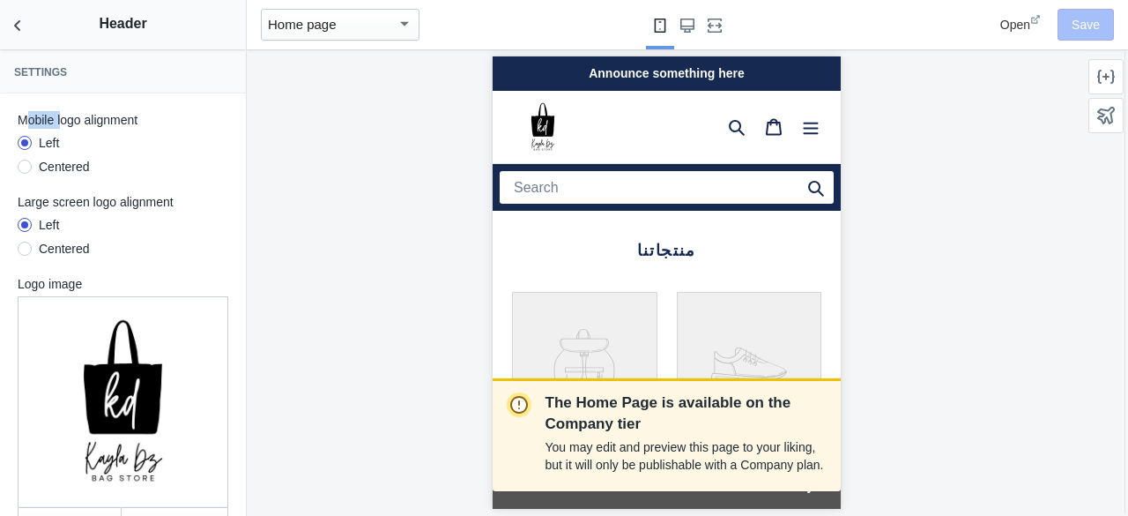
click at [95, 128] on div "Mobile logo alignment Left Centered Large screen logo alignment Left Centered L…" at bounding box center [123, 479] width 246 height 772
click at [114, 151] on ss-radio "Left" at bounding box center [123, 145] width 211 height 22
click at [62, 158] on div "Centered" at bounding box center [64, 167] width 51 height 18
click at [25, 169] on input "Centered" at bounding box center [25, 169] width 0 height 0
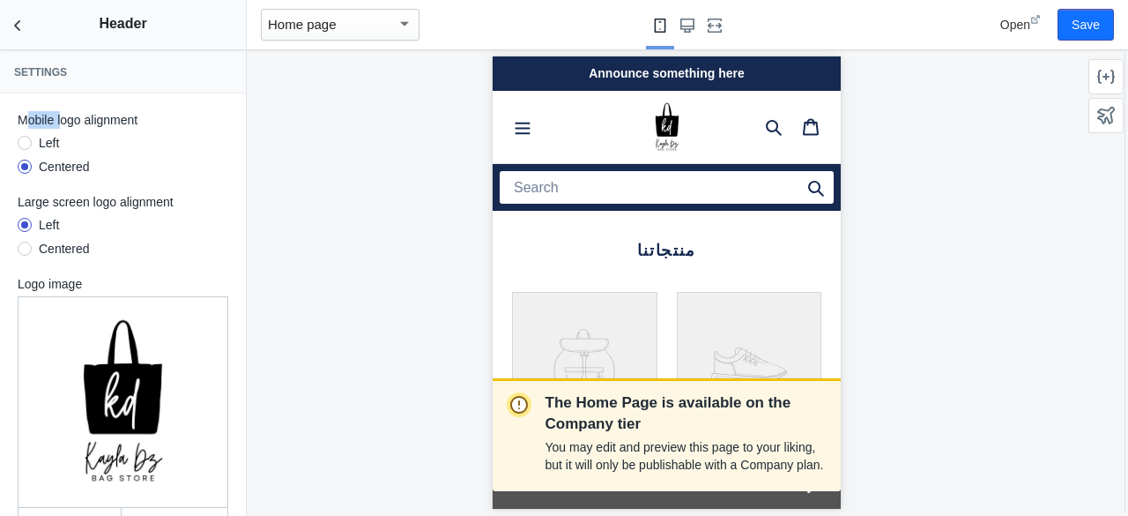
click at [21, 147] on div at bounding box center [25, 143] width 14 height 14
click at [25, 145] on input "Left" at bounding box center [25, 145] width 0 height 0
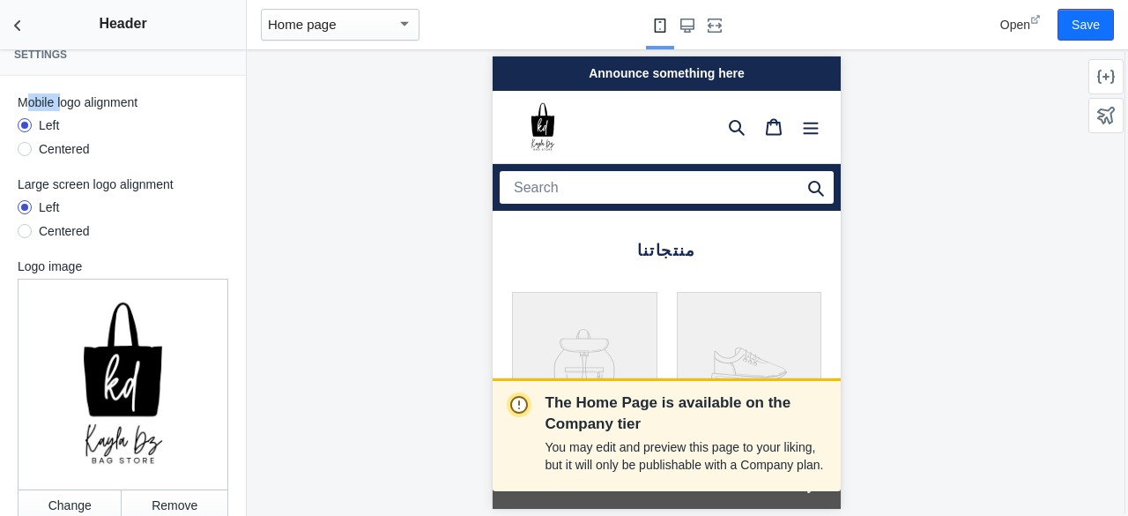
scroll to position [0, 0]
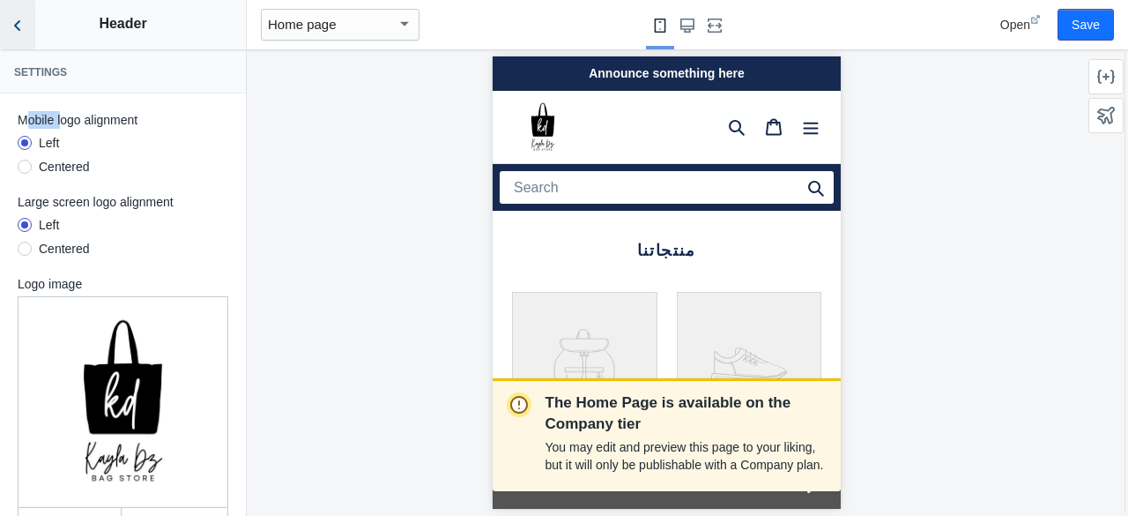
click at [21, 22] on icon "Back to sections" at bounding box center [18, 26] width 18 height 18
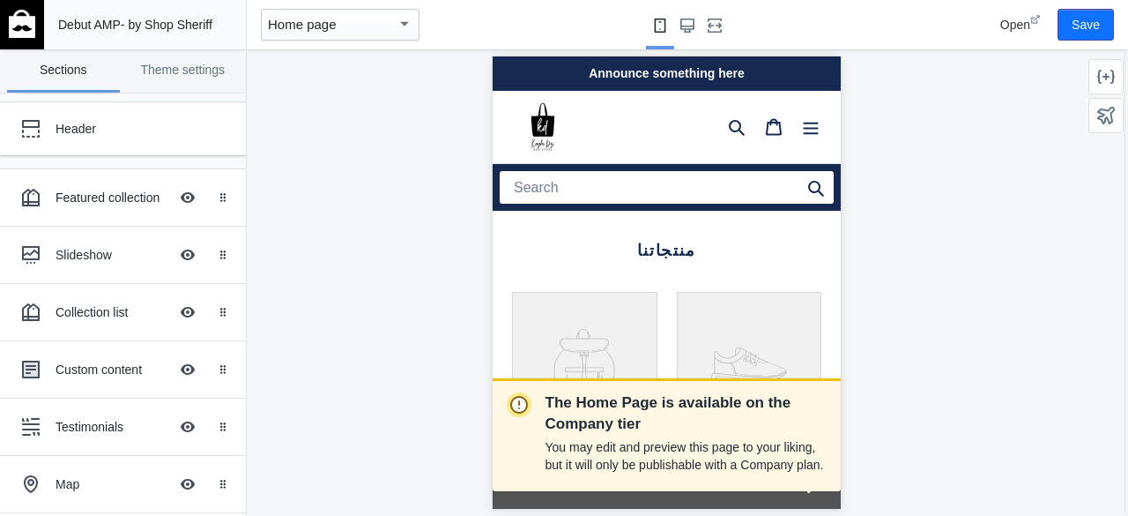
click at [116, 26] on span "Debut AMP" at bounding box center [89, 25] width 63 height 14
click at [157, 64] on link "Theme settings" at bounding box center [183, 70] width 113 height 43
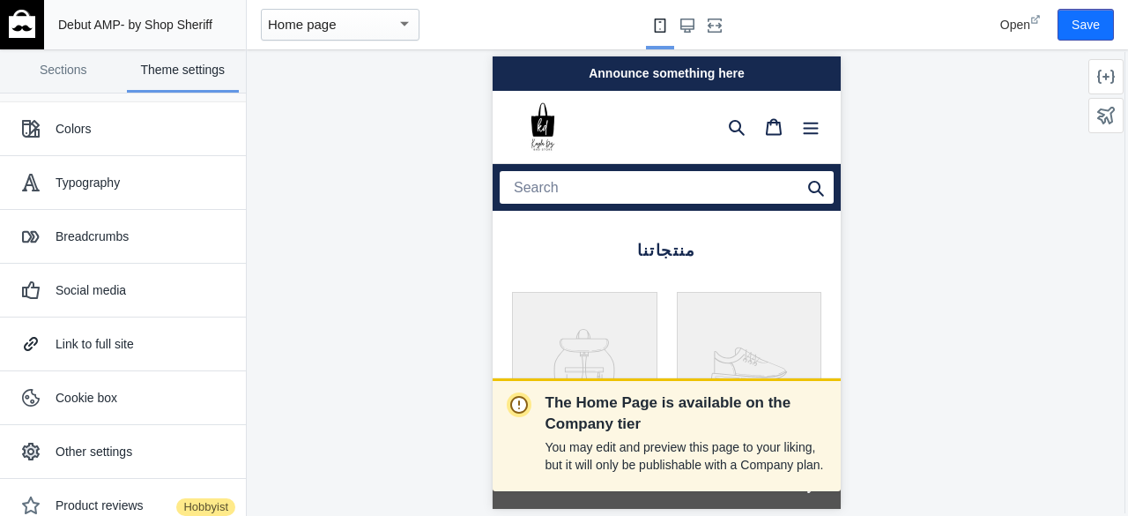
click at [155, 65] on link "Theme settings" at bounding box center [183, 70] width 113 height 43
click at [21, 78] on link "Sections" at bounding box center [63, 70] width 113 height 43
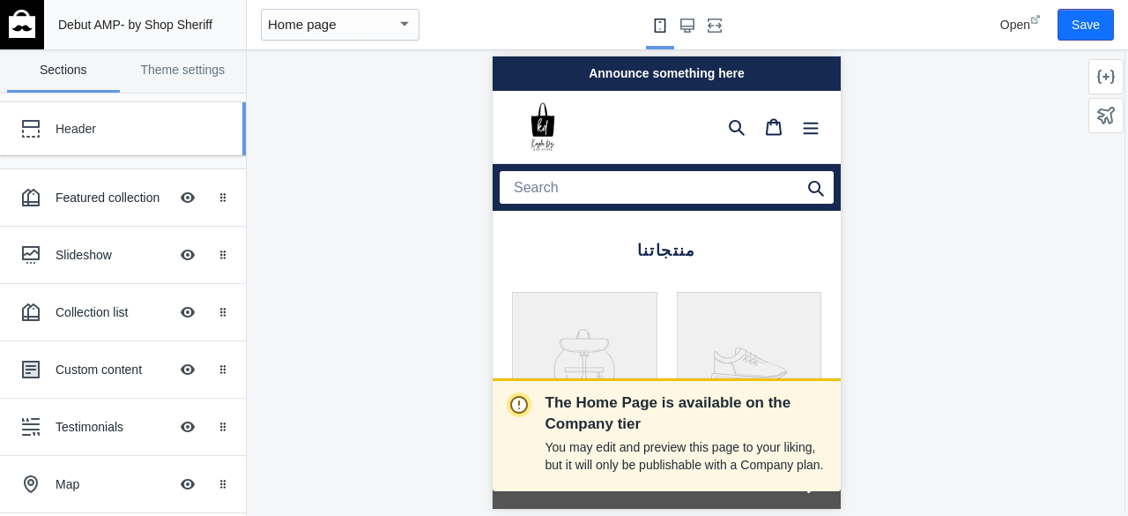
click at [101, 138] on div "Header" at bounding box center [110, 128] width 194 height 35
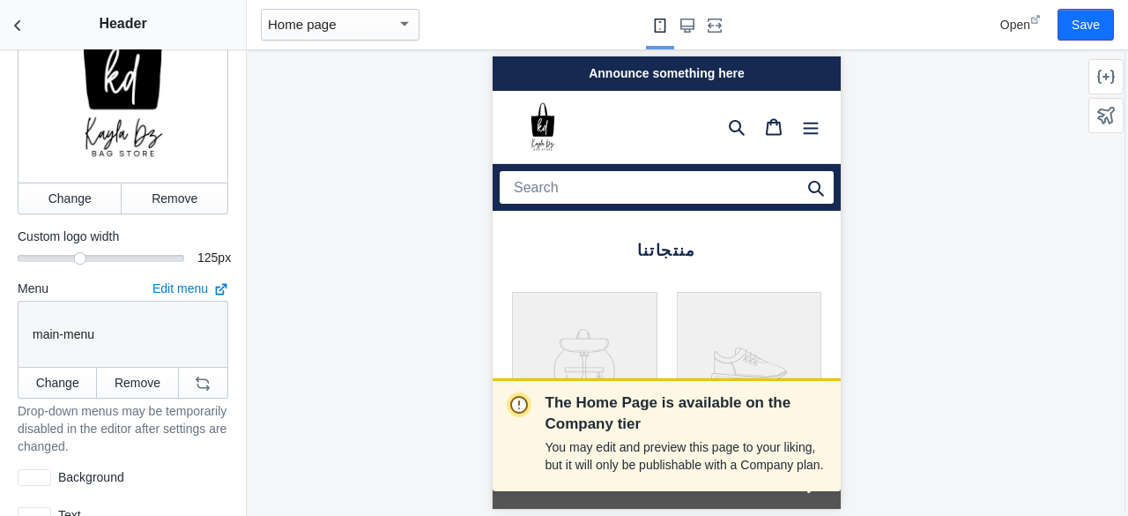
scroll to position [353, 0]
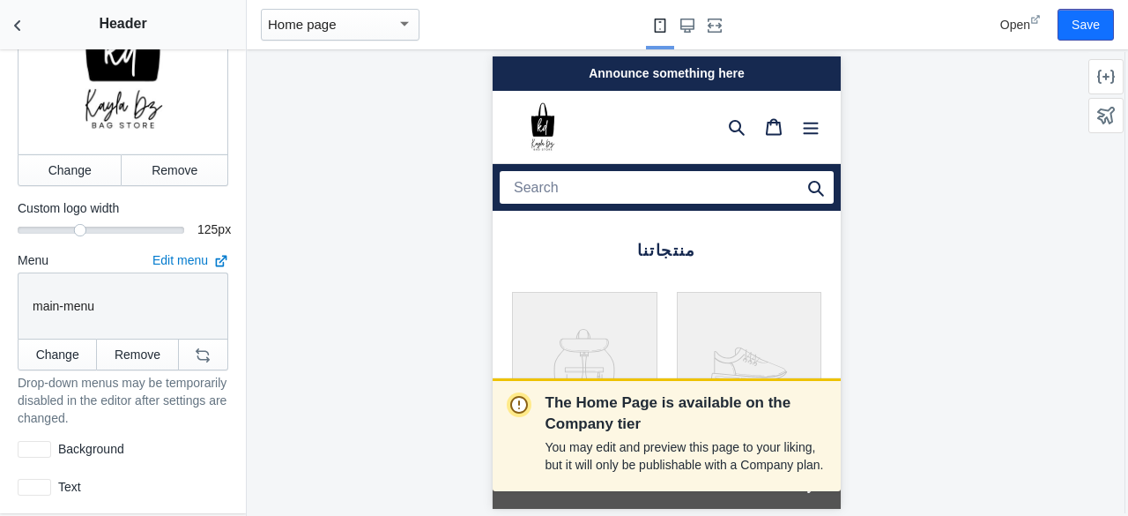
click at [99, 301] on div "main-menu" at bounding box center [120, 302] width 188 height 44
click at [64, 280] on div "main-menu" at bounding box center [120, 302] width 188 height 44
click at [71, 297] on p "main-menu" at bounding box center [123, 306] width 181 height 18
click at [72, 297] on p "main-menu" at bounding box center [123, 306] width 181 height 18
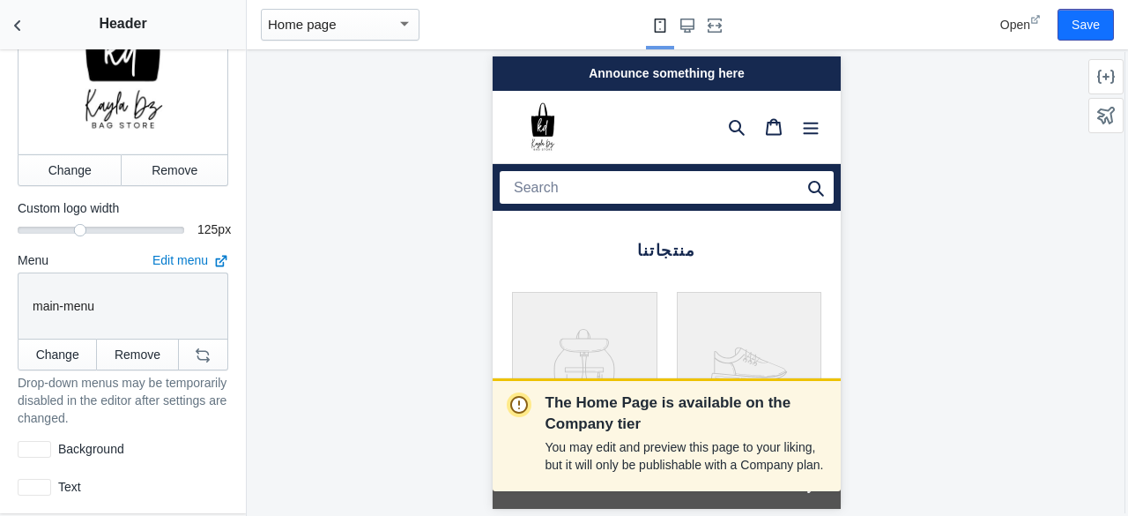
click at [88, 280] on div "main-menu" at bounding box center [120, 302] width 188 height 44
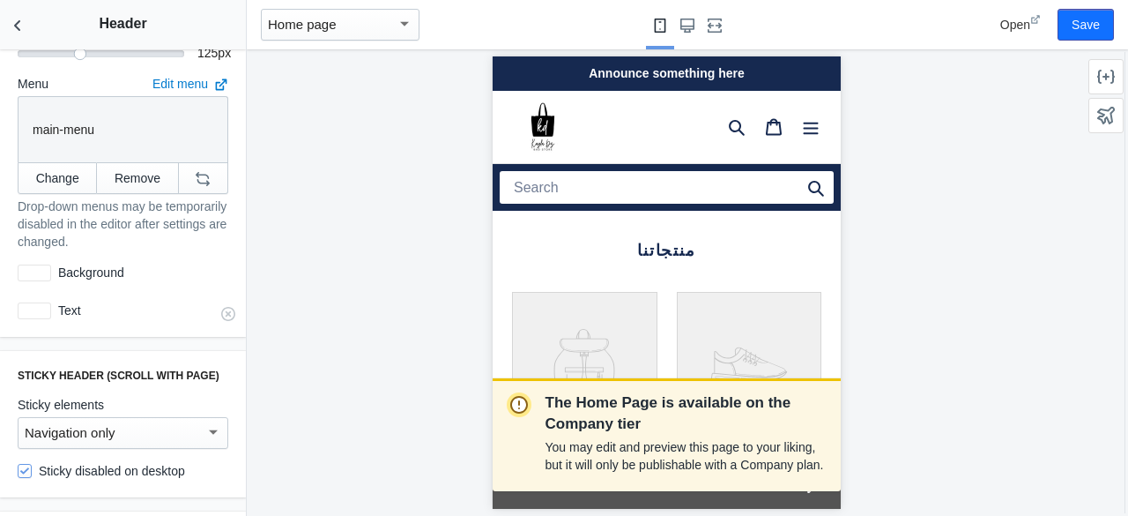
scroll to position [705, 0]
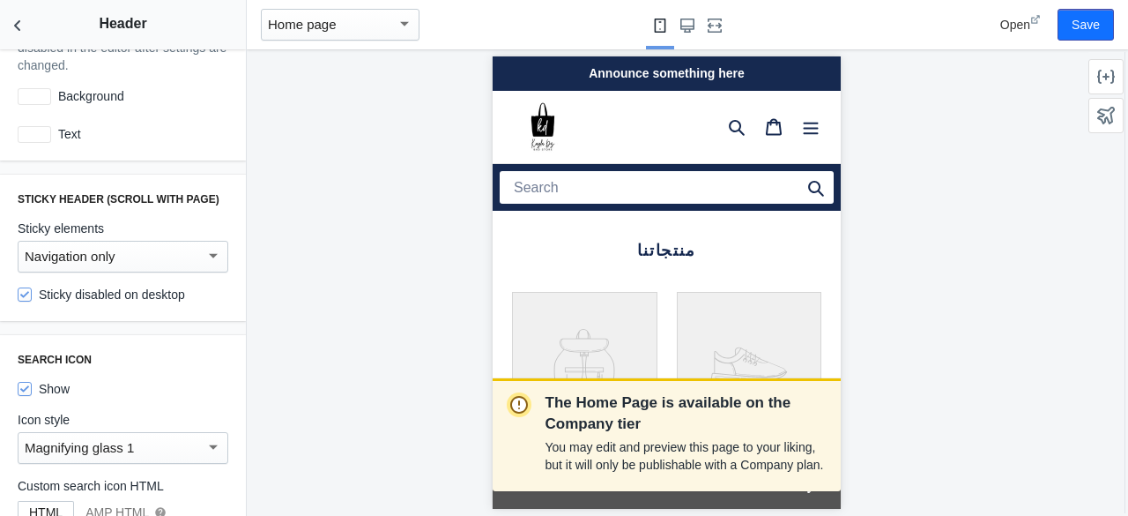
click at [93, 241] on div "Navigation only" at bounding box center [123, 257] width 211 height 32
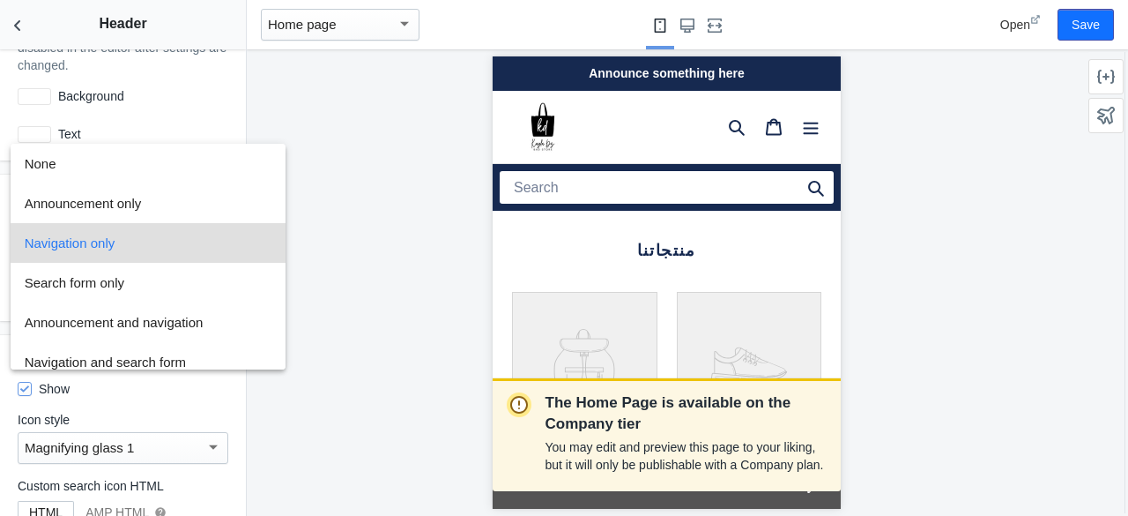
click at [136, 89] on div at bounding box center [564, 258] width 1128 height 516
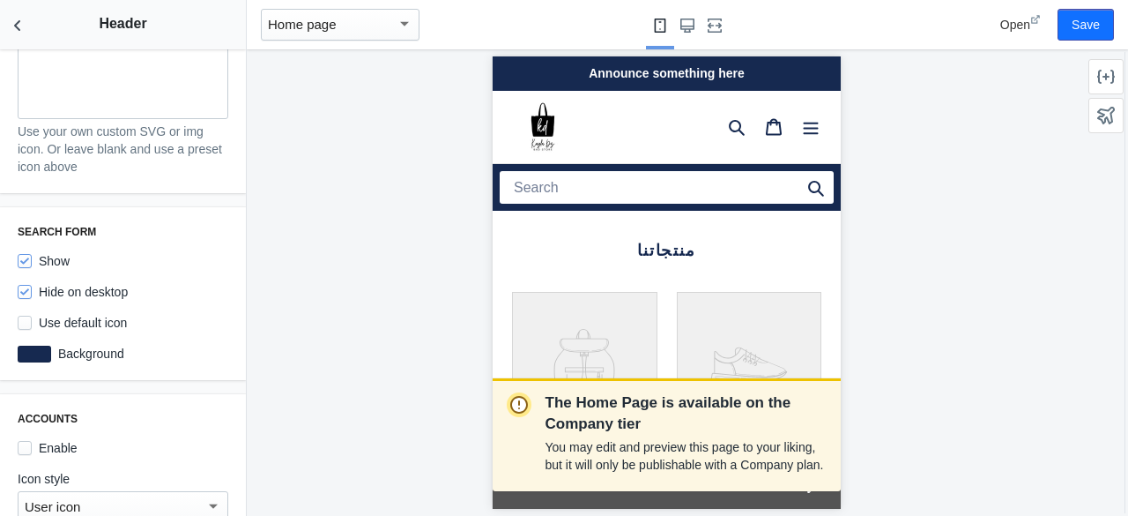
scroll to position [1234, 0]
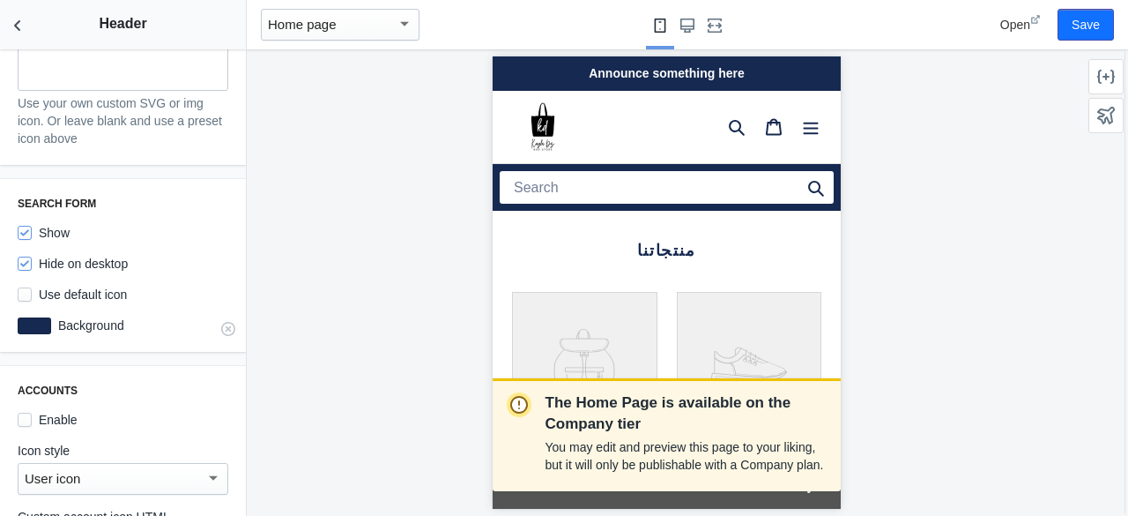
click at [32, 317] on div at bounding box center [35, 325] width 34 height 17
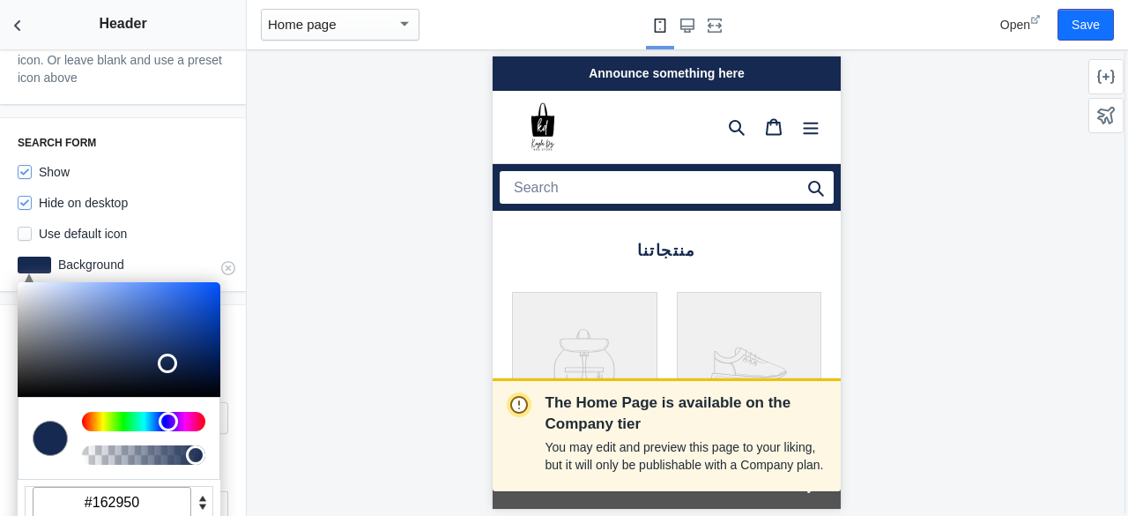
scroll to position [1322, 0]
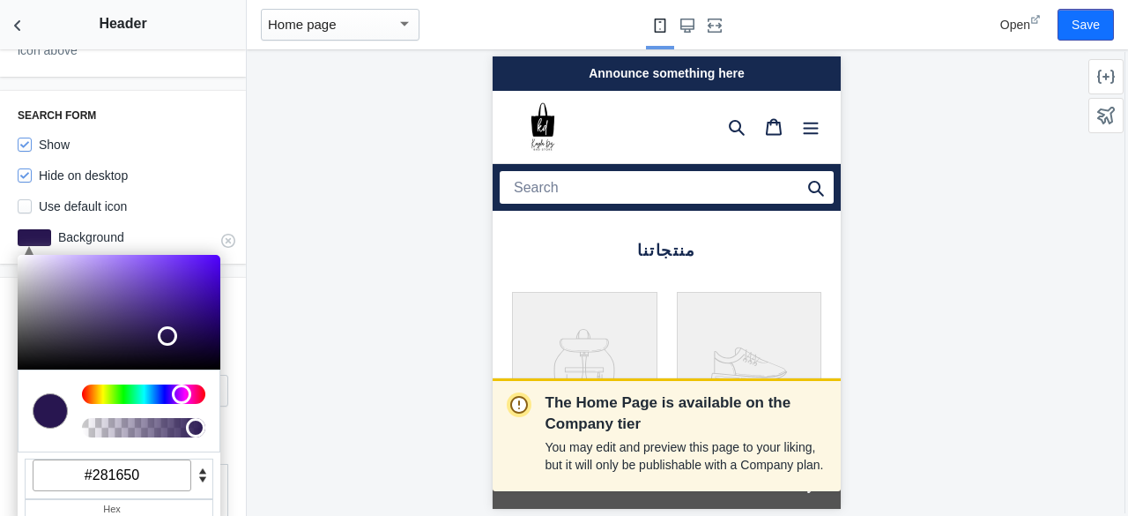
drag, startPoint x: 168, startPoint y: 373, endPoint x: 171, endPoint y: 362, distance: 11.2
click at [171, 374] on div at bounding box center [144, 411] width 138 height 74
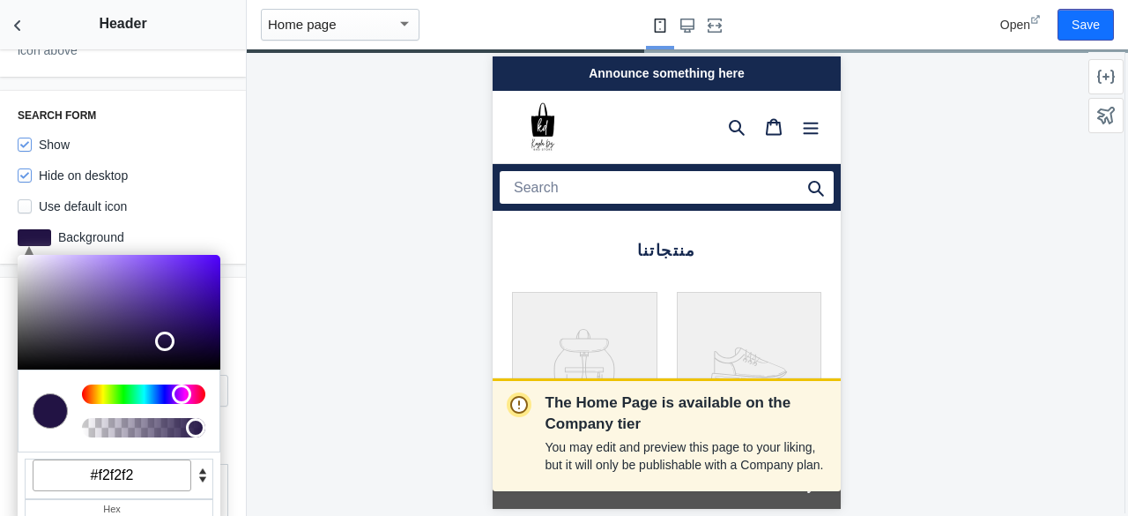
type input "#ffffff"
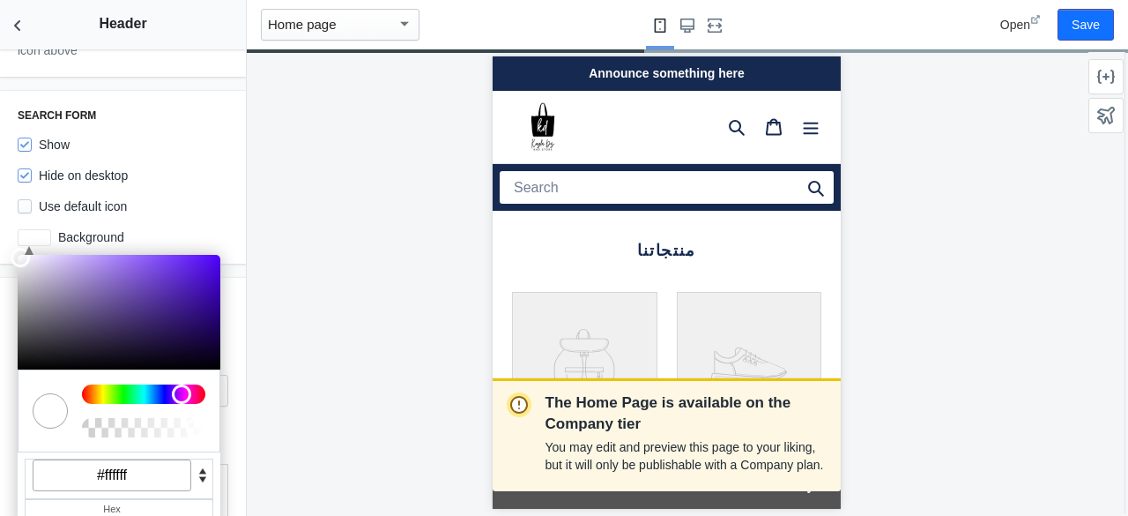
drag, startPoint x: 162, startPoint y: 324, endPoint x: 0, endPoint y: 220, distance: 193.2
click at [0, 220] on div "Search form Show Hide on desktop Use default icon C M Y K A 259 100 100 1 H S L…" at bounding box center [123, 177] width 246 height 173
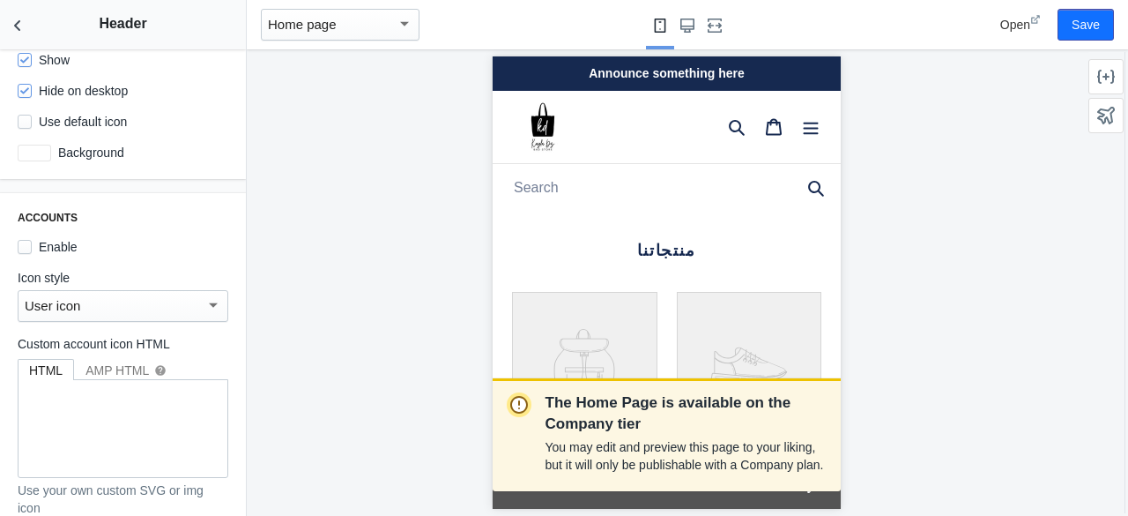
scroll to position [1411, 0]
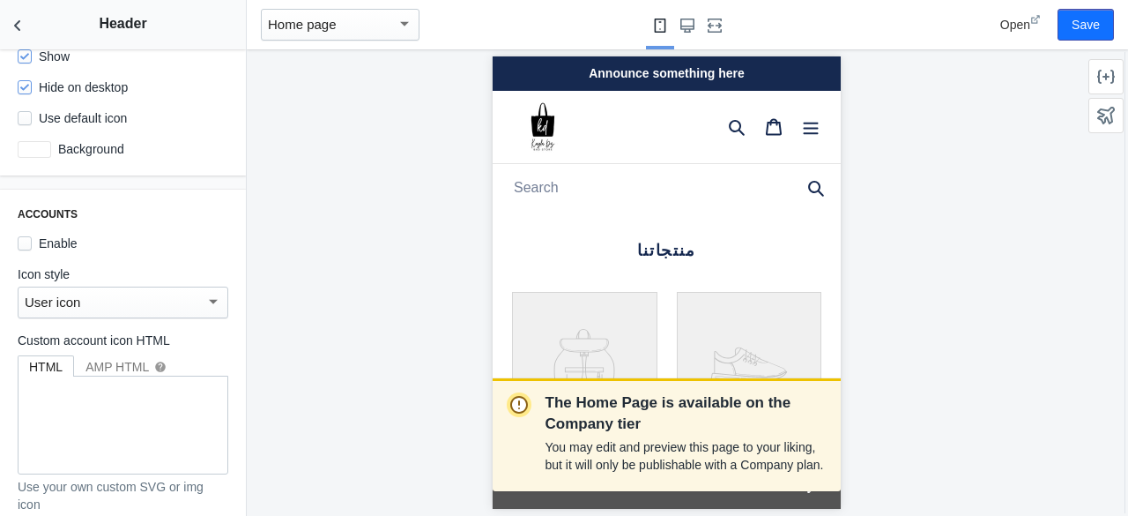
click at [107, 292] on div "User icon" at bounding box center [115, 302] width 181 height 21
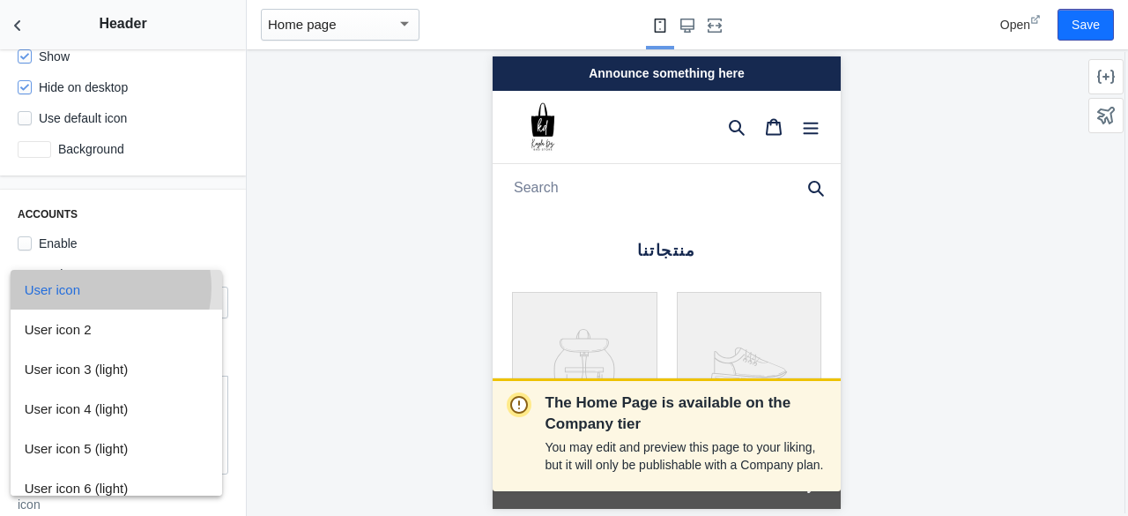
click at [107, 287] on span "User icon" at bounding box center [117, 290] width 184 height 40
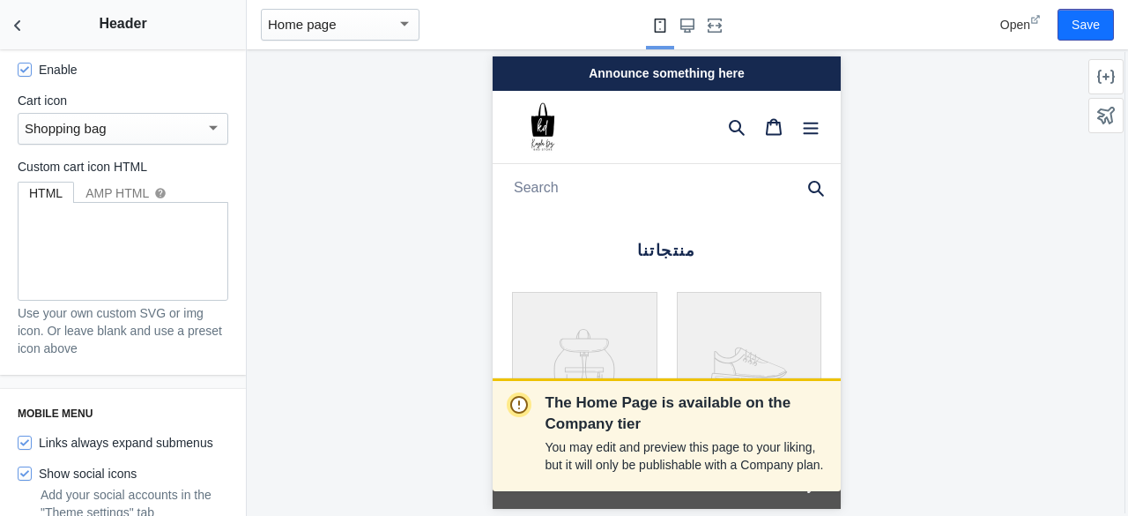
scroll to position [1763, 0]
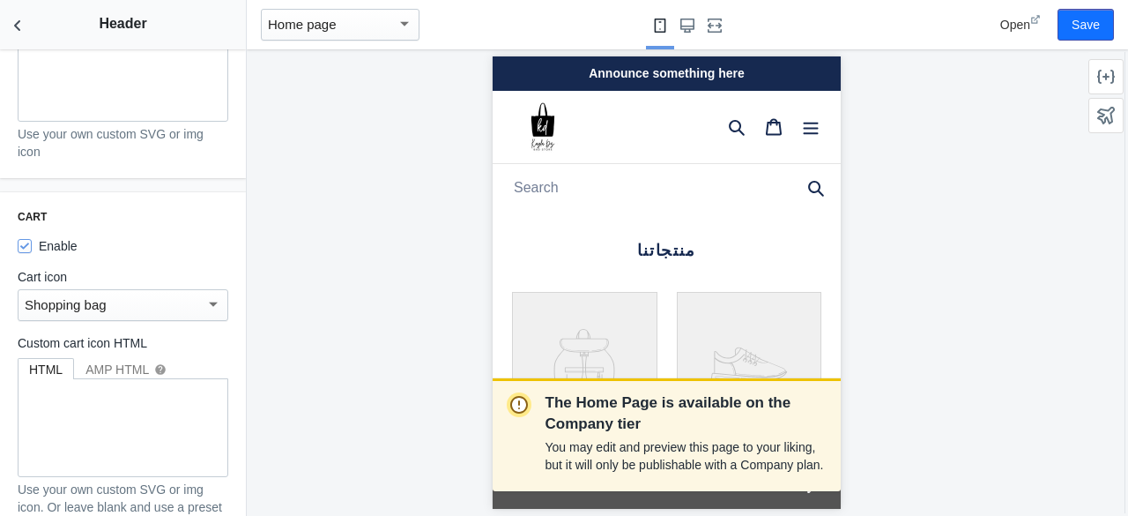
click at [107, 294] on div "Shopping bag" at bounding box center [115, 304] width 181 height 21
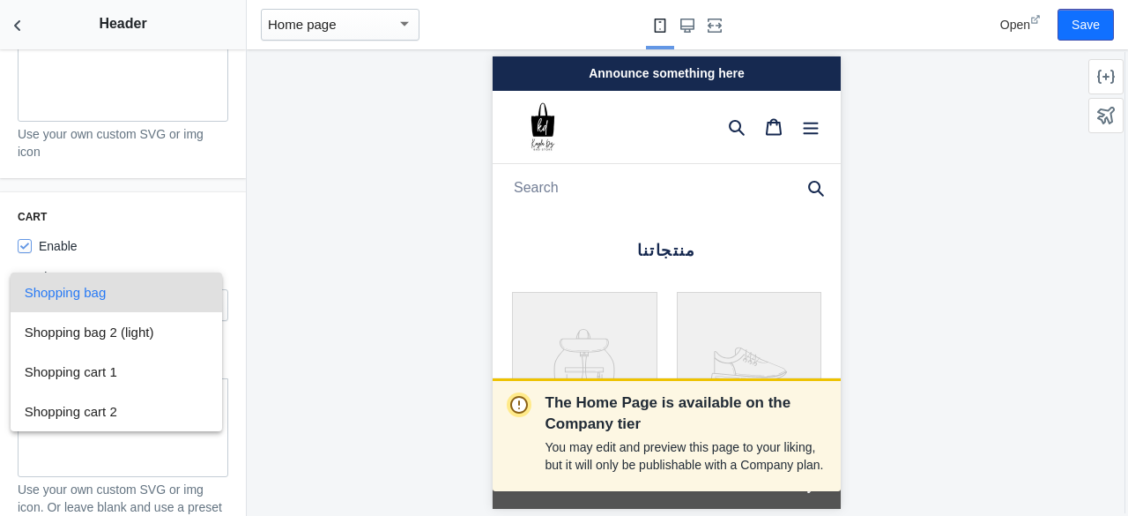
click at [217, 181] on div at bounding box center [564, 258] width 1128 height 516
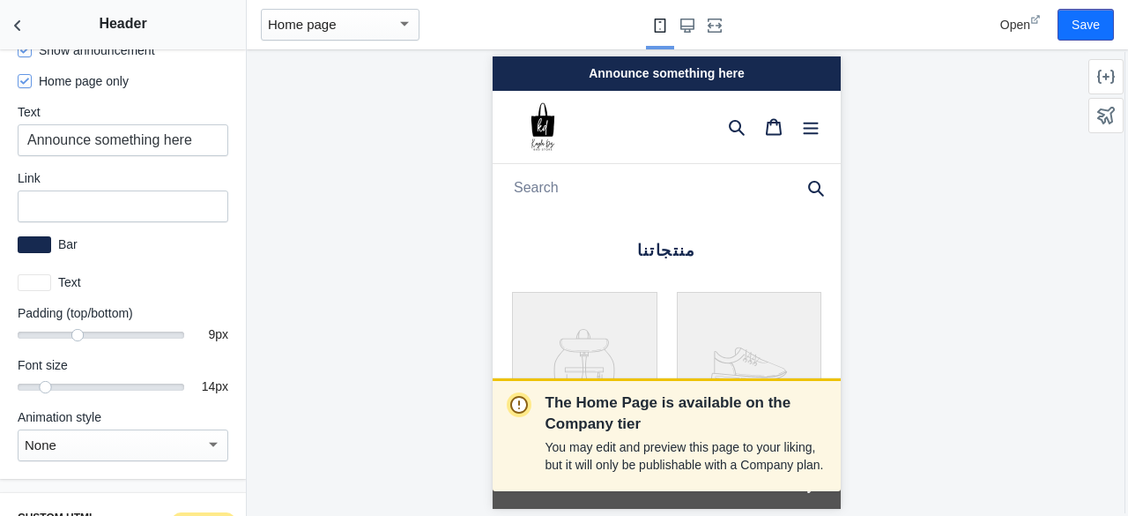
scroll to position [3086, 0]
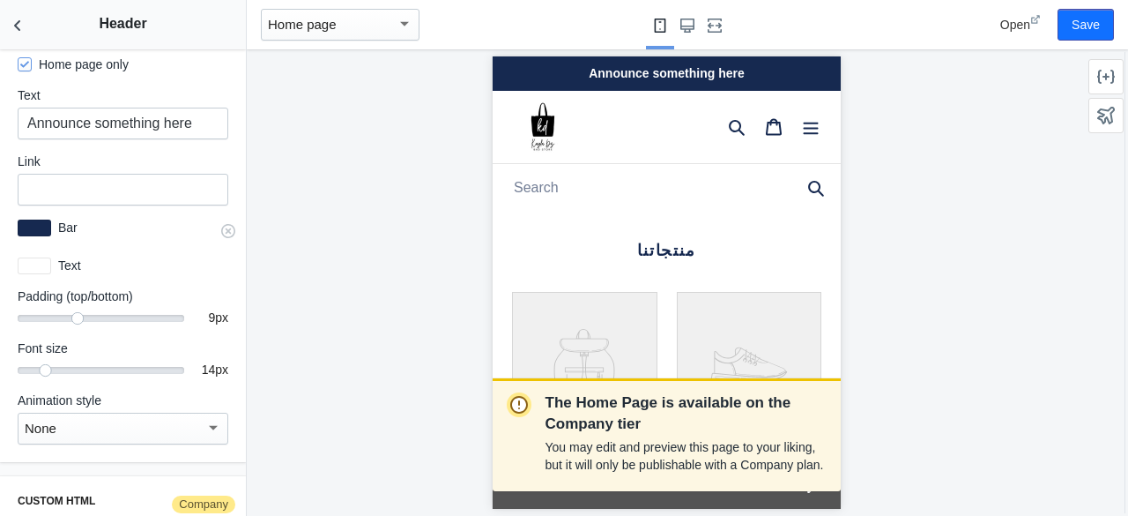
click at [38, 220] on div at bounding box center [35, 228] width 34 height 17
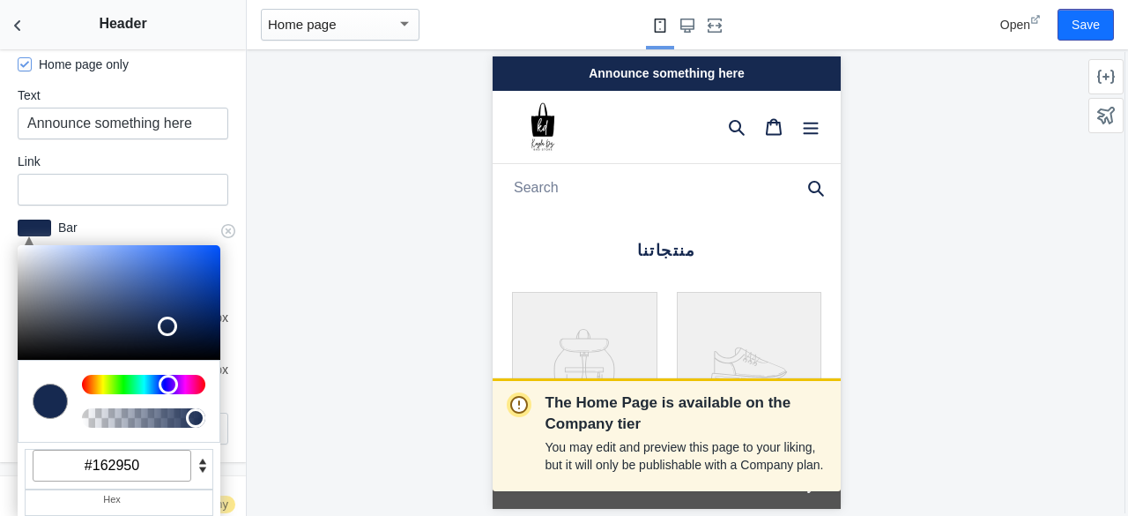
click at [138, 219] on label "Bar" at bounding box center [139, 228] width 177 height 18
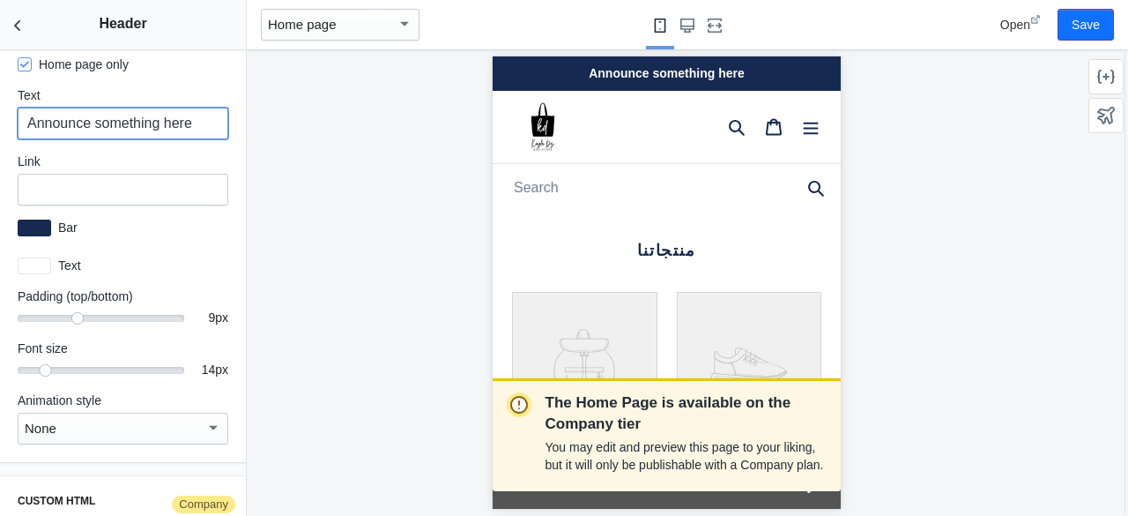
click at [149, 108] on input "Announce something here" at bounding box center [123, 124] width 211 height 32
type input "مرحبا بكم في متجرنا"
click at [28, 220] on div at bounding box center [35, 228] width 34 height 17
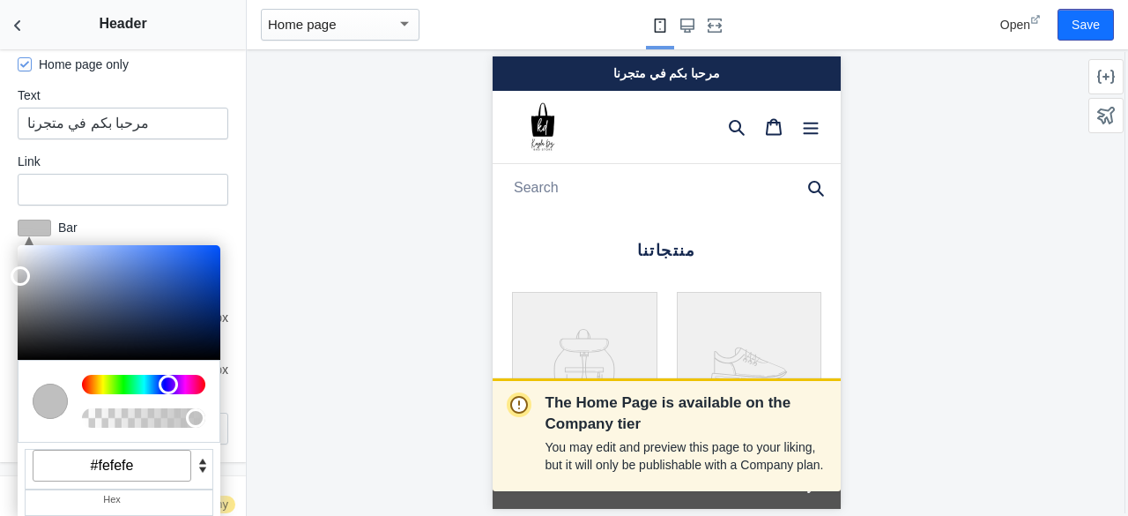
type input "#ffffff"
drag, startPoint x: 168, startPoint y: 305, endPoint x: 0, endPoint y: 228, distance: 185.0
click at [0, 228] on div "Announcement bar Company Show announcement Home page only Text مرحبا بكم في متج…" at bounding box center [123, 221] width 246 height 482
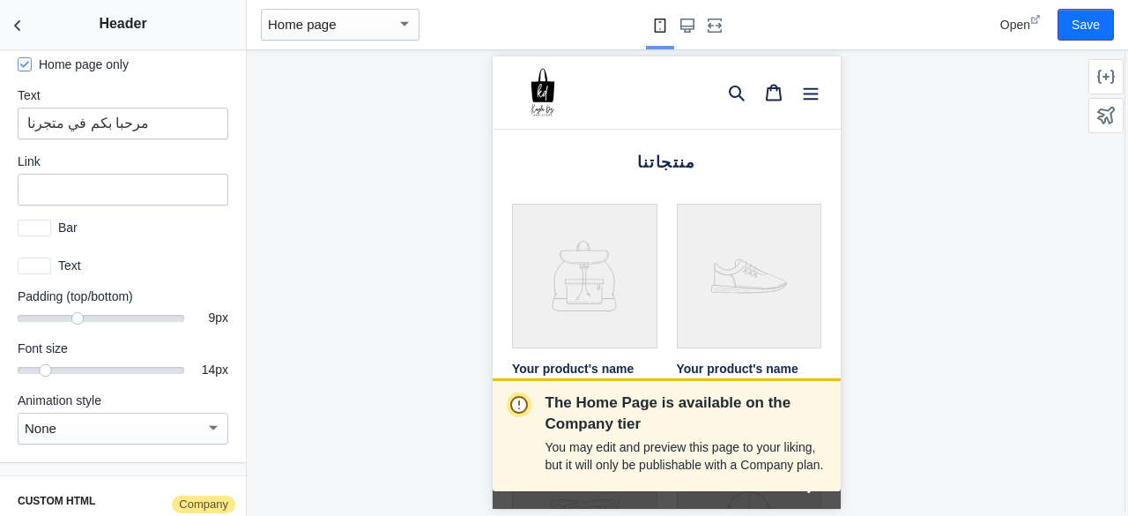
scroll to position [0, 0]
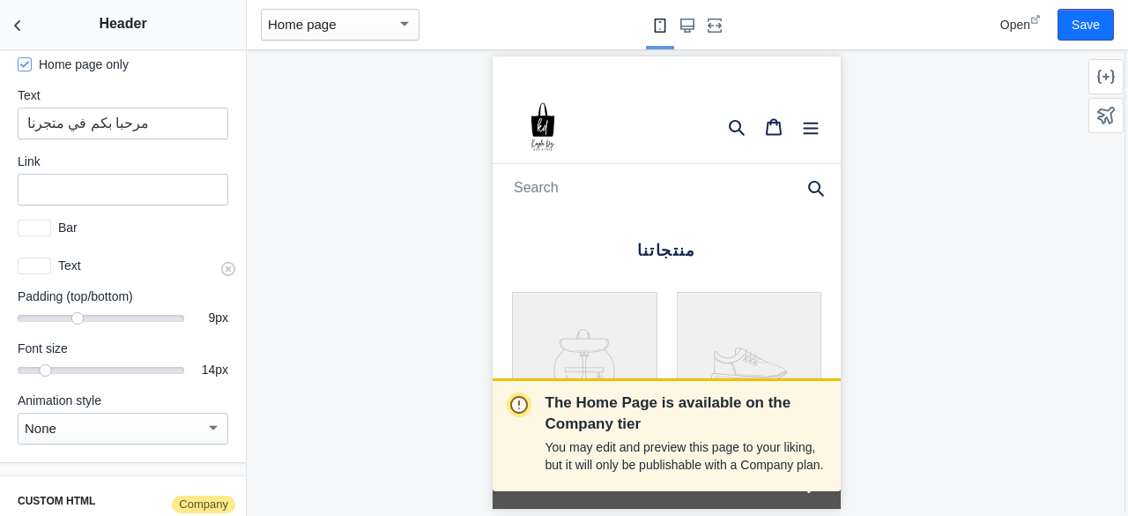
click at [44, 257] on div at bounding box center [35, 265] width 34 height 17
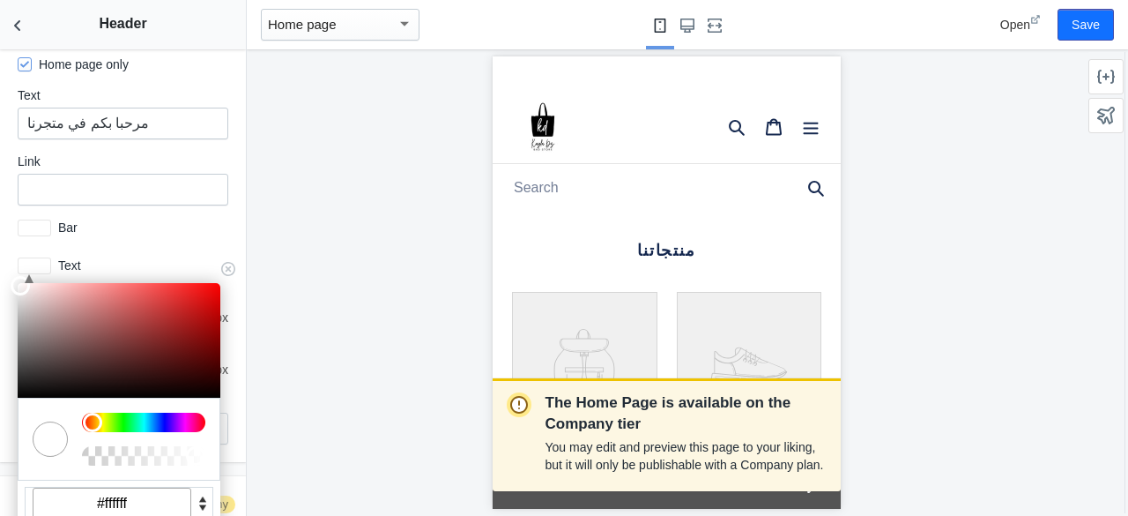
click at [44, 257] on div at bounding box center [35, 265] width 34 height 17
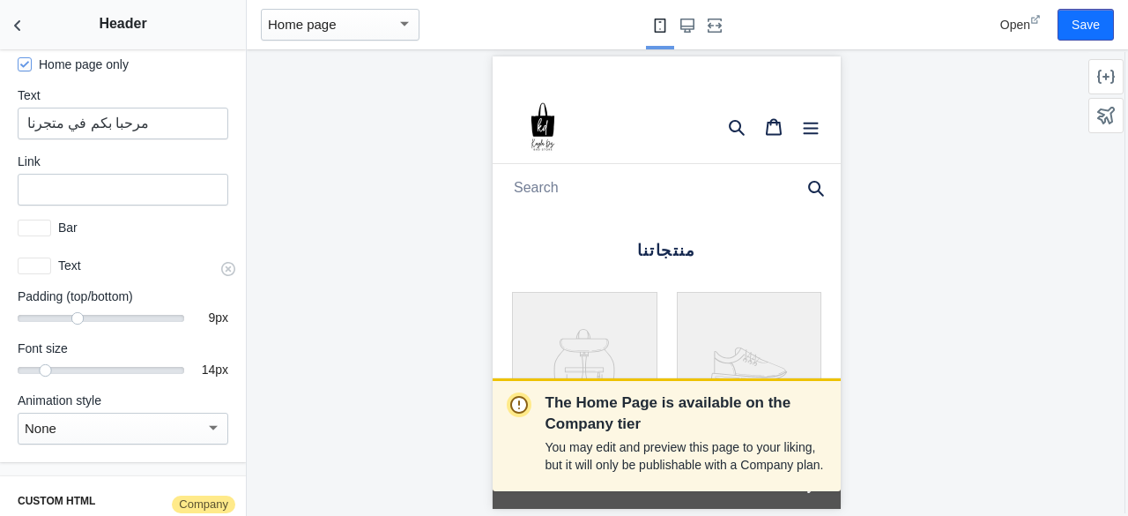
click at [44, 257] on div at bounding box center [35, 265] width 34 height 17
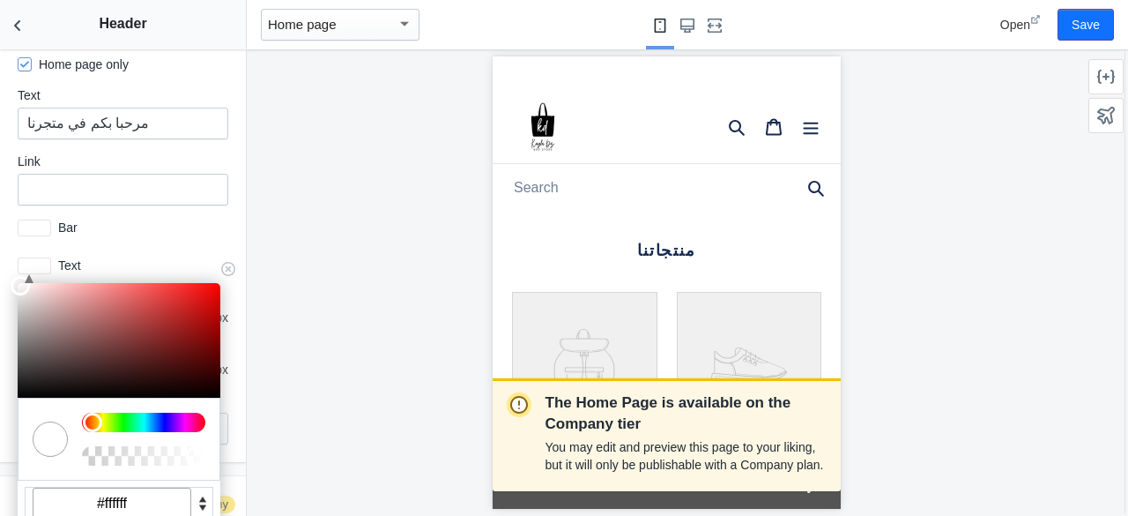
click at [30, 266] on div at bounding box center [29, 274] width 9 height 18
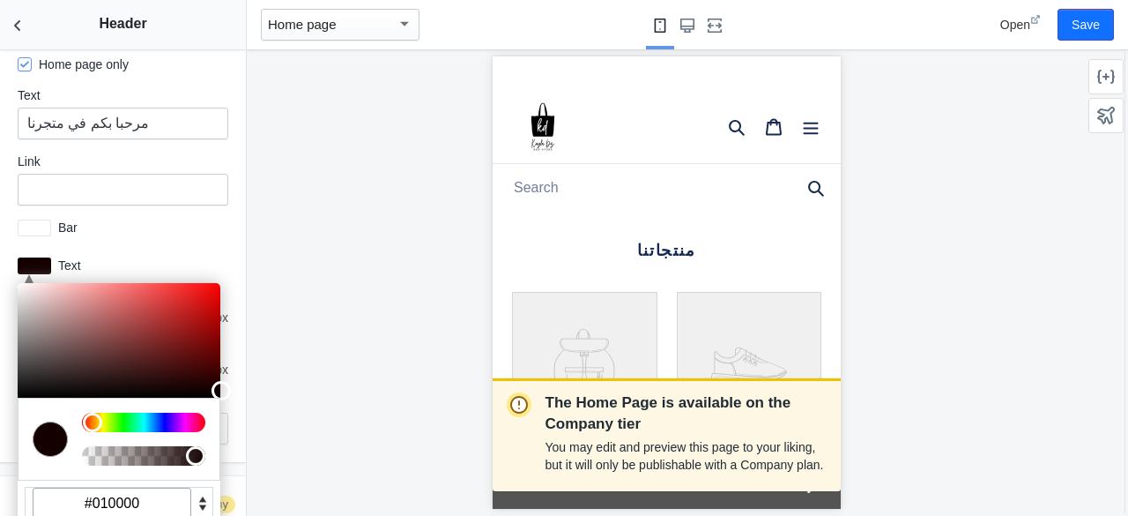
type input "#000000"
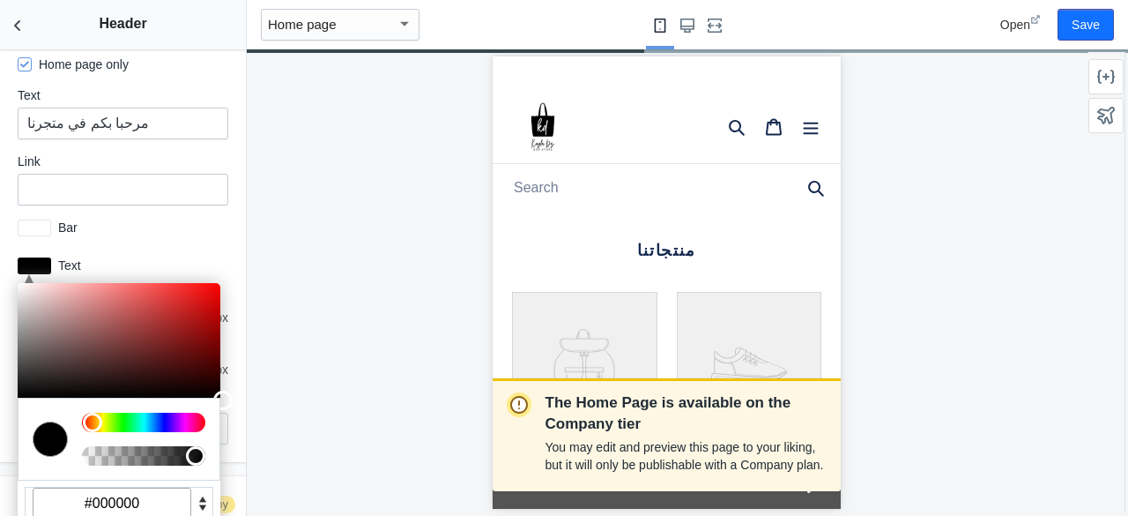
drag, startPoint x: 19, startPoint y: 279, endPoint x: 307, endPoint y: 361, distance: 298.9
click at [279, 452] on main "Debut AMP - by Shop Sheriff Save Sections Theme settings Header Featured collec…" at bounding box center [564, 258] width 1128 height 516
click at [324, 302] on div "The Home Page is available on the Company tier You may edit and preview this pa…" at bounding box center [666, 282] width 839 height 466
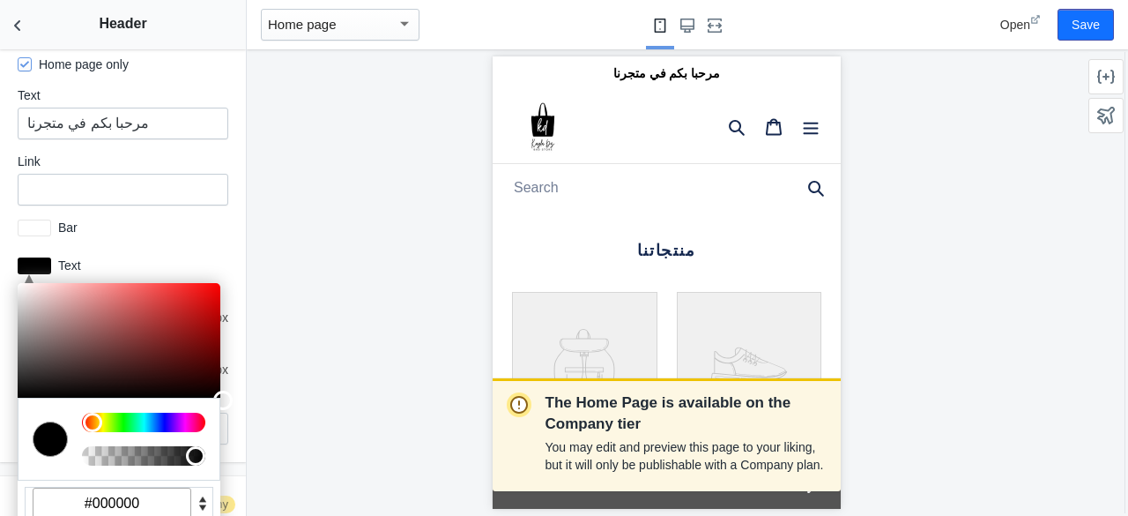
click at [310, 186] on div "The Home Page is available on the Company tier You may edit and preview this pa…" at bounding box center [666, 282] width 839 height 466
drag, startPoint x: 377, startPoint y: 280, endPoint x: 159, endPoint y: 253, distance: 220.3
click at [376, 280] on div "The Home Page is available on the Company tier You may edit and preview this pa…" at bounding box center [666, 282] width 839 height 466
click at [53, 257] on label "Text" at bounding box center [139, 266] width 177 height 18
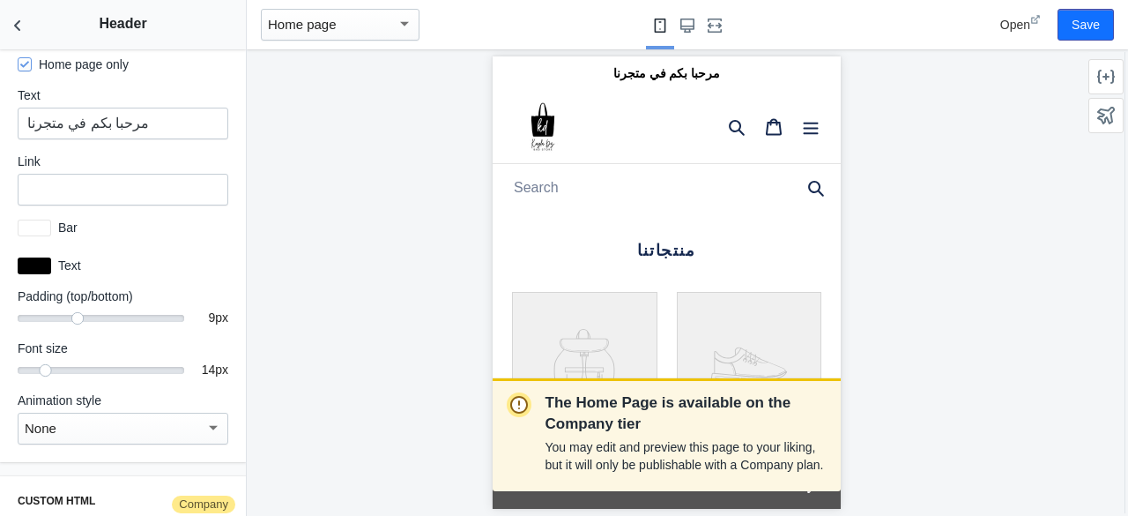
click at [661, 80] on div "مرحبا بكم في متجرنا" at bounding box center [666, 73] width 348 height 34
click at [35, 220] on div "C M Y K A 220 100 100 1 H S L A 255 255 255 1 R G B A #ffffff Hex Bar #ffffff" at bounding box center [123, 228] width 225 height 32
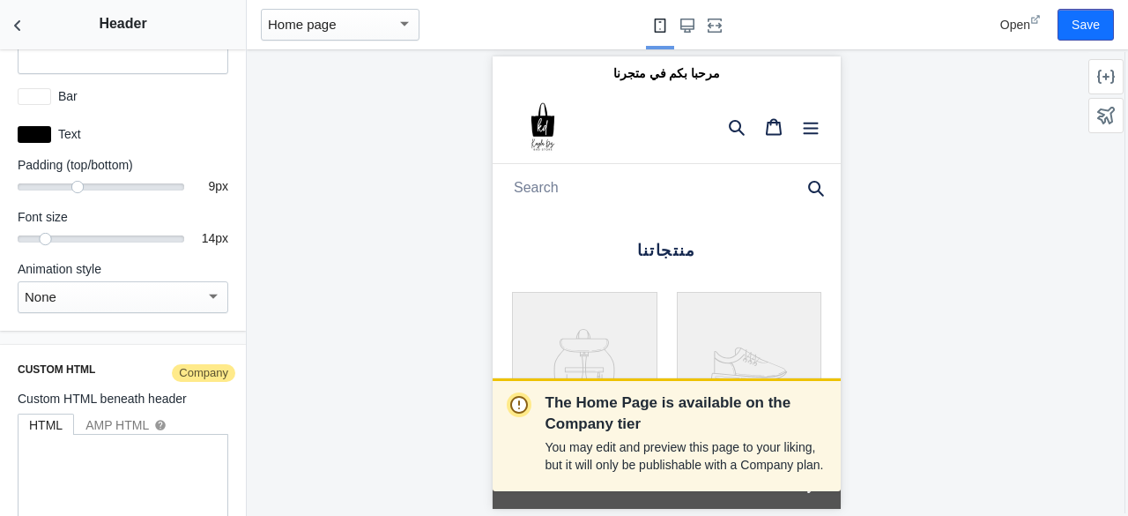
scroll to position [3244, 0]
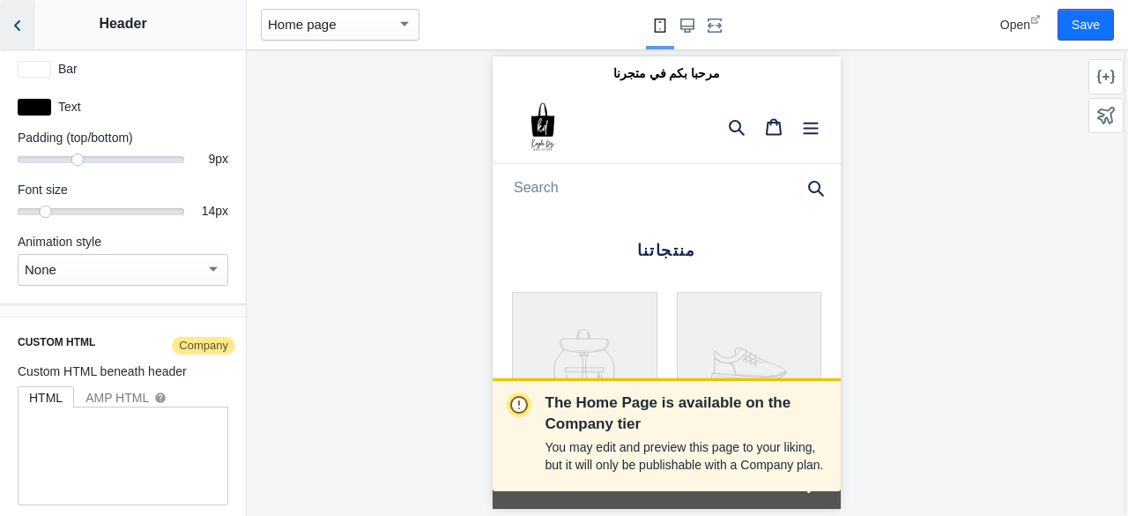
click at [22, 34] on icon "Back to sections" at bounding box center [18, 26] width 18 height 18
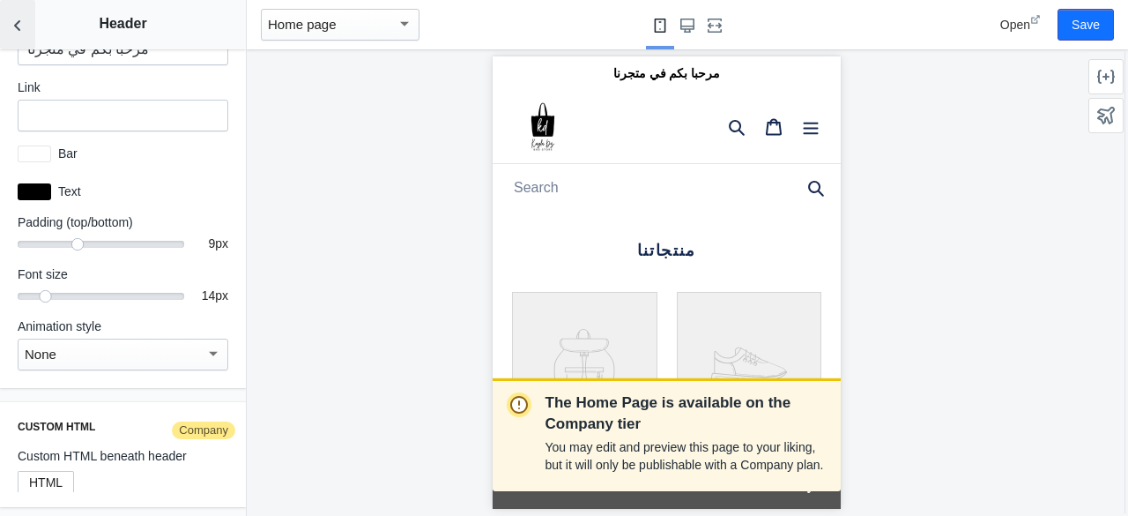
scroll to position [2645, 0]
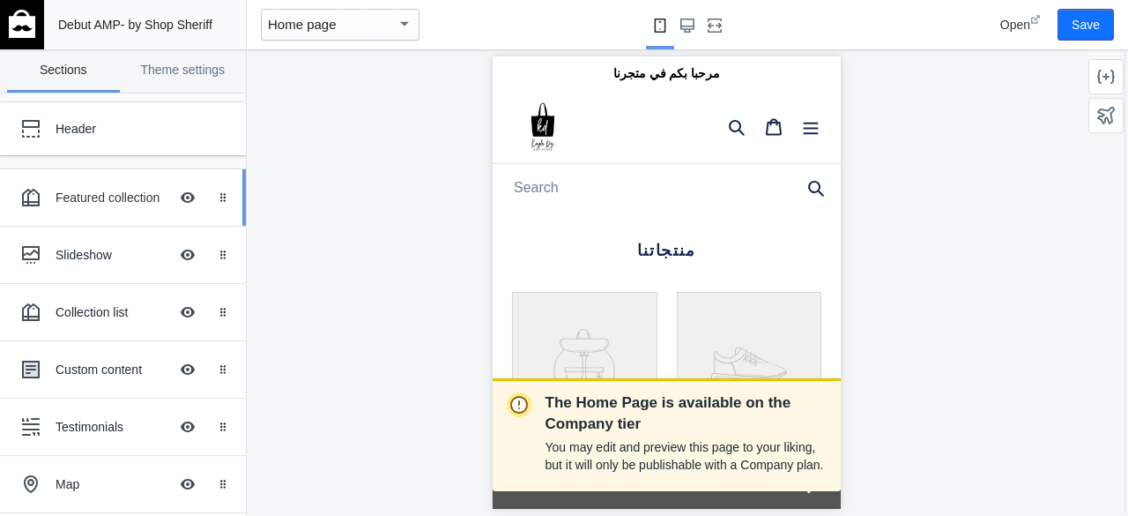
click at [115, 201] on div "Featured collection" at bounding box center [112, 198] width 113 height 18
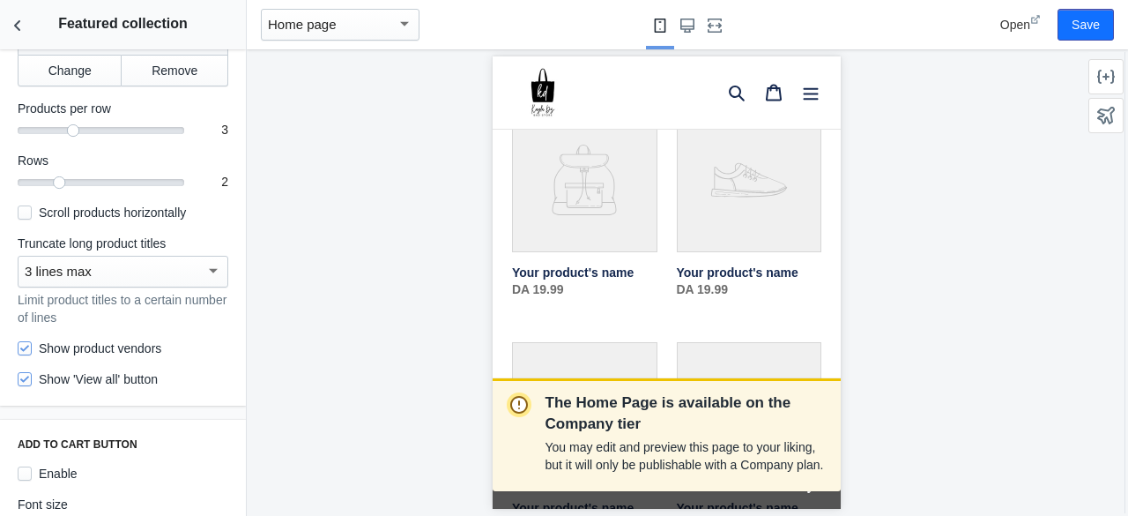
scroll to position [0, 0]
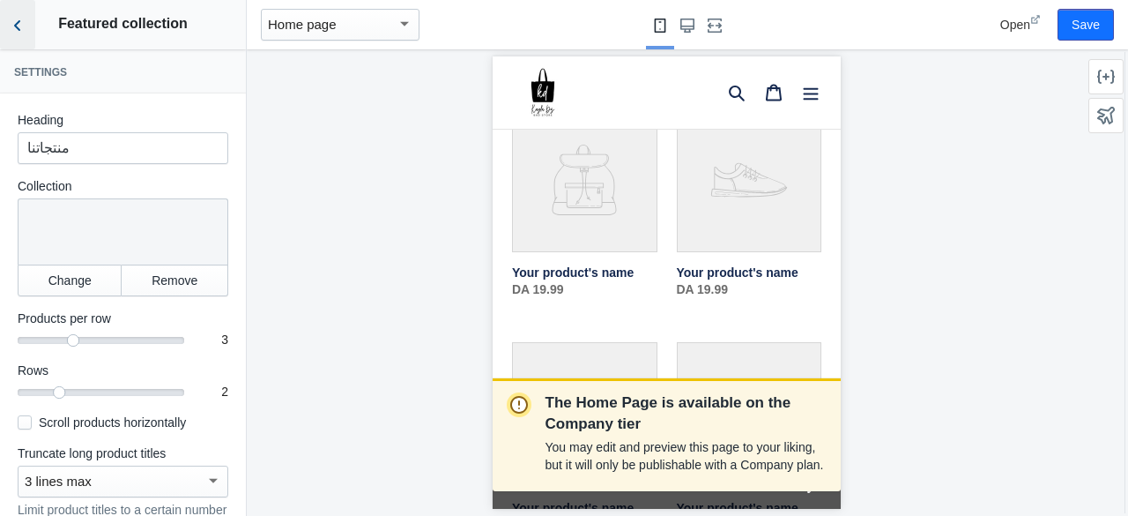
click at [7, 20] on button "Back to sections" at bounding box center [17, 24] width 35 height 49
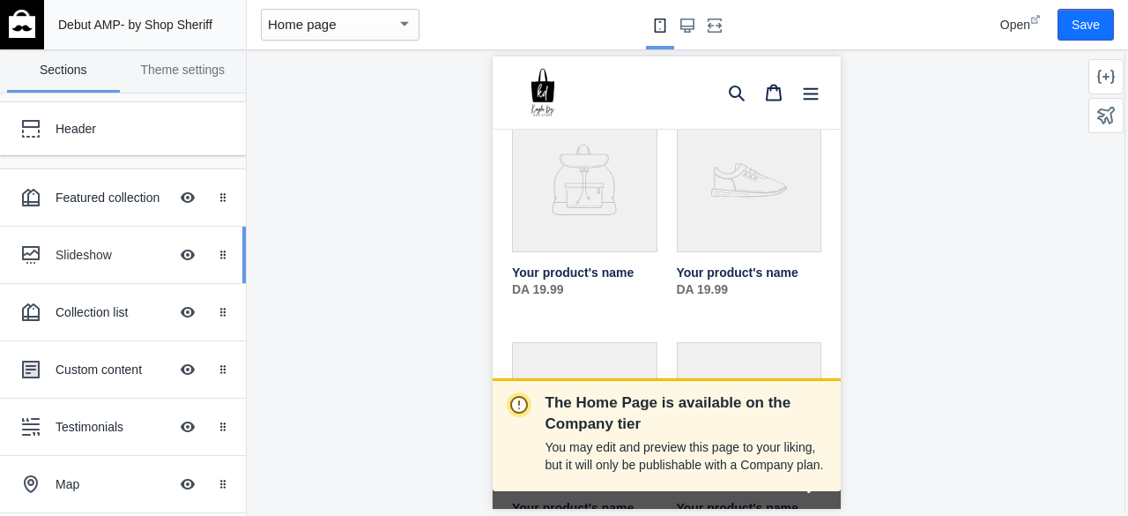
click at [101, 256] on div "Slideshow" at bounding box center [112, 255] width 113 height 18
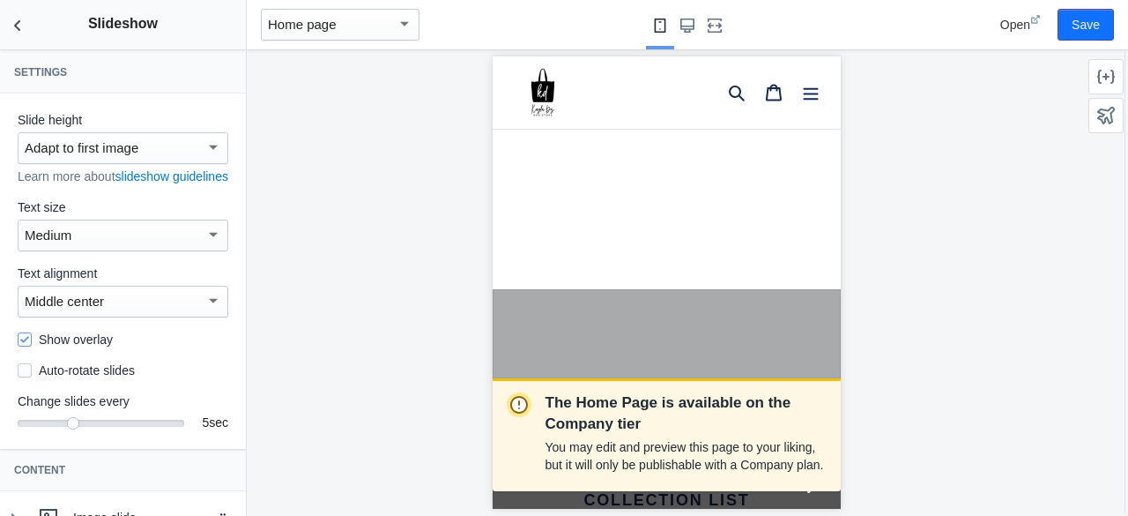
scroll to position [1214, 0]
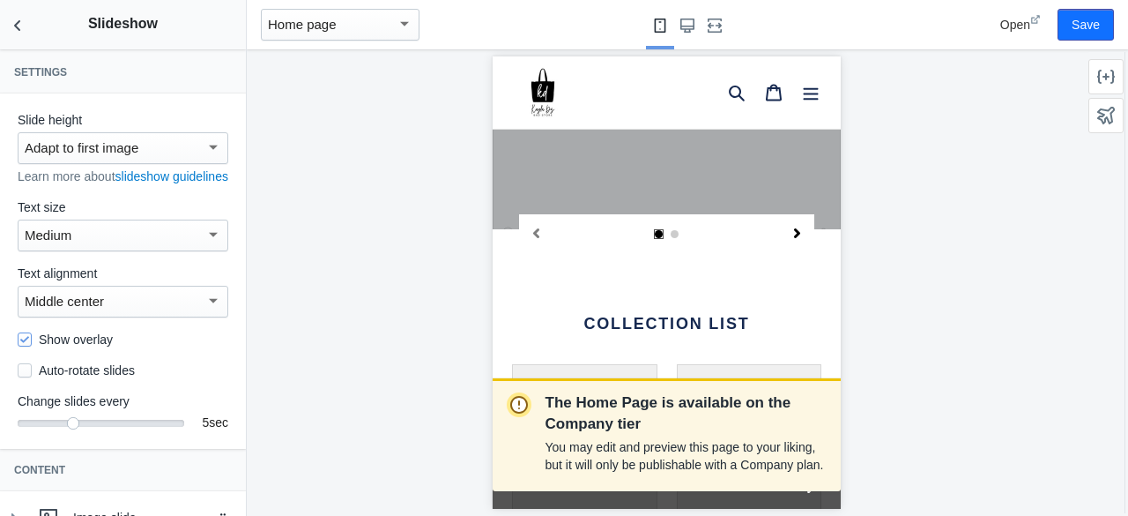
click at [792, 228] on icon "Next slide" at bounding box center [797, 233] width 10 height 10
click at [751, 220] on div "Image slide Tell your brand's story through images Image slide Tell your brand'…" at bounding box center [666, 66] width 348 height 433
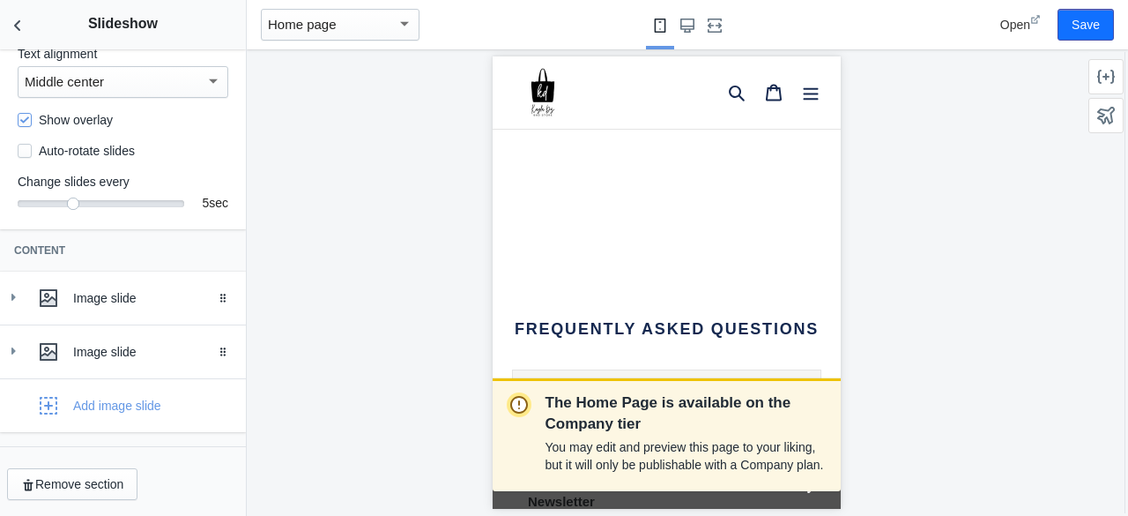
scroll to position [3350, 0]
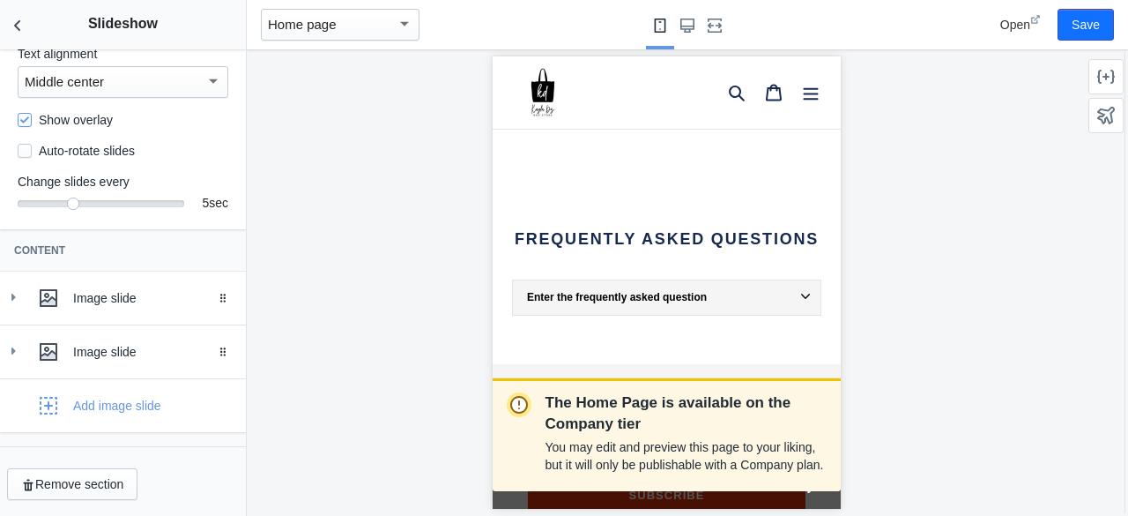
click at [701, 291] on div "Enter the frequently asked question" at bounding box center [667, 297] width 283 height 12
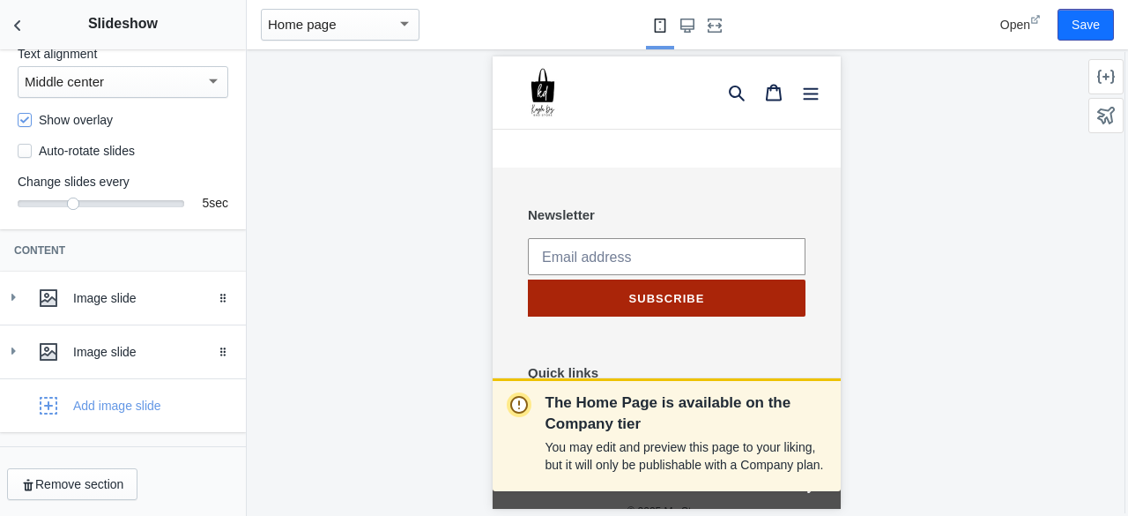
scroll to position [3574, 0]
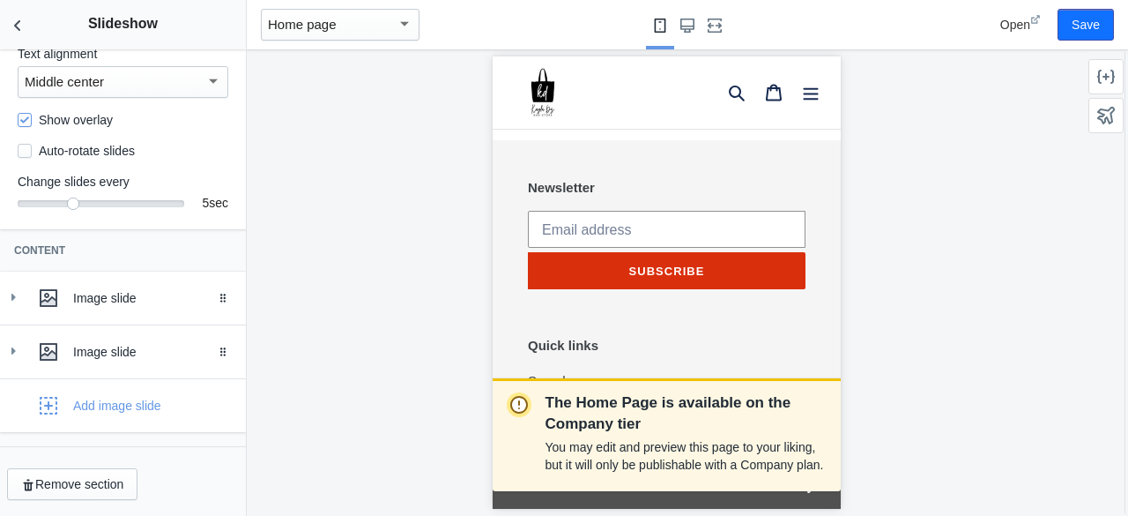
click at [85, 468] on div "Remove section" at bounding box center [123, 484] width 246 height 46
click at [84, 488] on button "Remove section" at bounding box center [72, 484] width 130 height 32
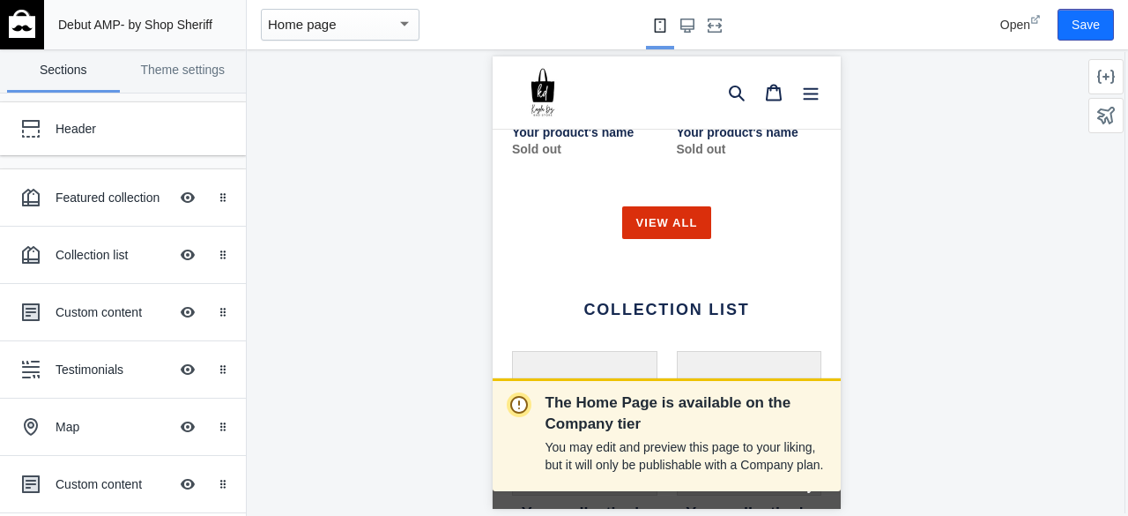
scroll to position [970, 0]
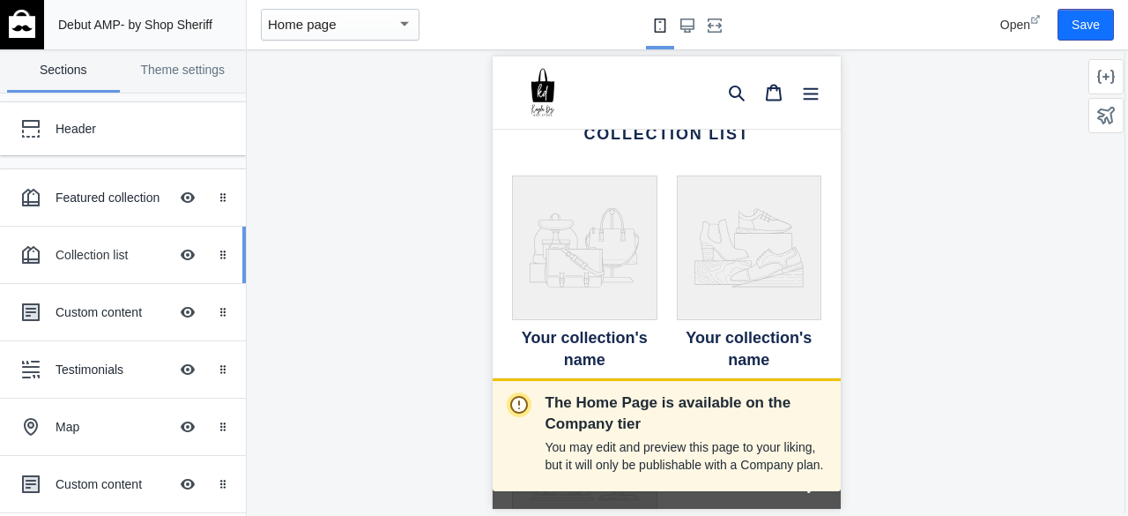
click at [78, 258] on div "Collection list" at bounding box center [112, 255] width 113 height 18
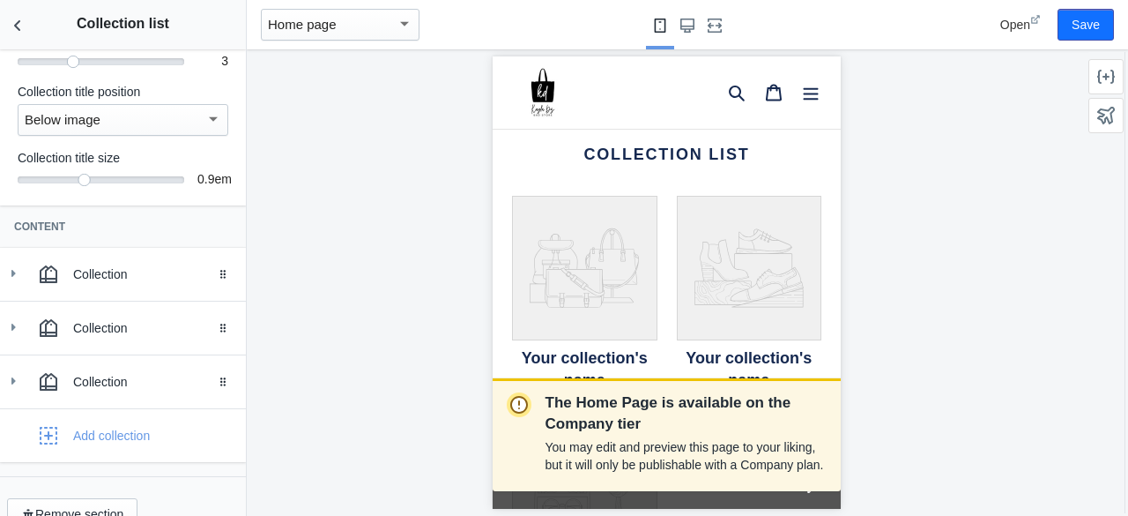
scroll to position [175, 0]
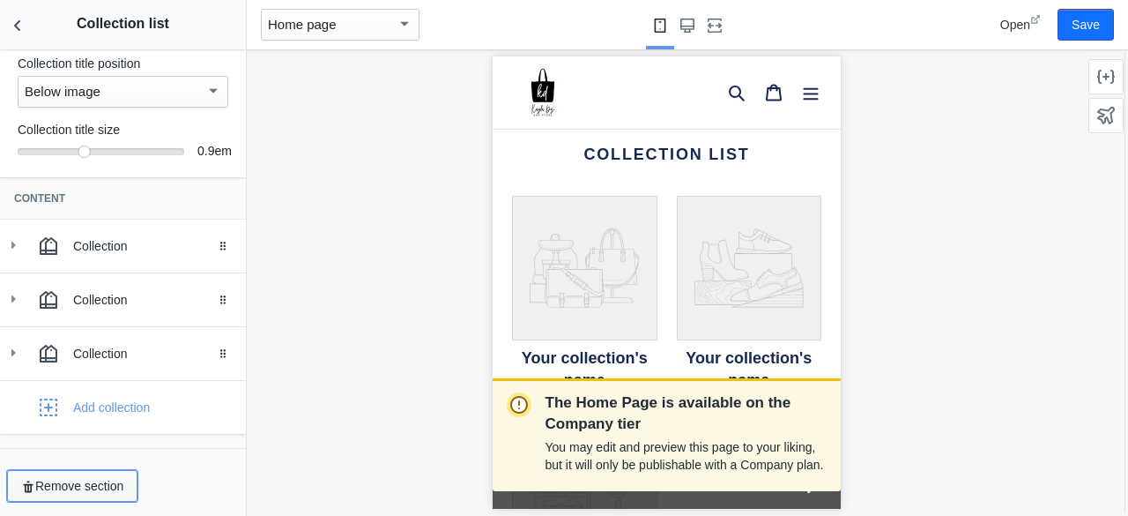
click at [106, 479] on button "Remove section" at bounding box center [72, 486] width 130 height 32
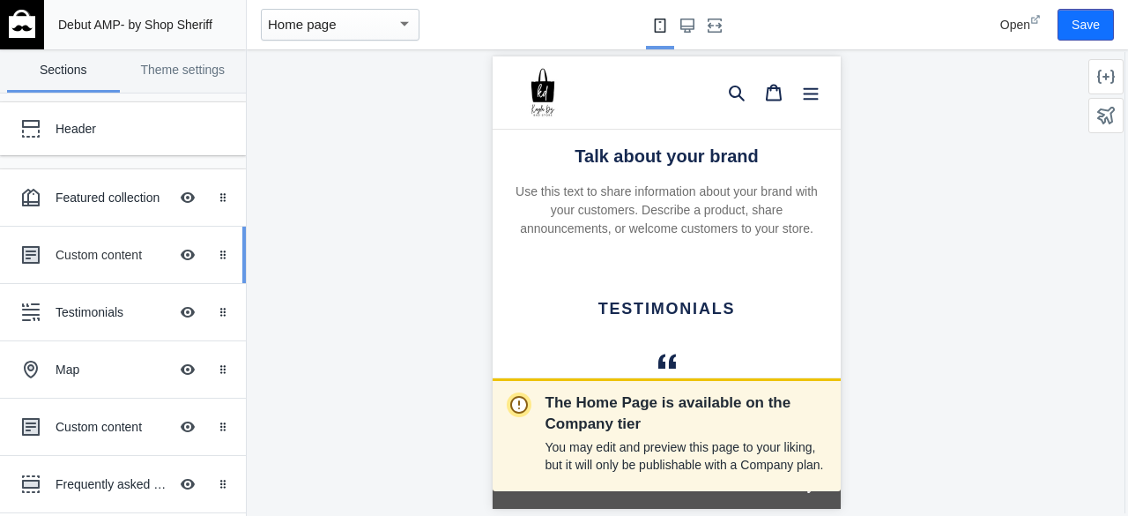
click at [77, 253] on div "Custom content" at bounding box center [112, 255] width 113 height 18
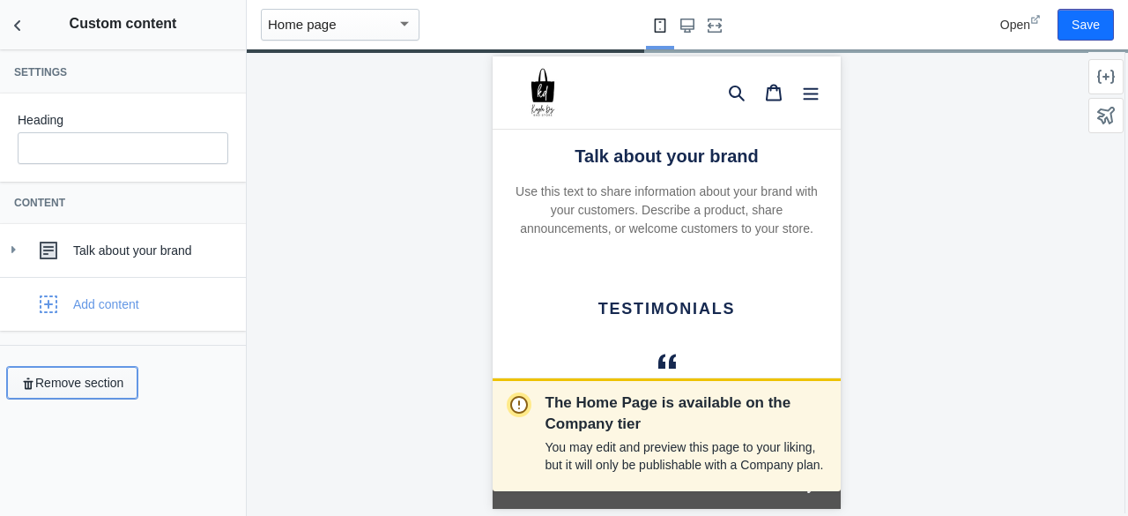
click at [104, 376] on button "Remove section" at bounding box center [72, 383] width 130 height 32
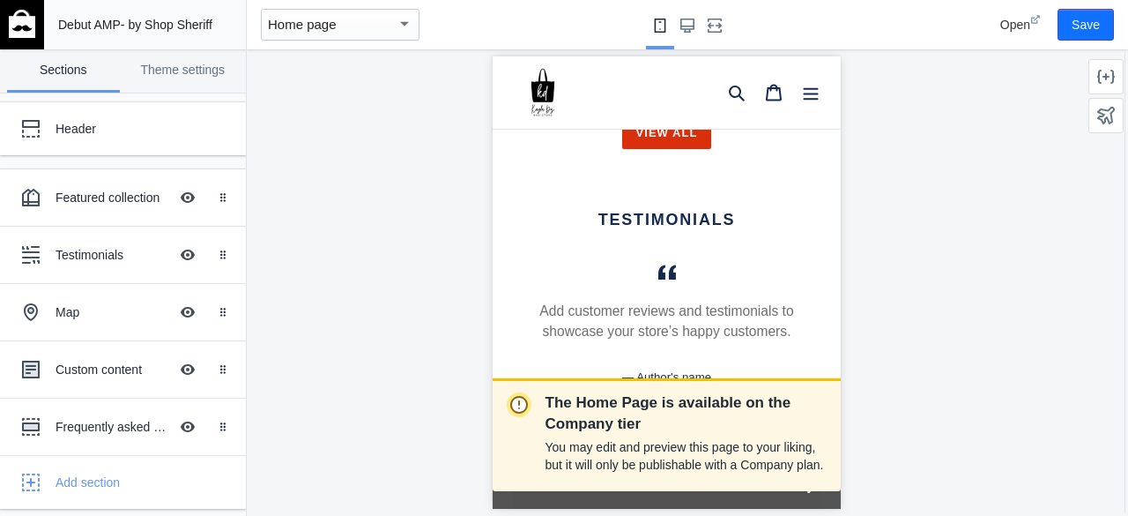
scroll to position [1038, 0]
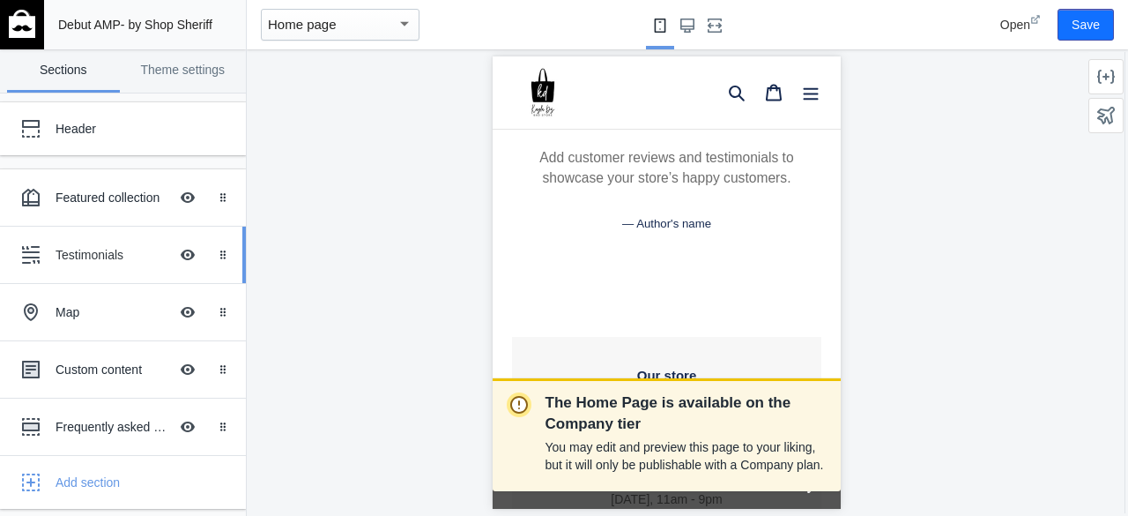
click at [129, 276] on link "Testimonials Hide Image with text overlay Drag to reorder" at bounding box center [123, 255] width 246 height 56
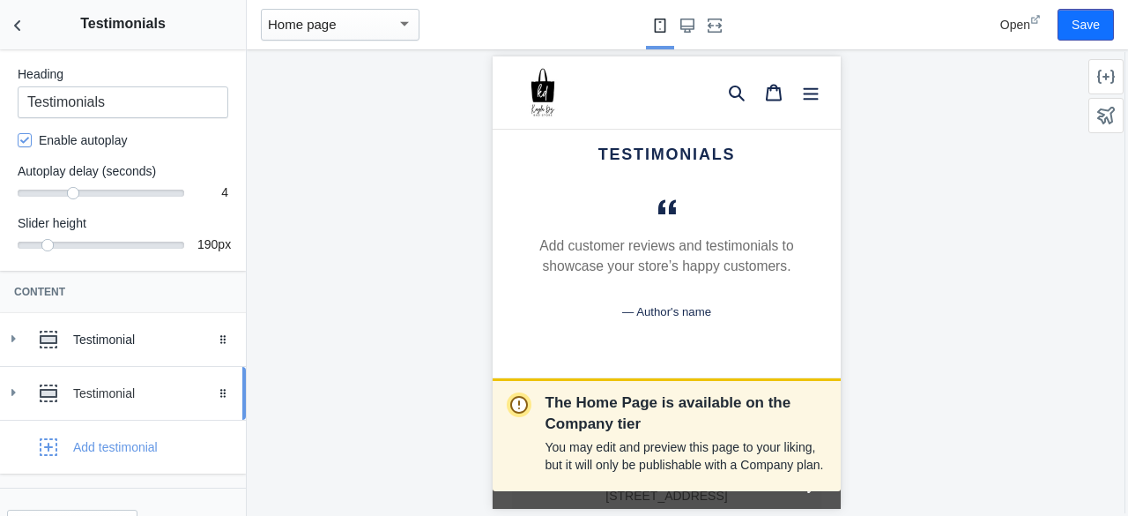
scroll to position [85, 0]
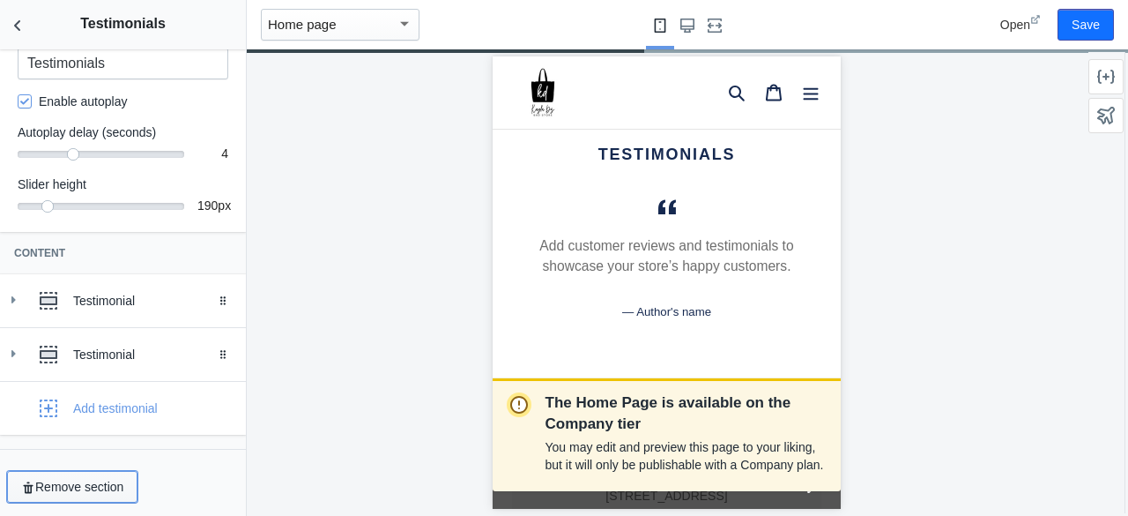
click at [90, 472] on button "Remove section" at bounding box center [72, 487] width 130 height 32
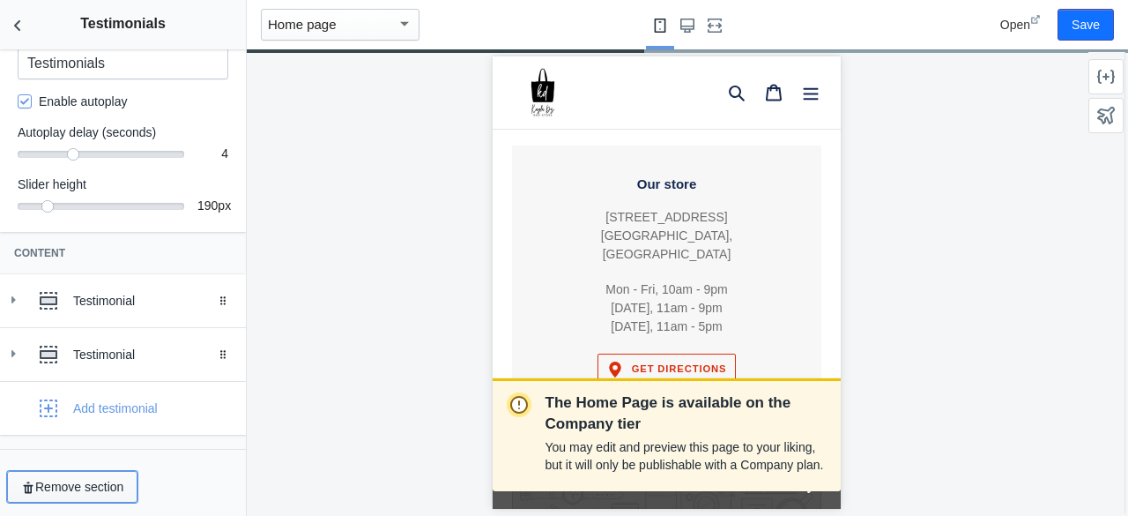
scroll to position [670, 0]
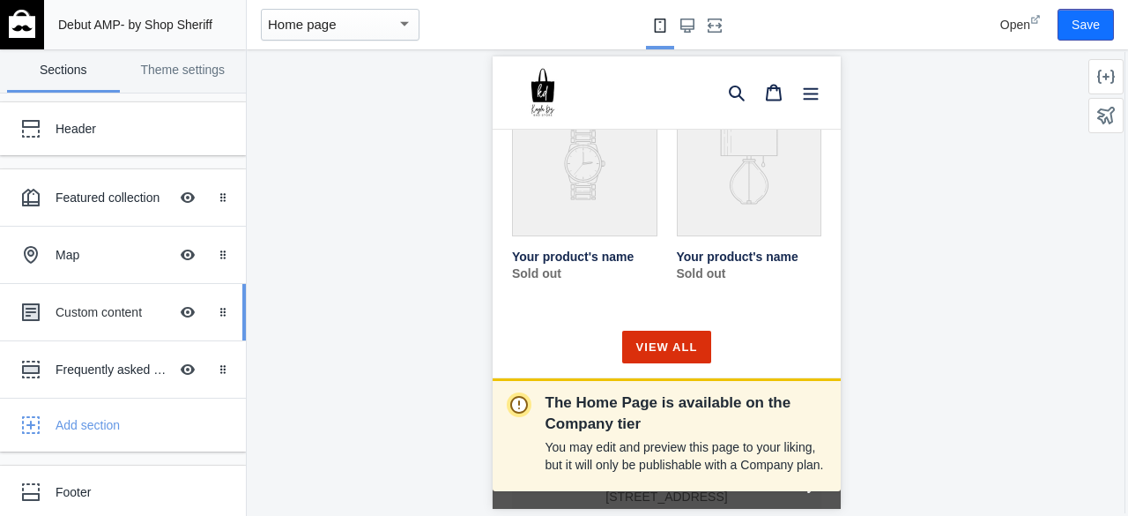
click at [116, 324] on div "Custom content Hide Image with text overlay" at bounding box center [110, 312] width 194 height 39
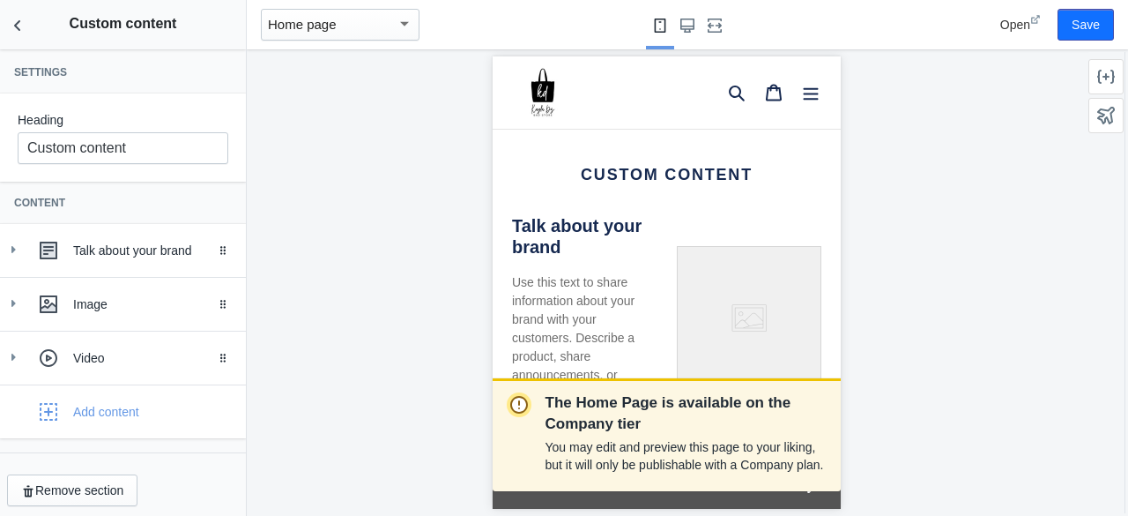
scroll to position [1511, 0]
click at [82, 494] on button "Remove section" at bounding box center [72, 490] width 130 height 32
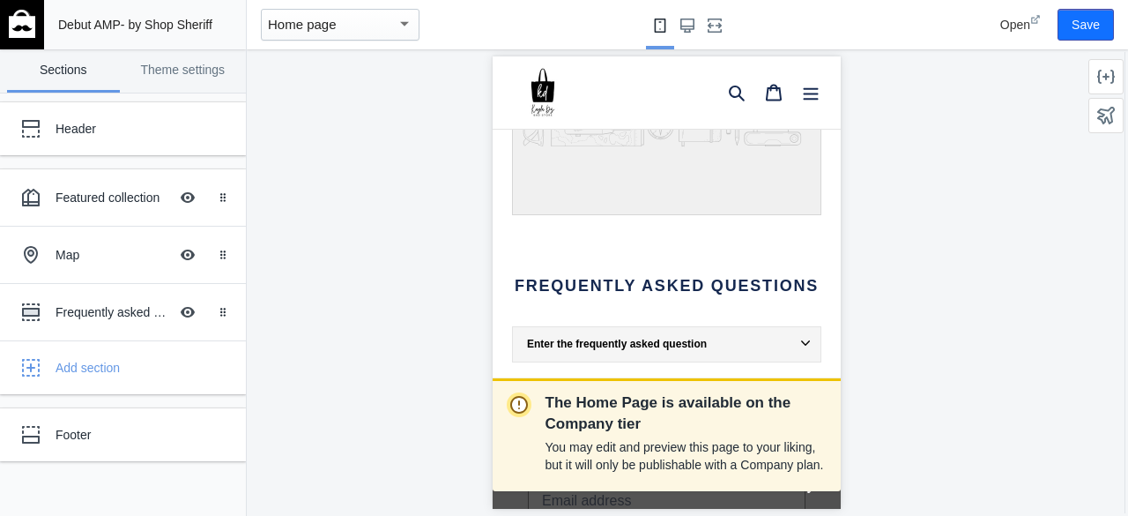
scroll to position [1423, 0]
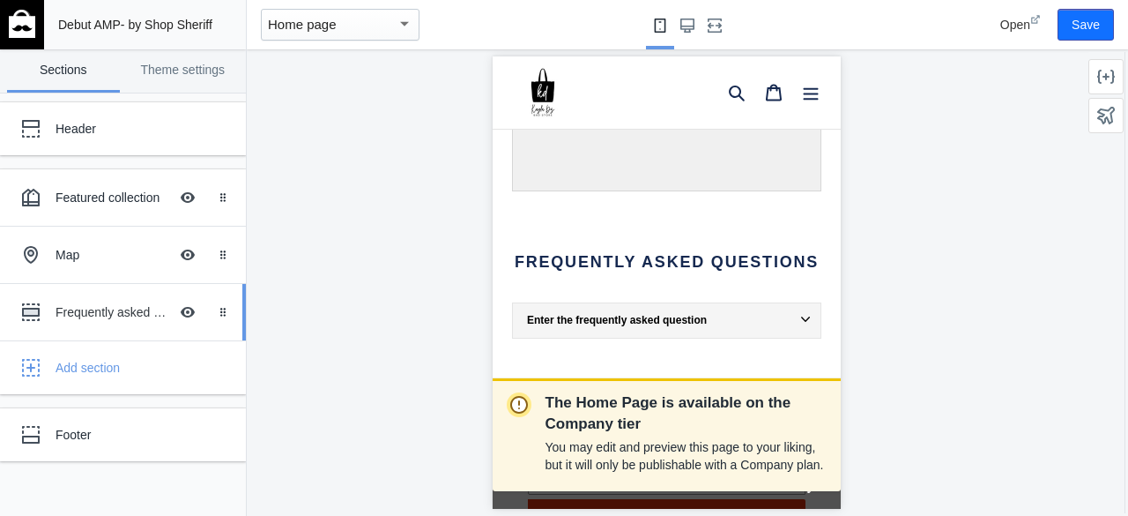
click at [137, 309] on div "Frequently asked questions" at bounding box center [112, 312] width 113 height 18
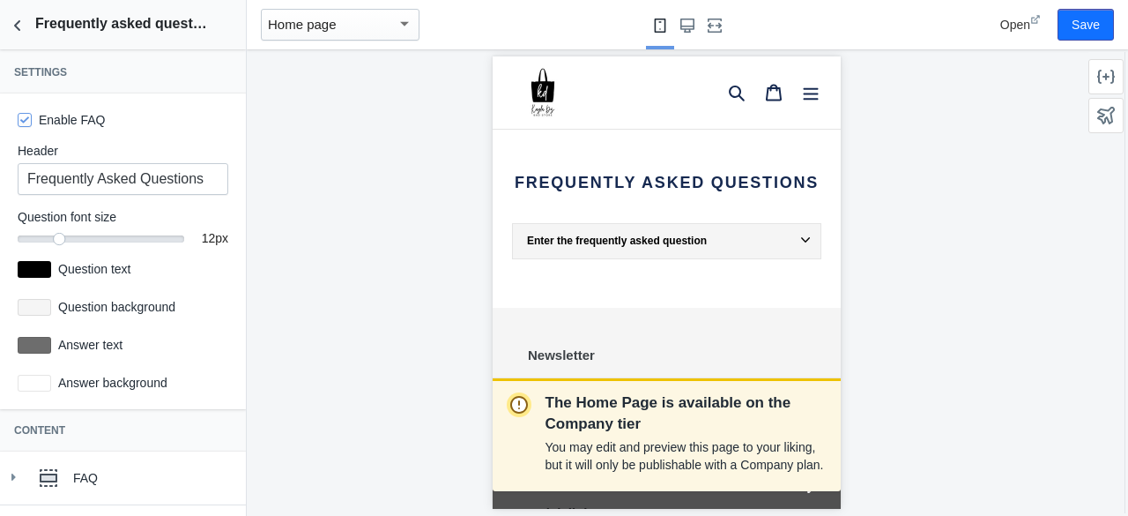
scroll to position [1511, 0]
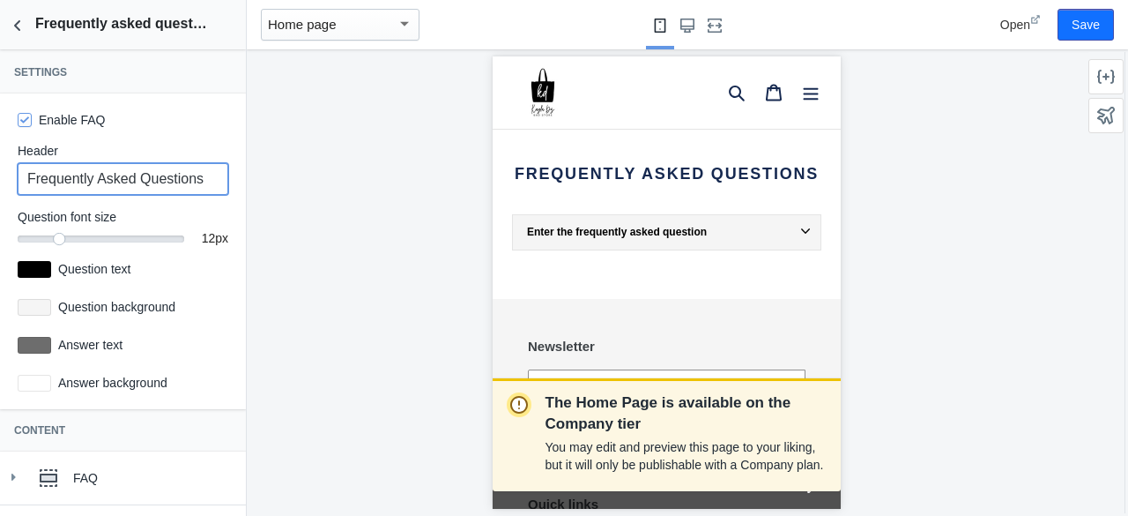
click at [158, 181] on input "Frequently Asked Questions" at bounding box center [123, 179] width 211 height 32
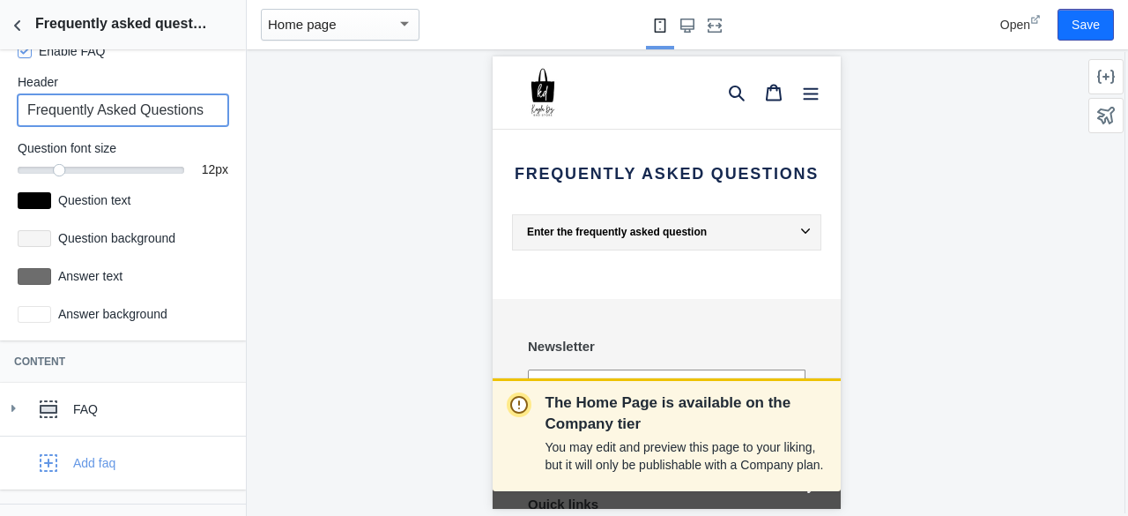
scroll to position [124, 0]
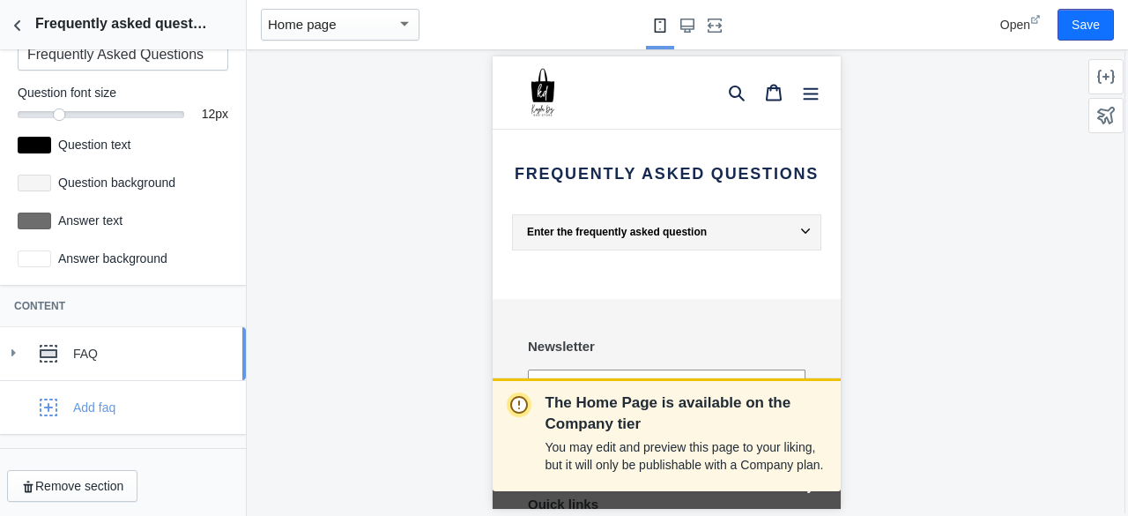
click at [92, 361] on div "FAQ" at bounding box center [123, 353] width 220 height 35
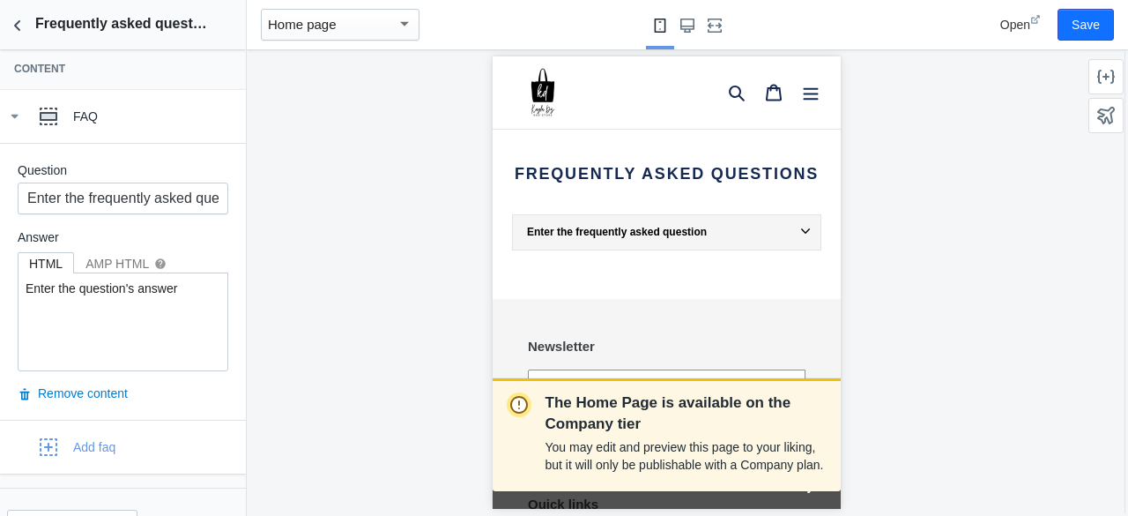
scroll to position [389, 0]
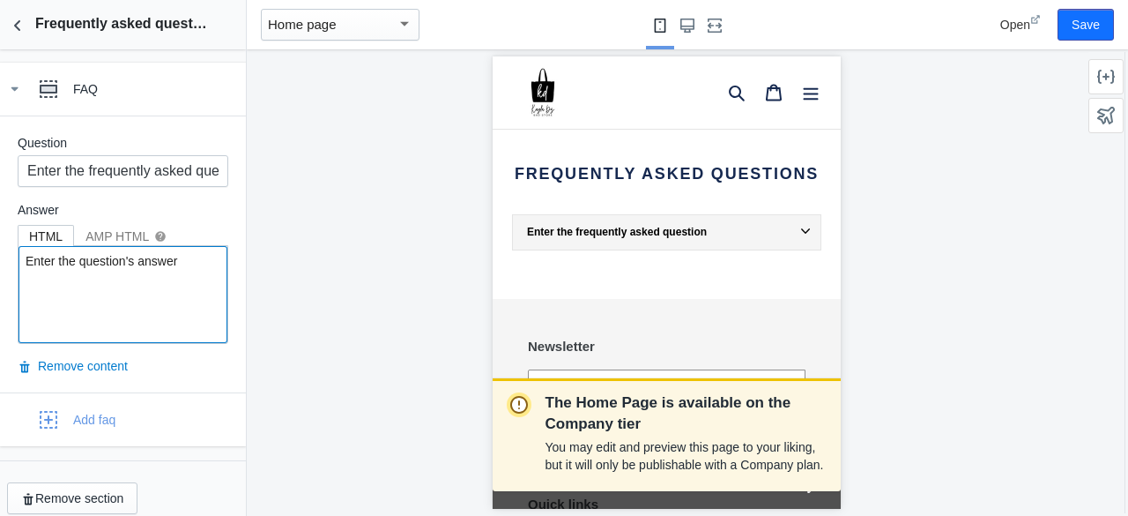
click at [168, 256] on textarea "Enter the question's answer" at bounding box center [123, 294] width 209 height 97
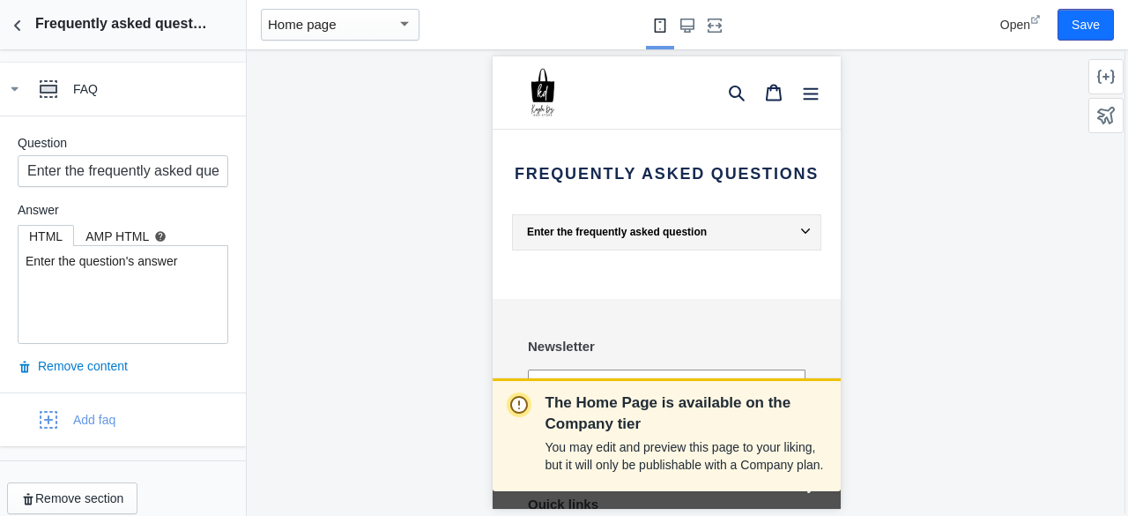
click at [117, 232] on div "AMP HTML help" at bounding box center [126, 236] width 81 height 18
click at [54, 229] on div "HTML" at bounding box center [46, 236] width 34 height 18
click at [97, 227] on div "AMP HTML help" at bounding box center [126, 236] width 81 height 18
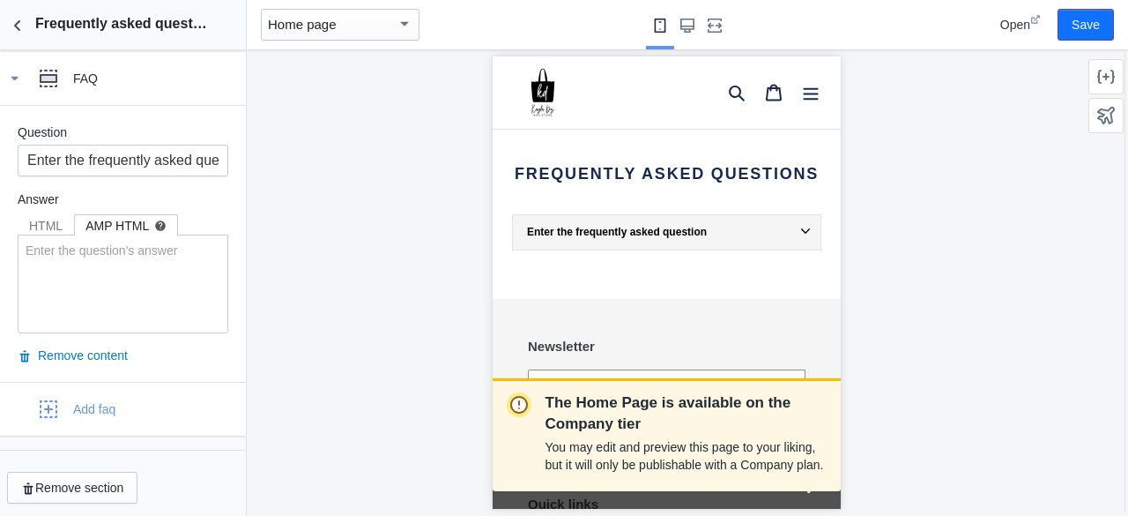
scroll to position [311, 0]
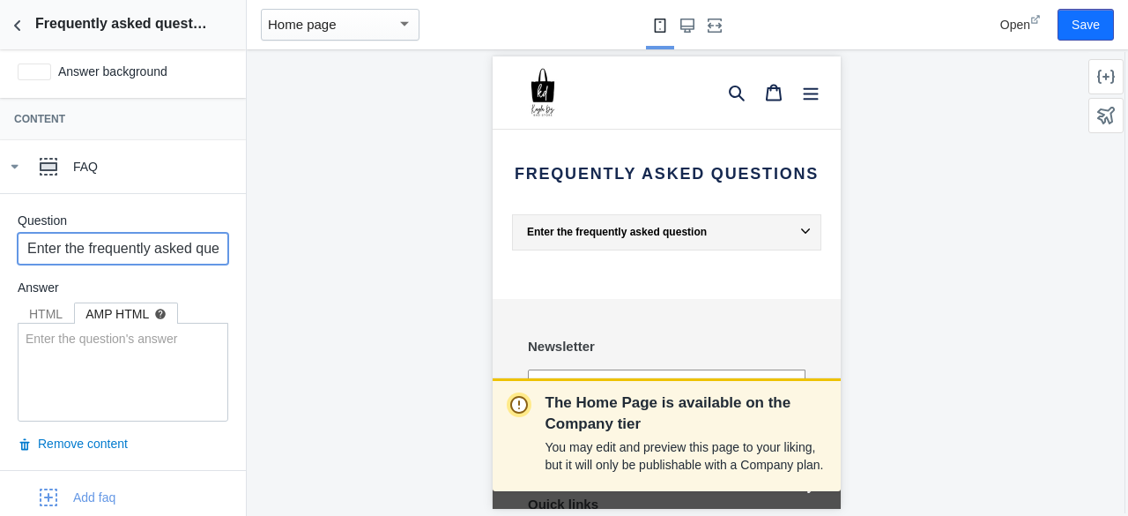
click at [155, 249] on input "Enter the frequently asked question" at bounding box center [123, 249] width 211 height 32
click at [13, 159] on icon at bounding box center [14, 167] width 18 height 18
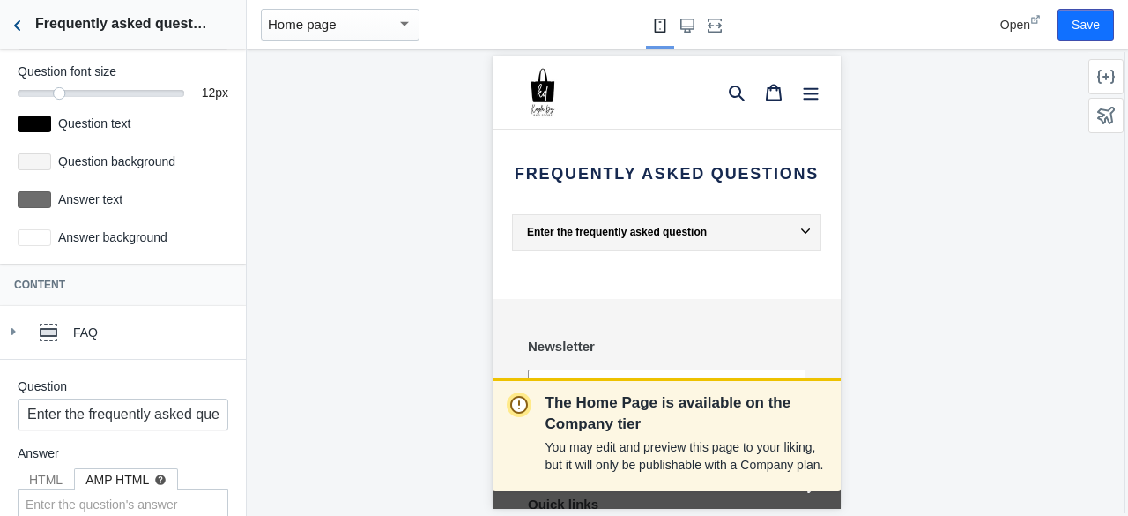
scroll to position [124, 0]
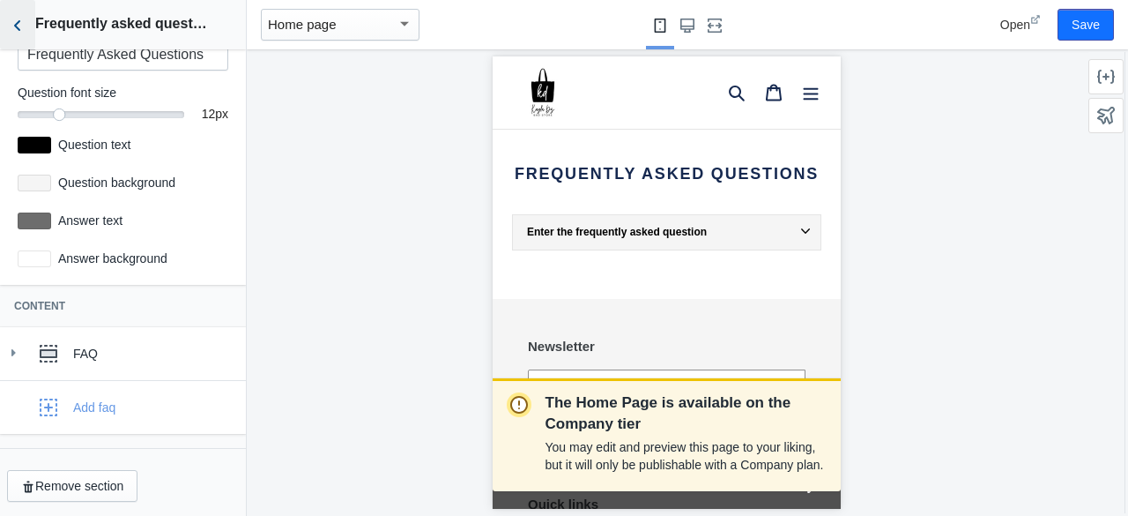
click at [26, 29] on icon "Back to sections" at bounding box center [18, 26] width 18 height 18
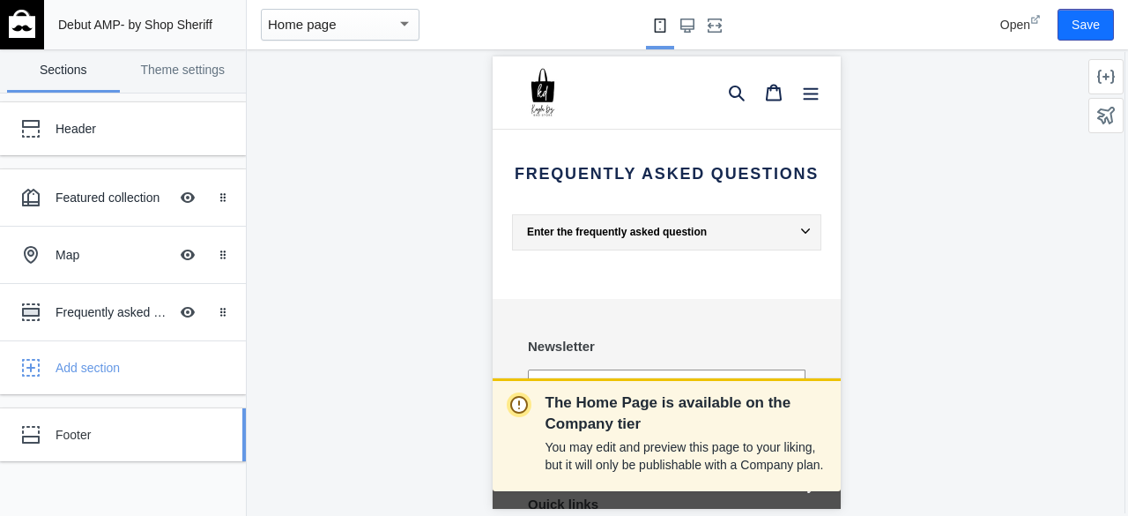
click at [100, 426] on div "Footer" at bounding box center [132, 435] width 152 height 18
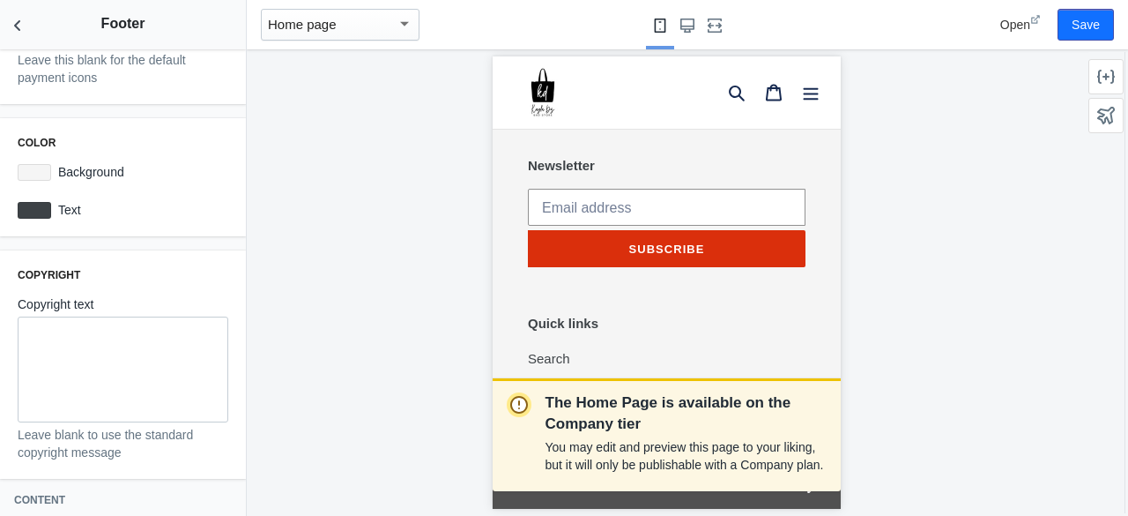
scroll to position [437, 0]
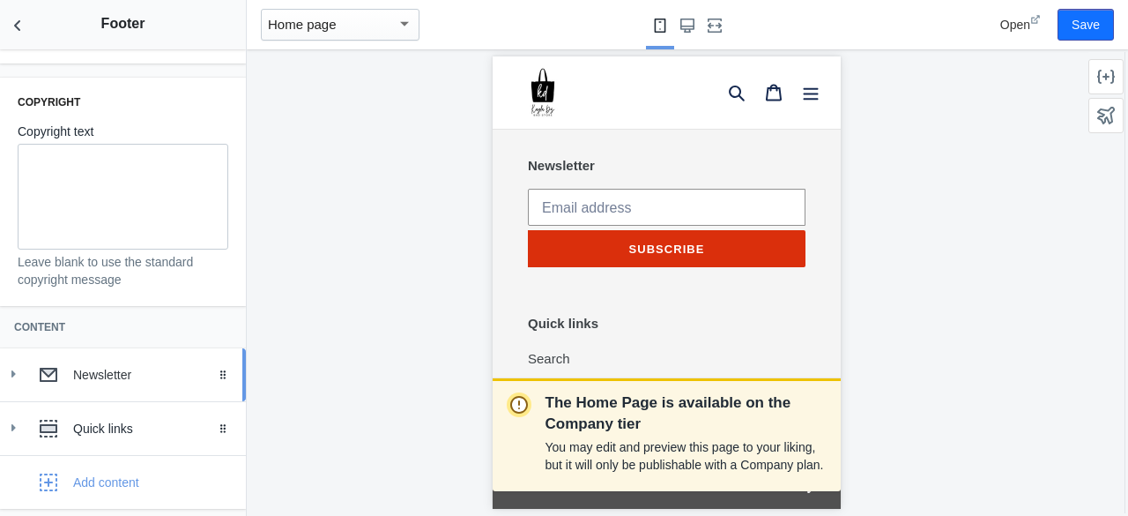
click at [10, 377] on icon at bounding box center [13, 374] width 18 height 18
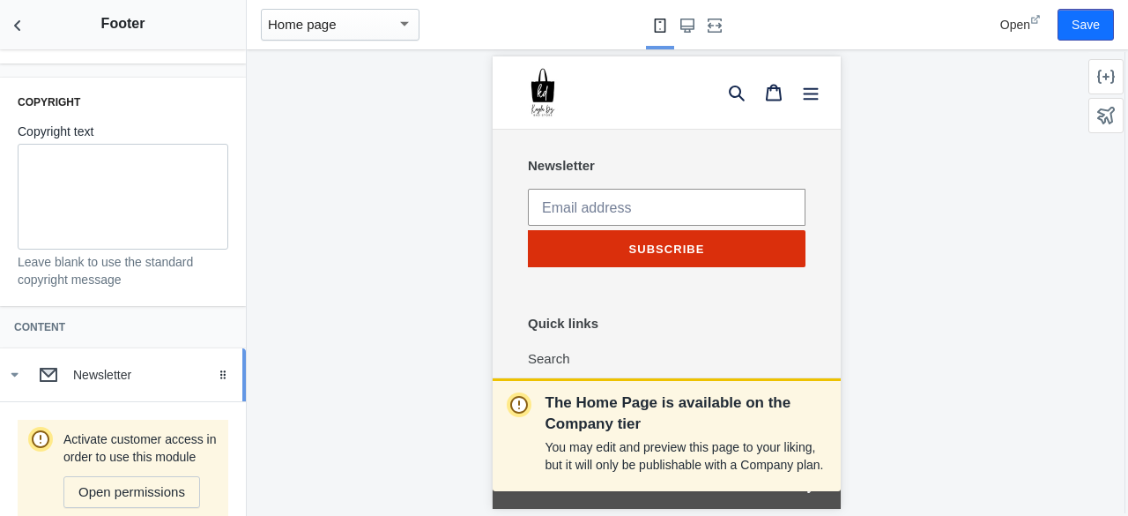
click at [10, 377] on icon at bounding box center [14, 375] width 18 height 18
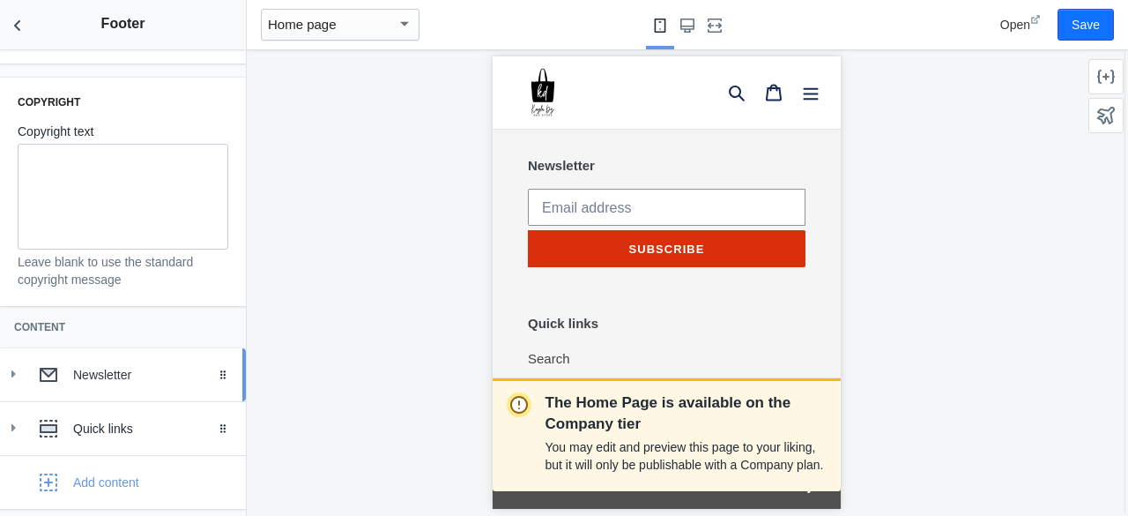
click at [5, 376] on icon at bounding box center [13, 374] width 18 height 18
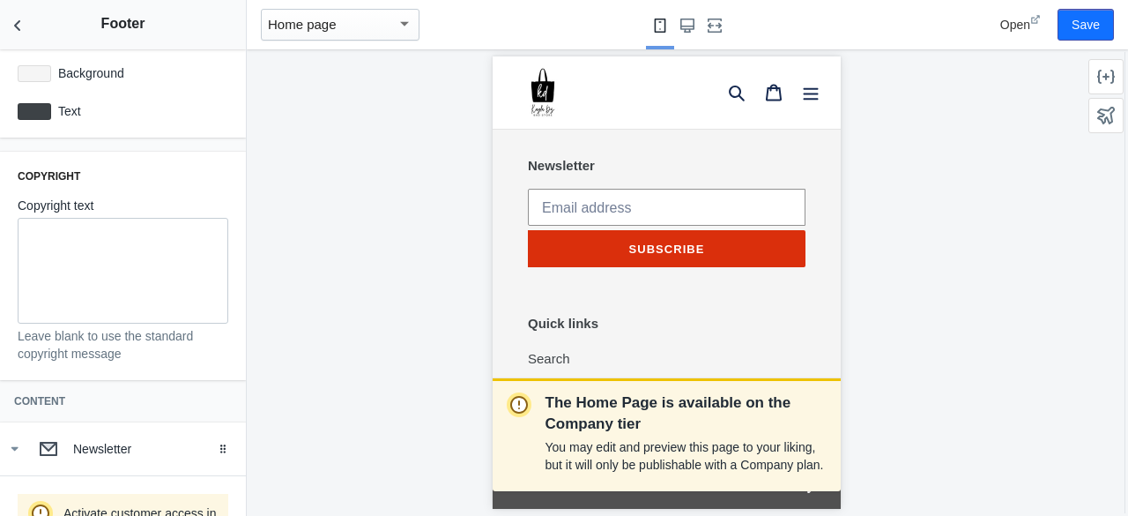
scroll to position [349, 0]
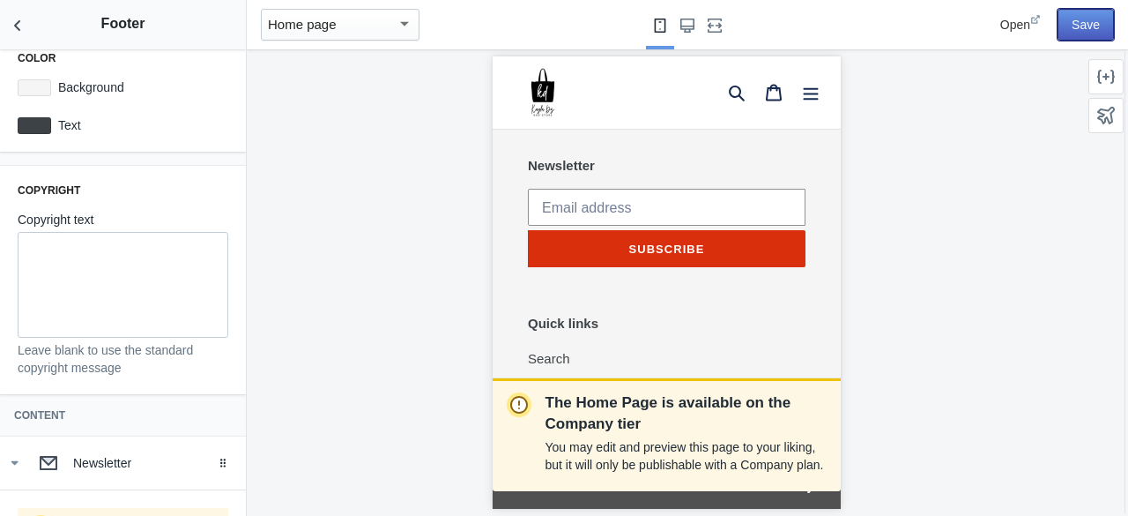
click at [1091, 18] on button "Save" at bounding box center [1086, 25] width 56 height 32
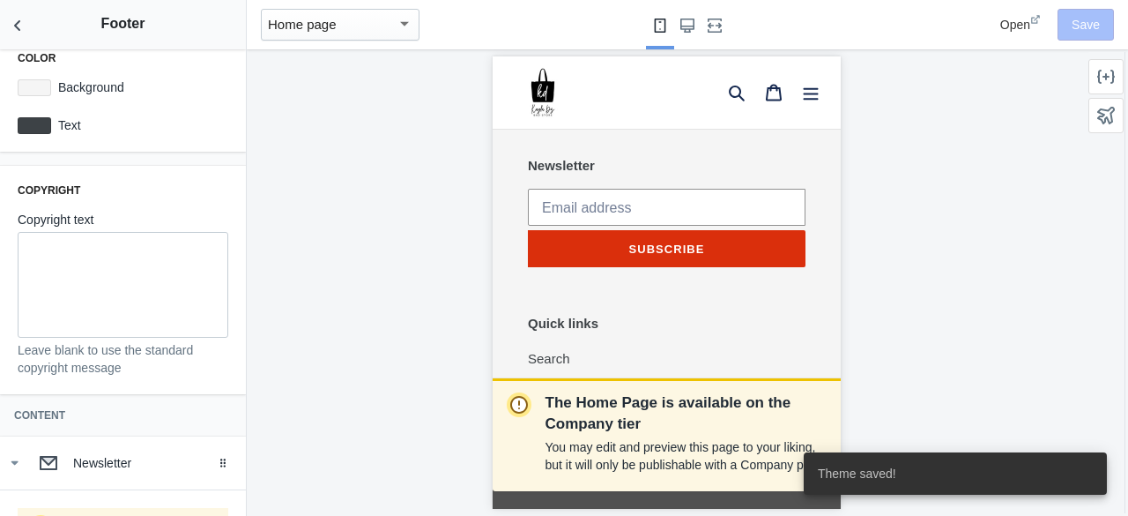
click at [1031, 18] on span "Open" at bounding box center [1016, 25] width 30 height 14
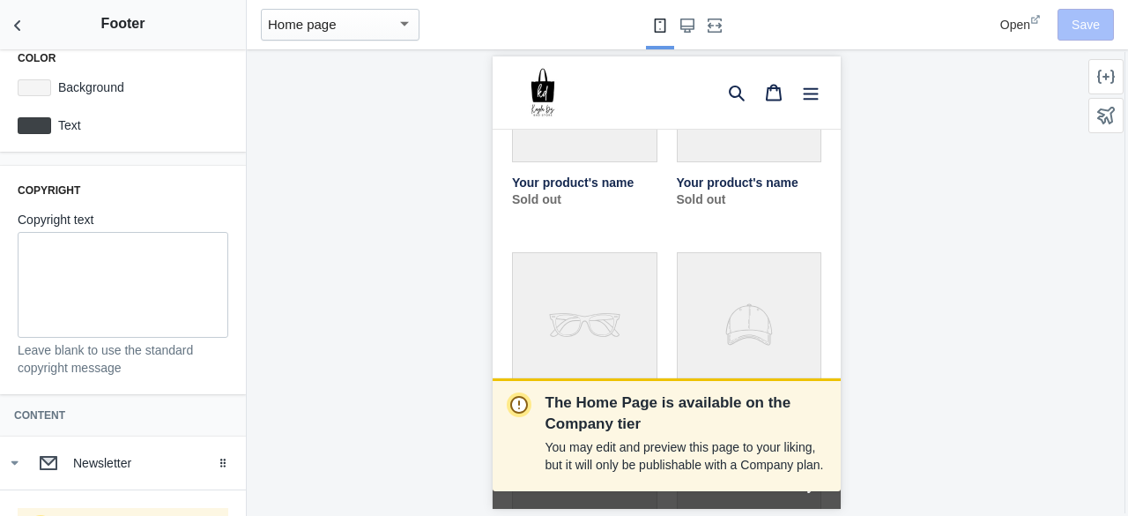
scroll to position [0, 0]
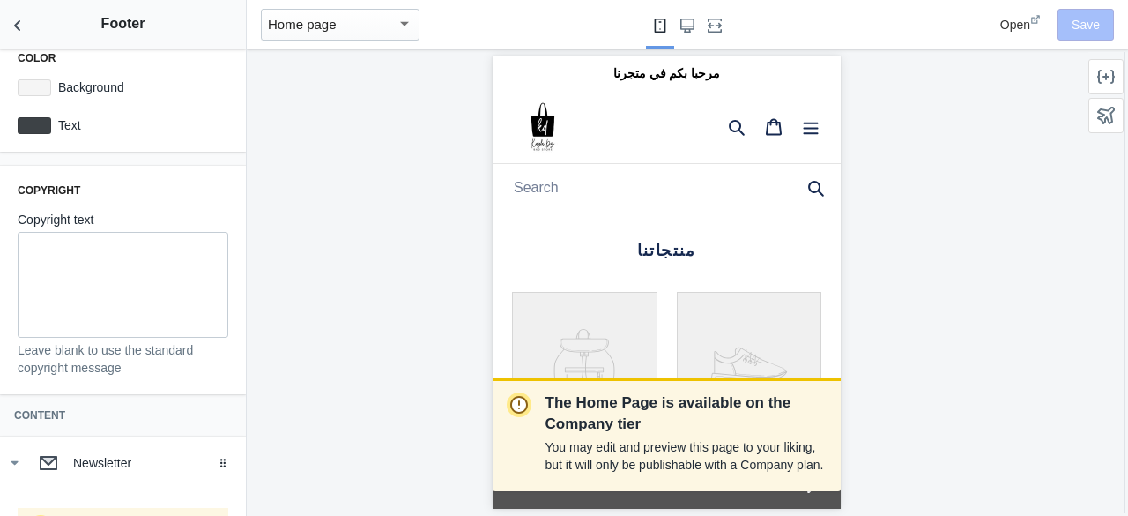
click at [1041, 29] on div "Open" at bounding box center [1021, 25] width 41 height 18
